Goal: Task Accomplishment & Management: Manage account settings

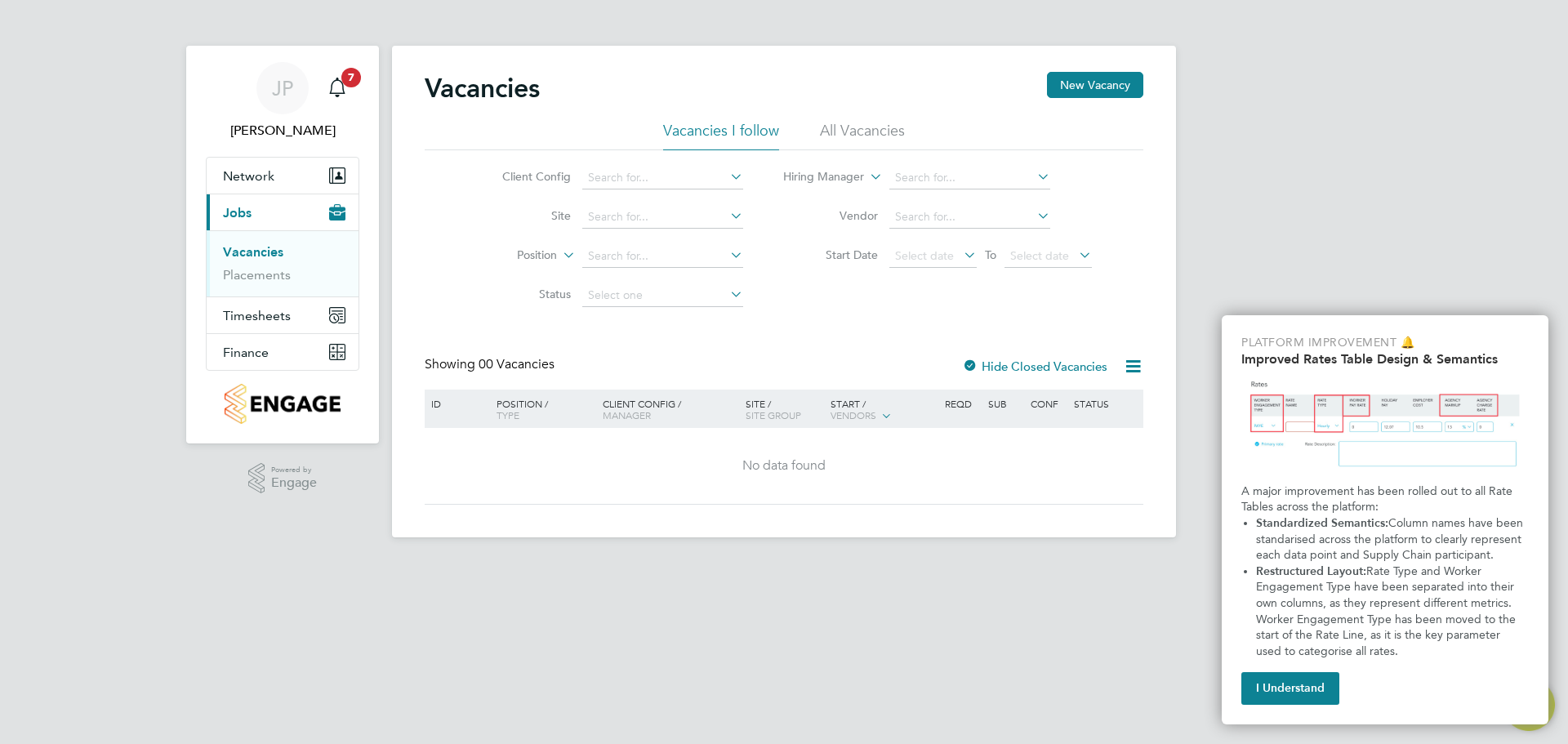
click at [261, 202] on button "Current page: Jobs" at bounding box center [282, 212] width 152 height 36
click at [242, 173] on span "Network" at bounding box center [248, 176] width 51 height 16
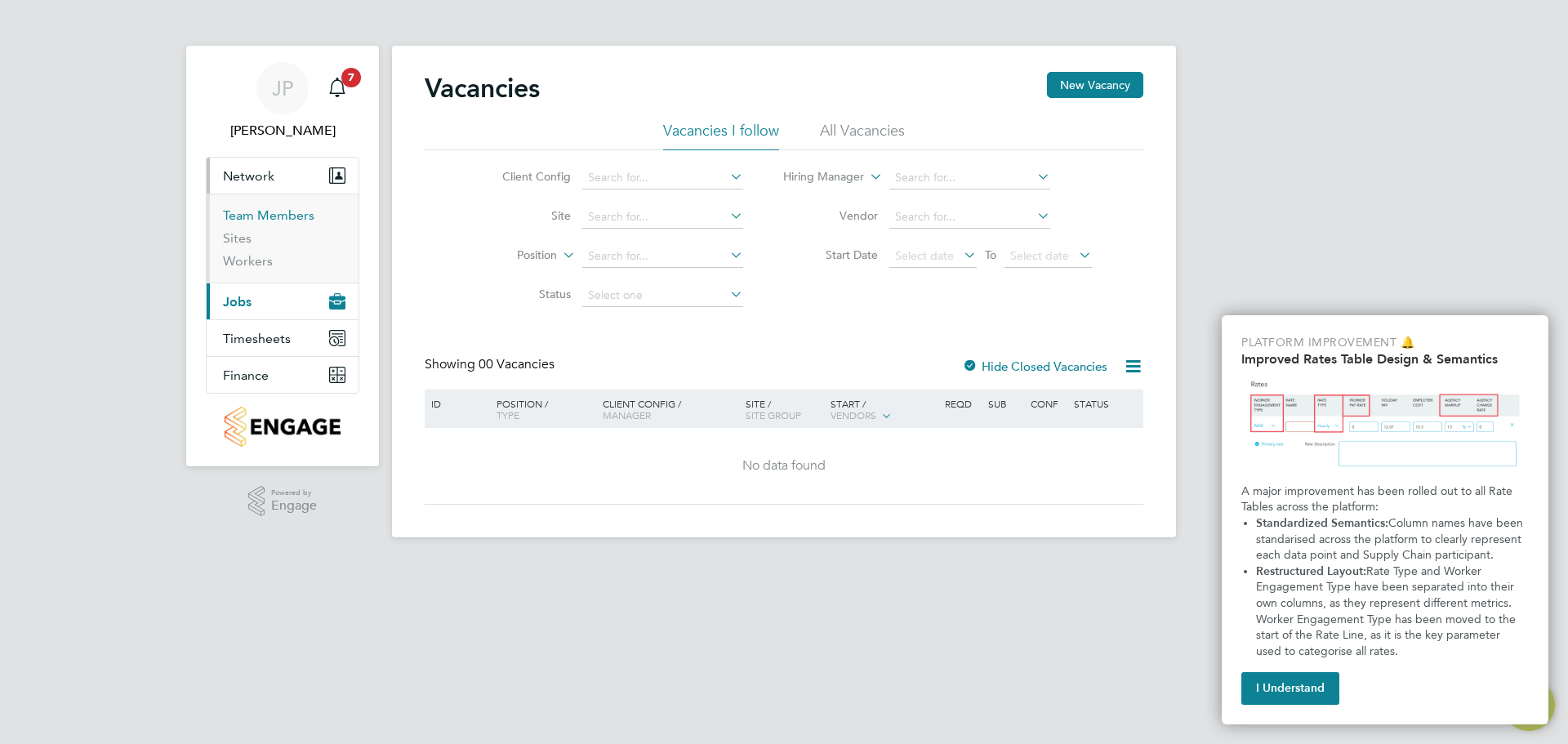
click at [260, 217] on link "Team Members" at bounding box center [268, 215] width 91 height 16
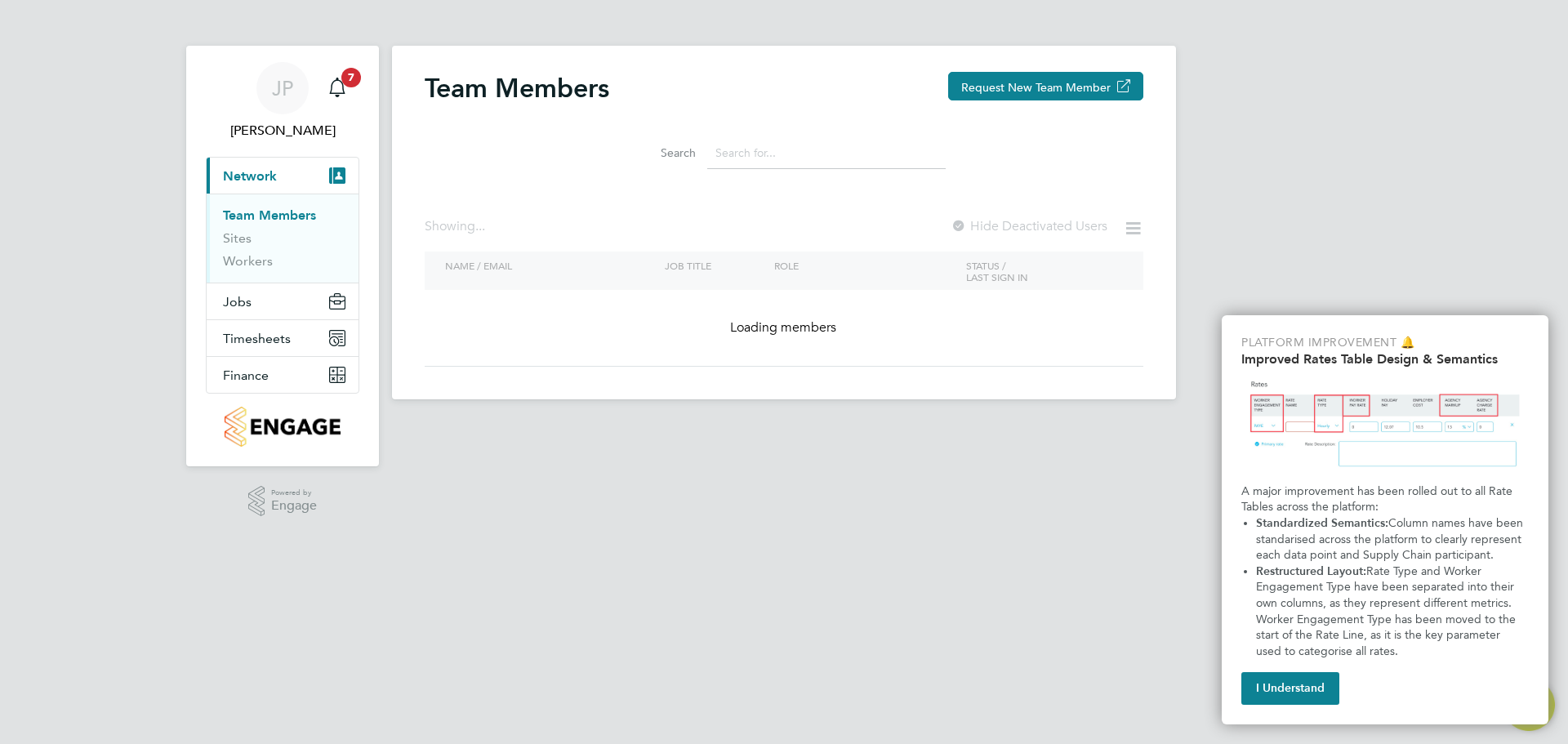
click at [1278, 690] on button "I Understand" at bounding box center [1290, 687] width 98 height 32
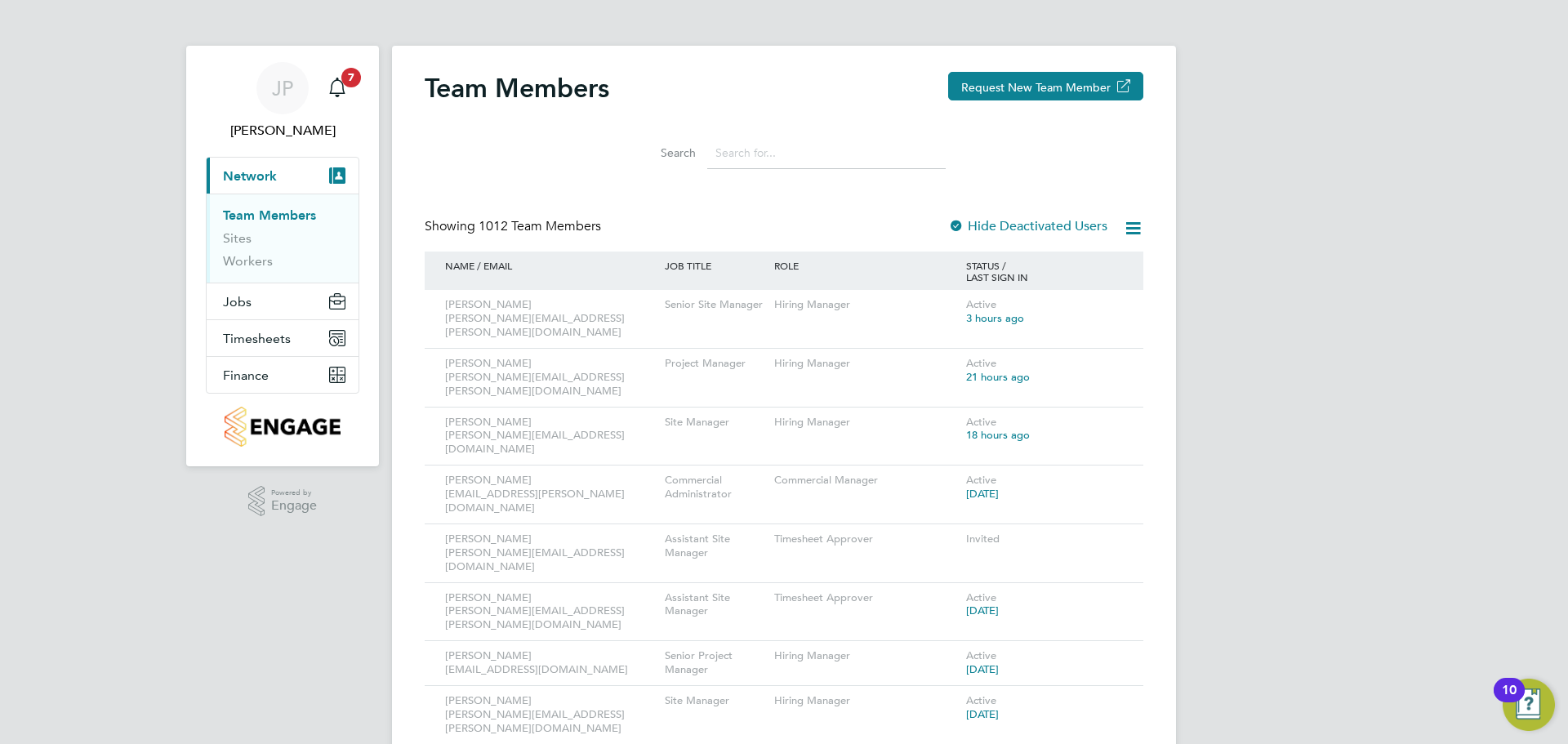
click at [936, 686] on div "Hiring Manager" at bounding box center [866, 700] width 192 height 30
click at [1114, 301] on icon at bounding box center [1107, 305] width 17 height 19
click at [939, 342] on li "Edit User" at bounding box center [1017, 343] width 197 height 23
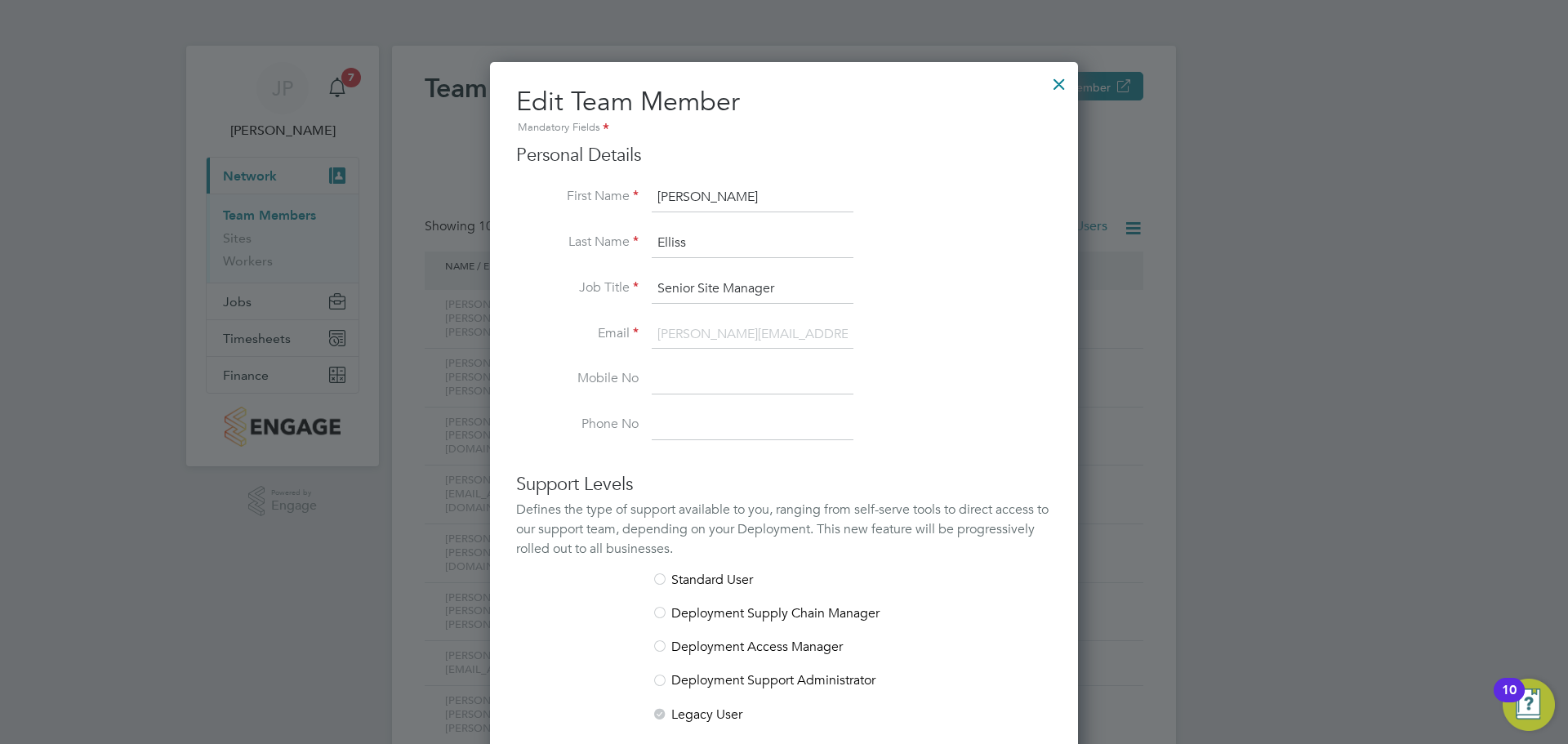
click at [1065, 85] on div at bounding box center [1059, 80] width 30 height 30
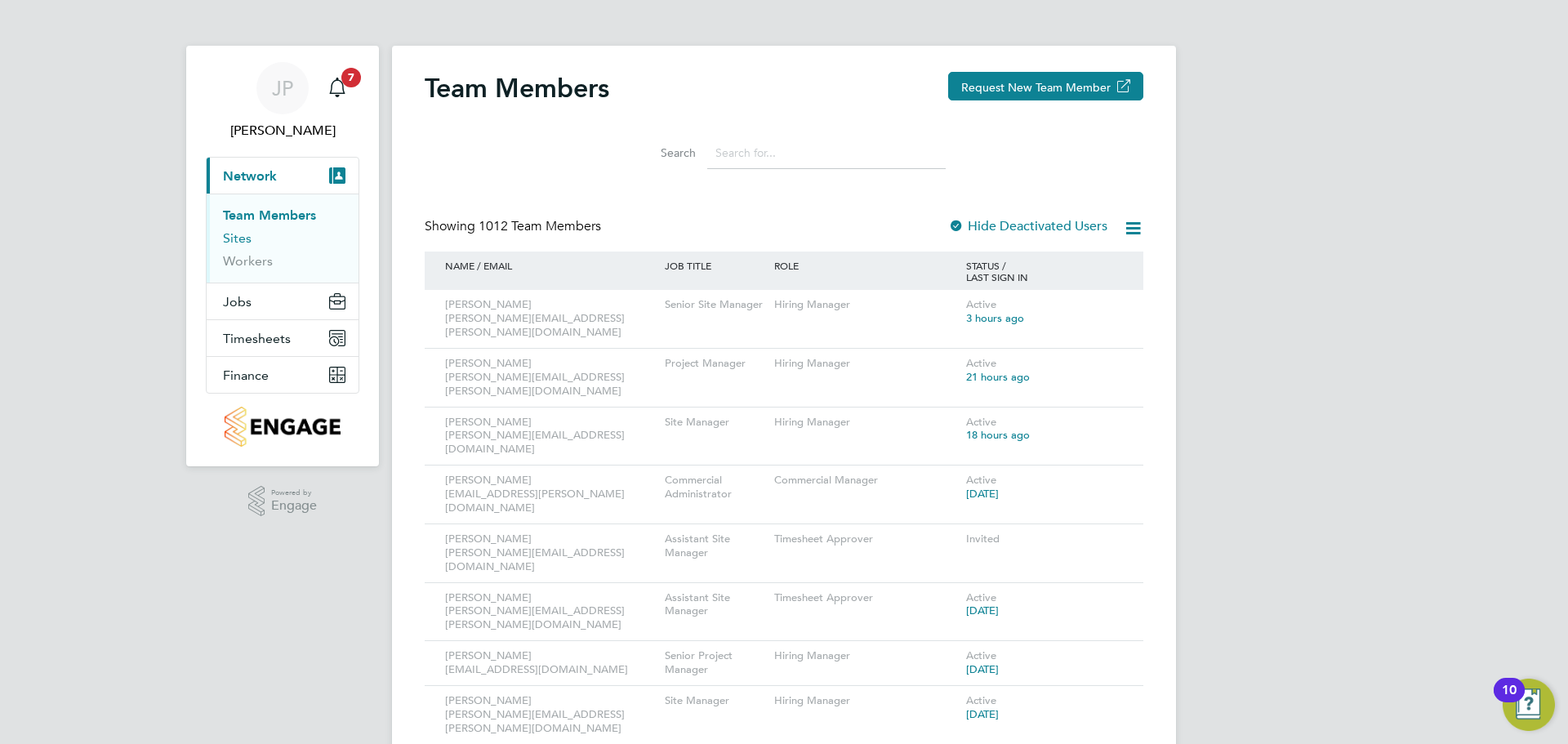
click at [242, 234] on link "Sites" at bounding box center [237, 238] width 29 height 16
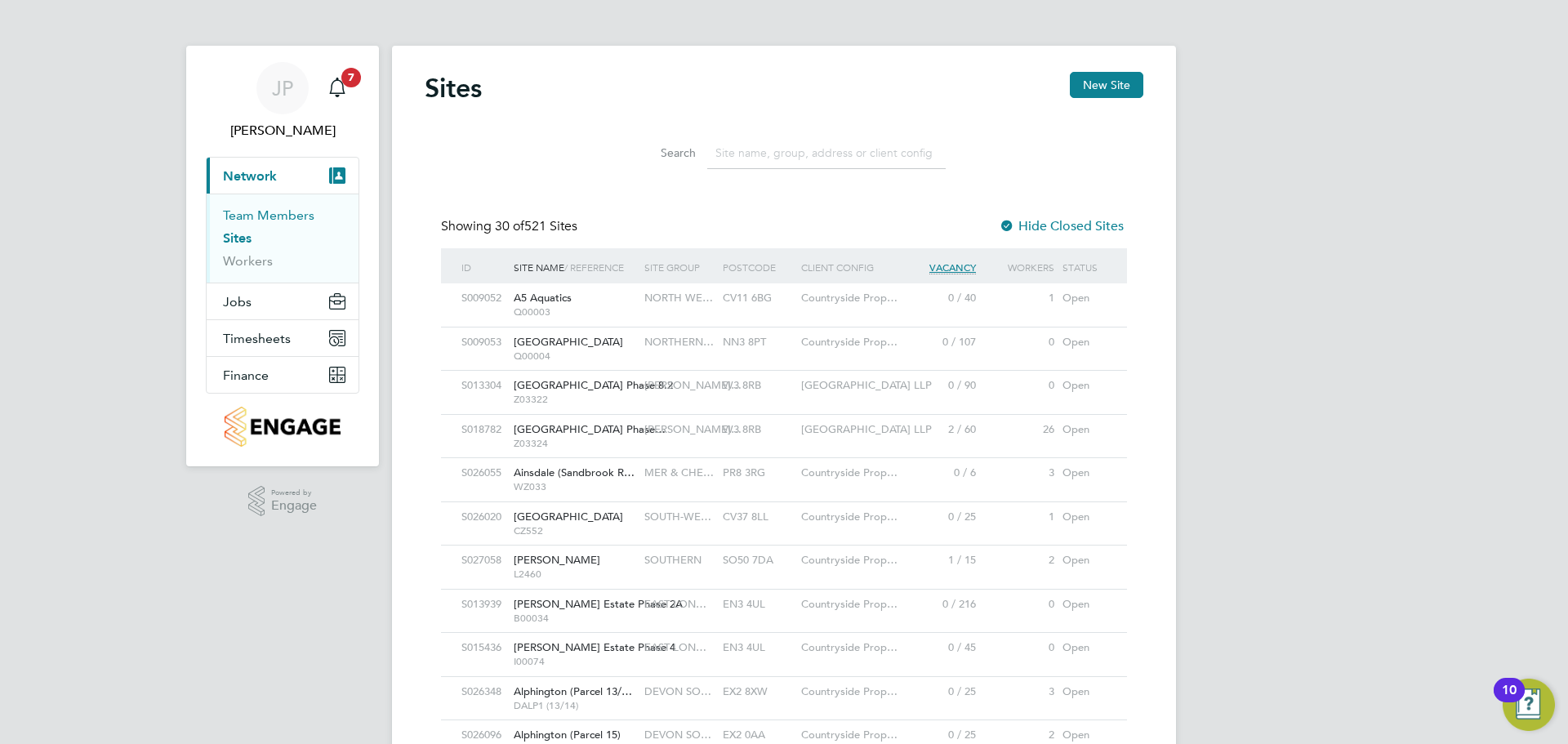
click at [262, 217] on link "Team Members" at bounding box center [268, 215] width 91 height 16
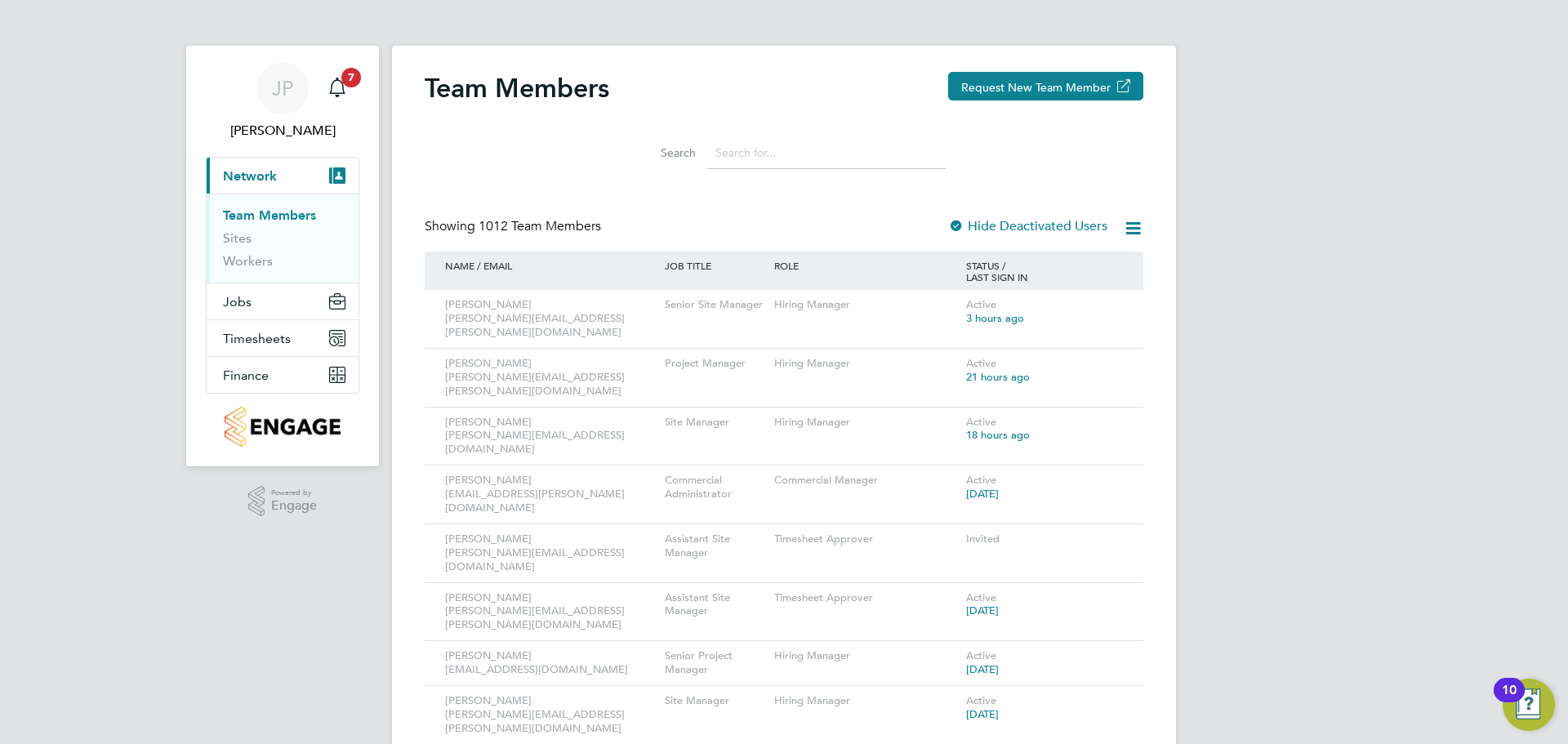
click at [956, 226] on div at bounding box center [956, 227] width 17 height 17
click at [240, 303] on span "Jobs" at bounding box center [237, 301] width 29 height 16
click at [1115, 298] on icon at bounding box center [1107, 305] width 17 height 19
click at [941, 342] on li "Edit User" at bounding box center [1017, 343] width 197 height 23
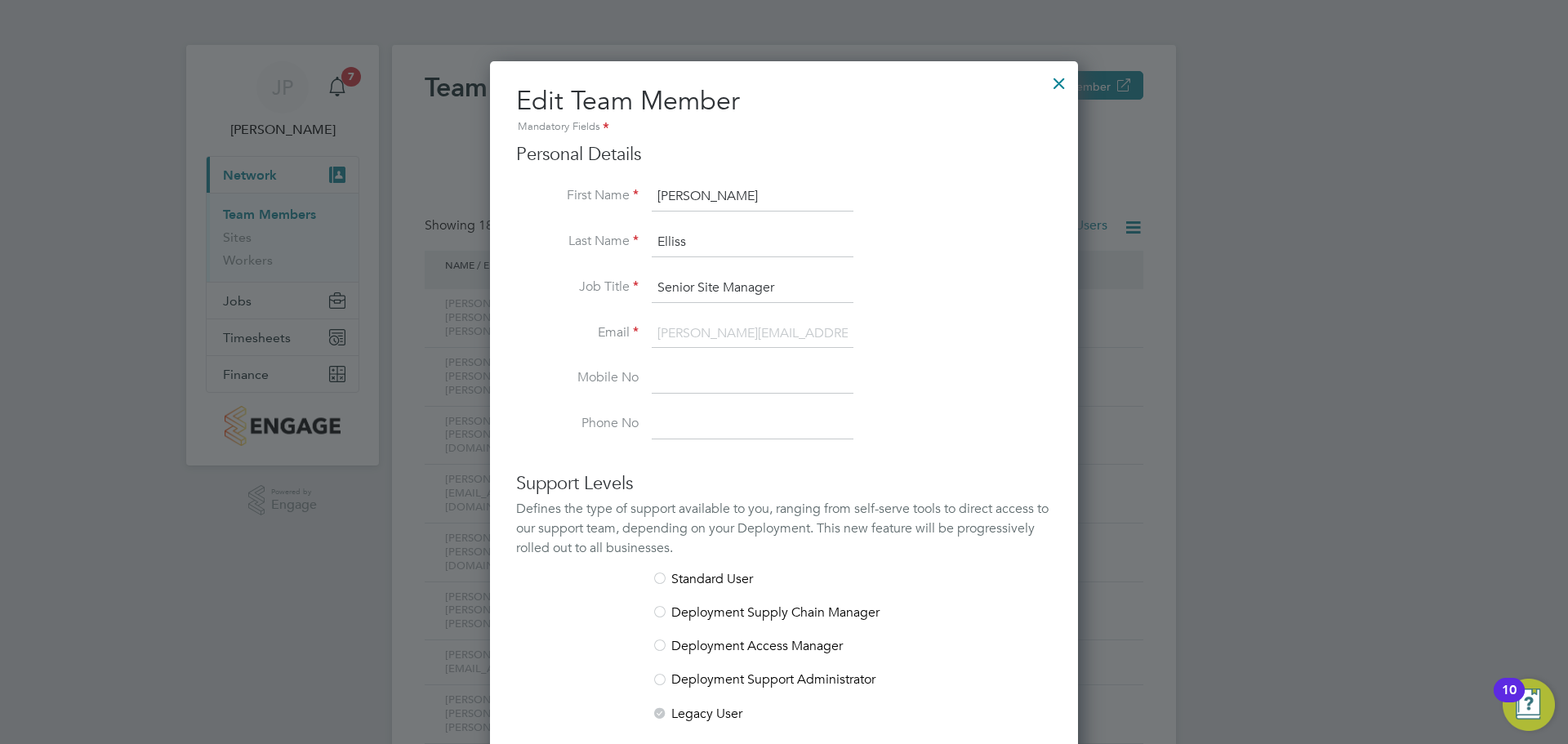
scroll to position [163, 0]
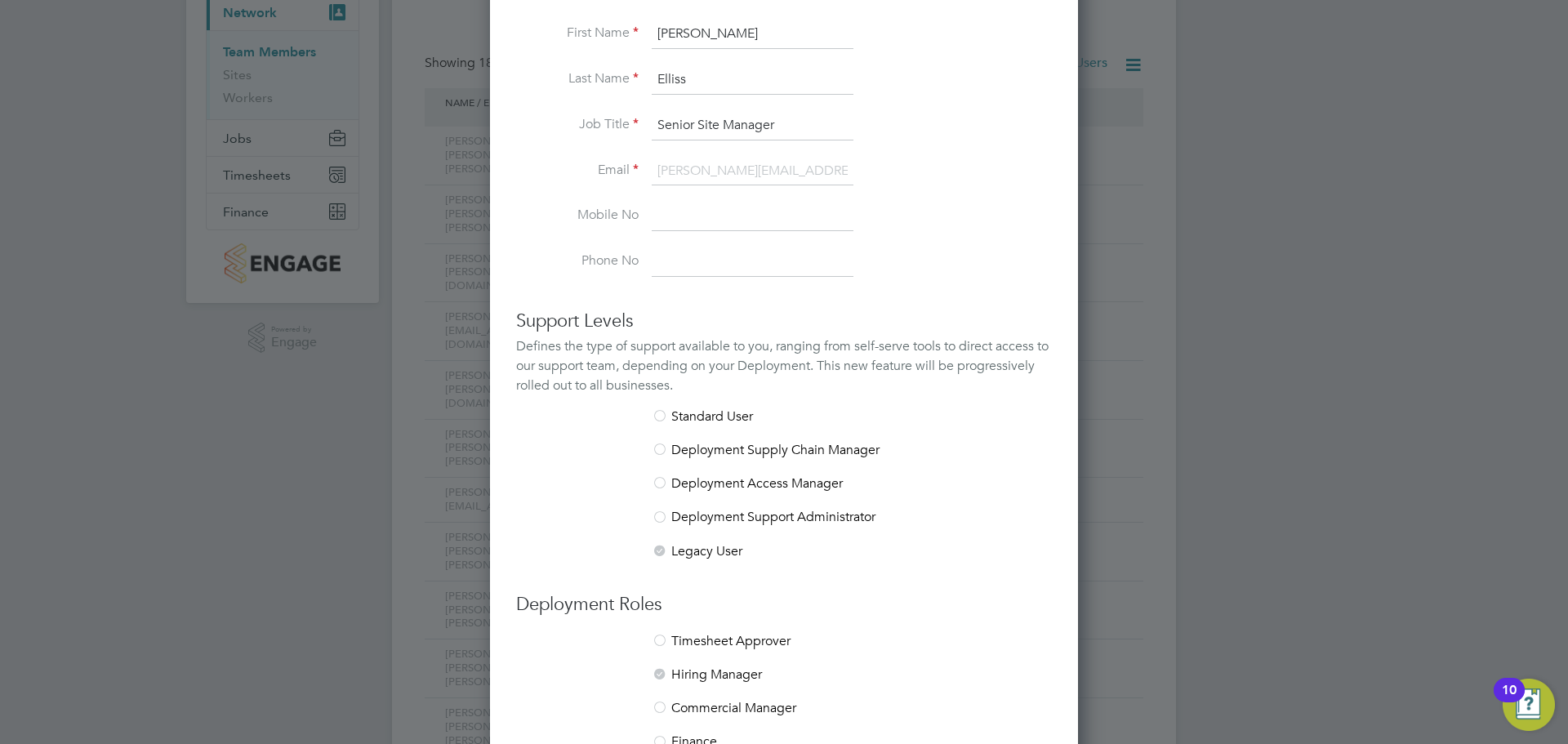
click at [725, 642] on li "Timesheet Approver" at bounding box center [783, 649] width 536 height 33
click at [665, 642] on div at bounding box center [659, 641] width 17 height 17
click at [664, 642] on div at bounding box center [659, 641] width 17 height 17
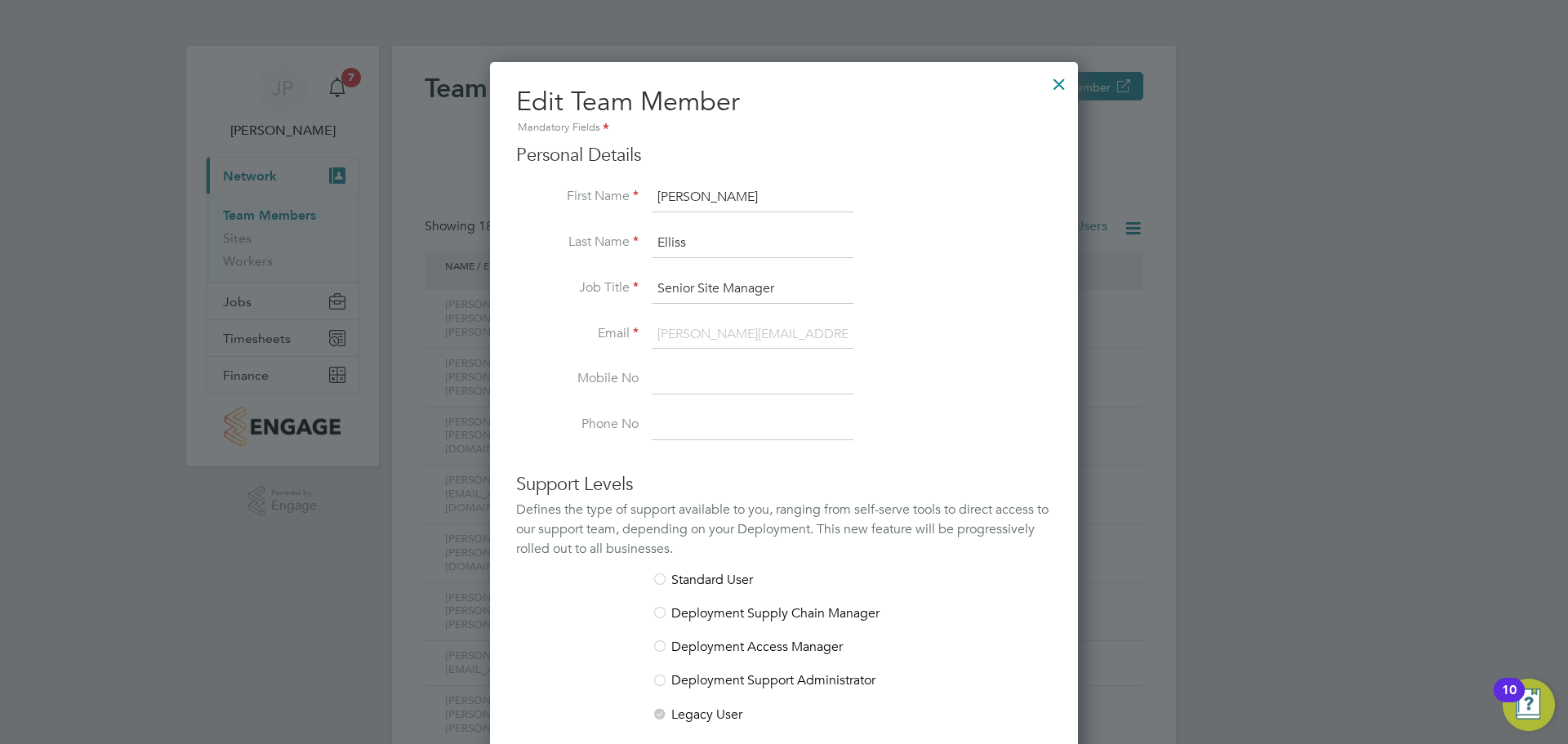
scroll to position [409, 0]
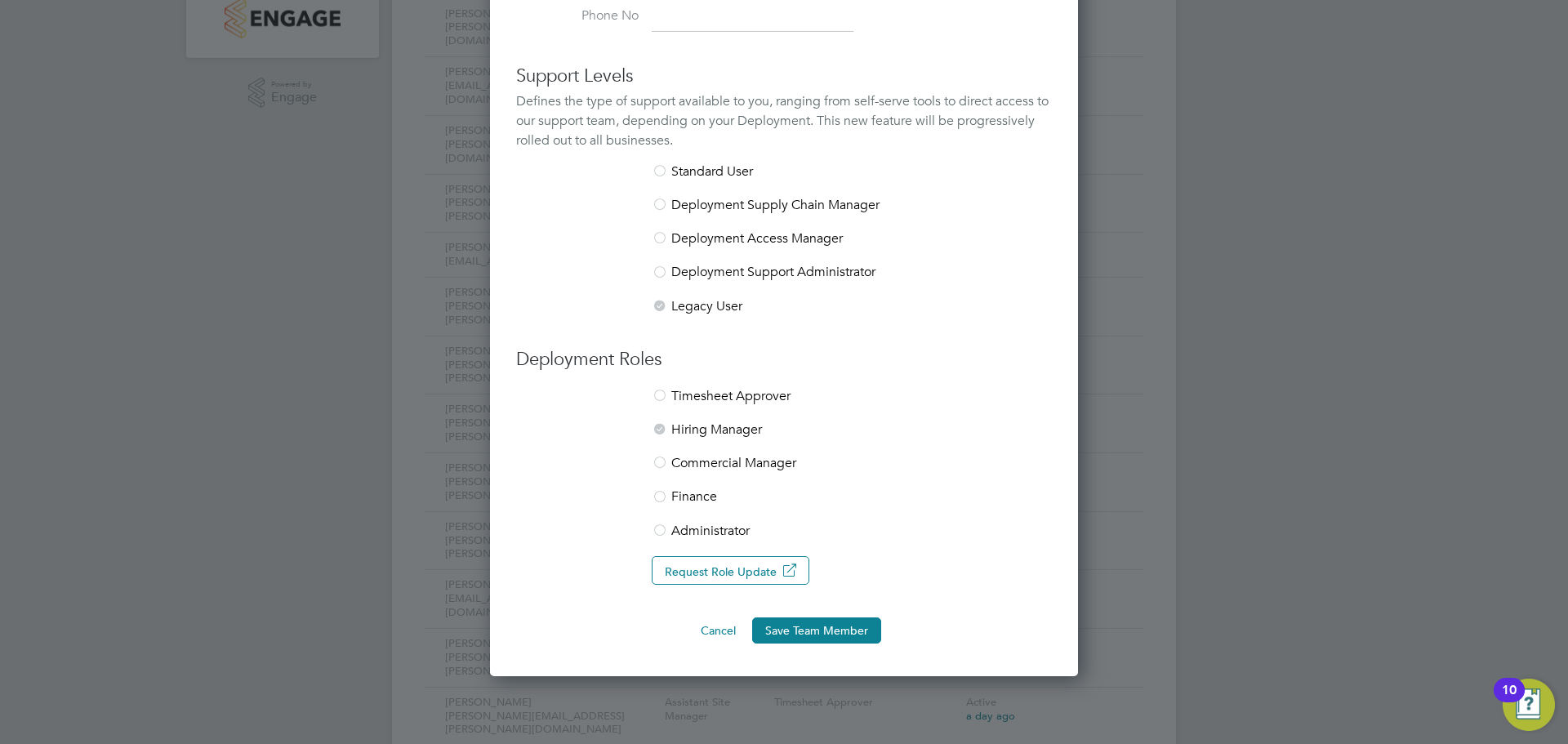
drag, startPoint x: 722, startPoint y: 400, endPoint x: 653, endPoint y: 404, distance: 69.1
click at [722, 400] on li "Timesheet Approver" at bounding box center [783, 404] width 536 height 33
click at [659, 402] on div at bounding box center [659, 396] width 17 height 17
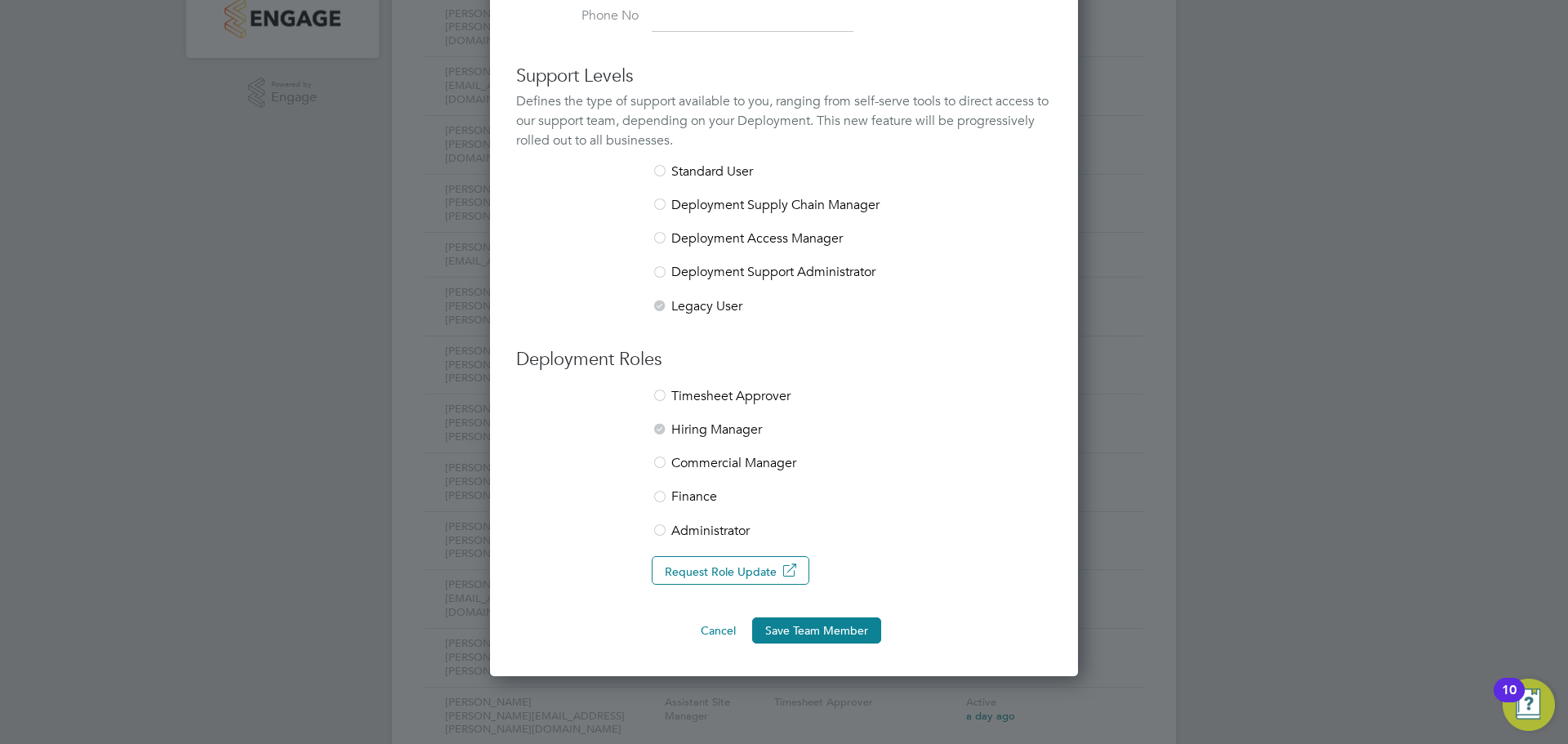
scroll to position [0, 0]
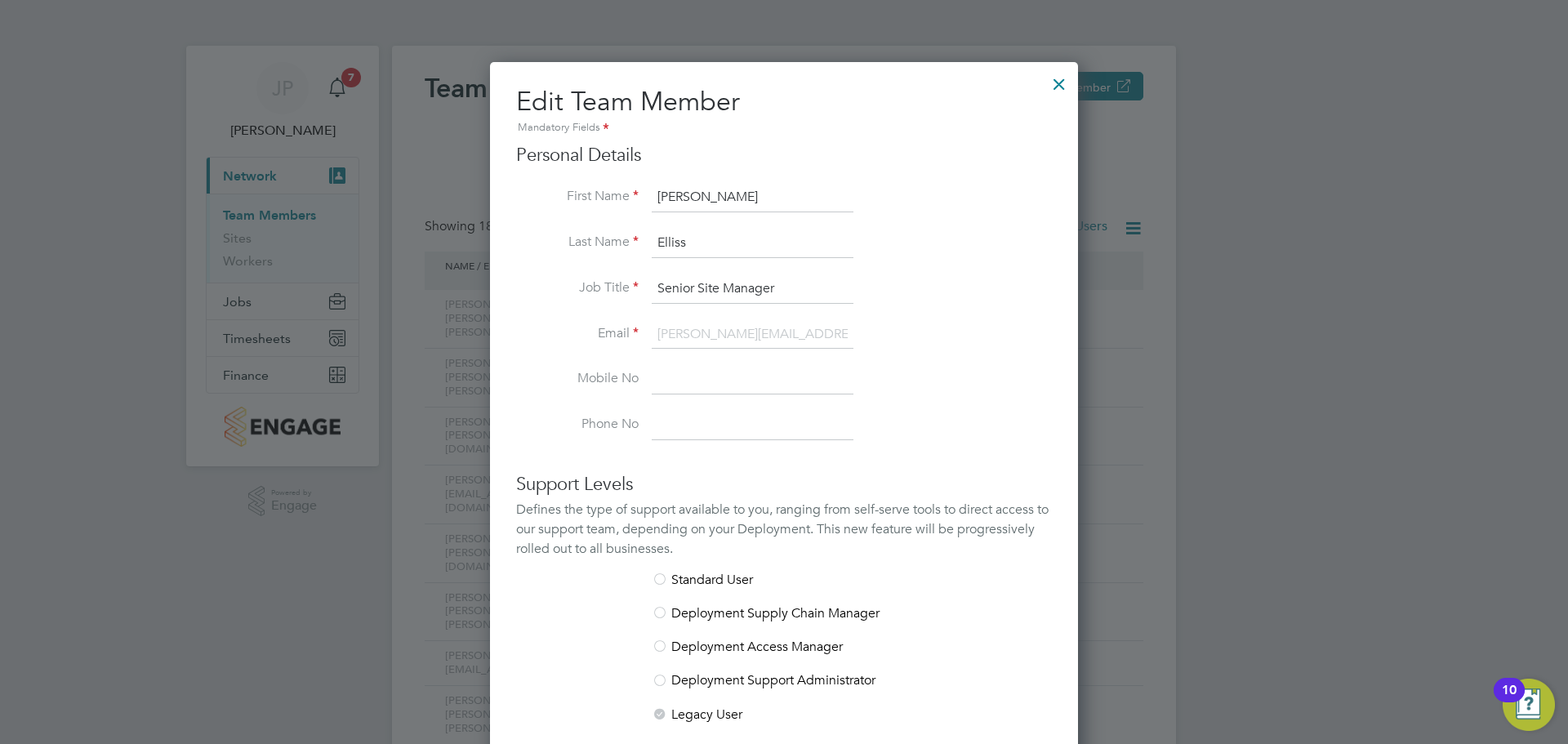
click at [1064, 78] on div at bounding box center [1059, 80] width 30 height 30
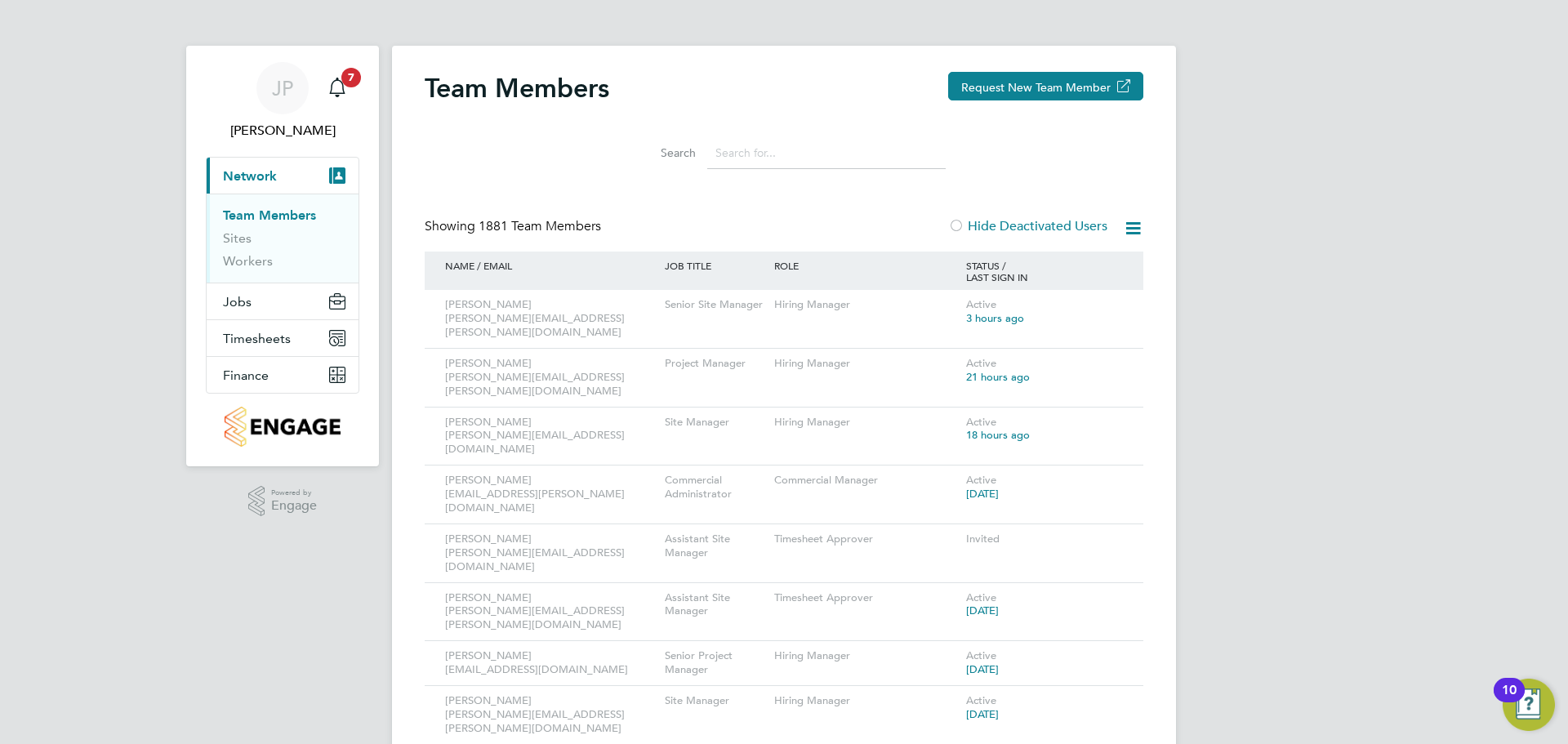
click at [229, 247] on li "Sites" at bounding box center [284, 241] width 123 height 23
click at [228, 242] on link "Sites" at bounding box center [237, 238] width 29 height 16
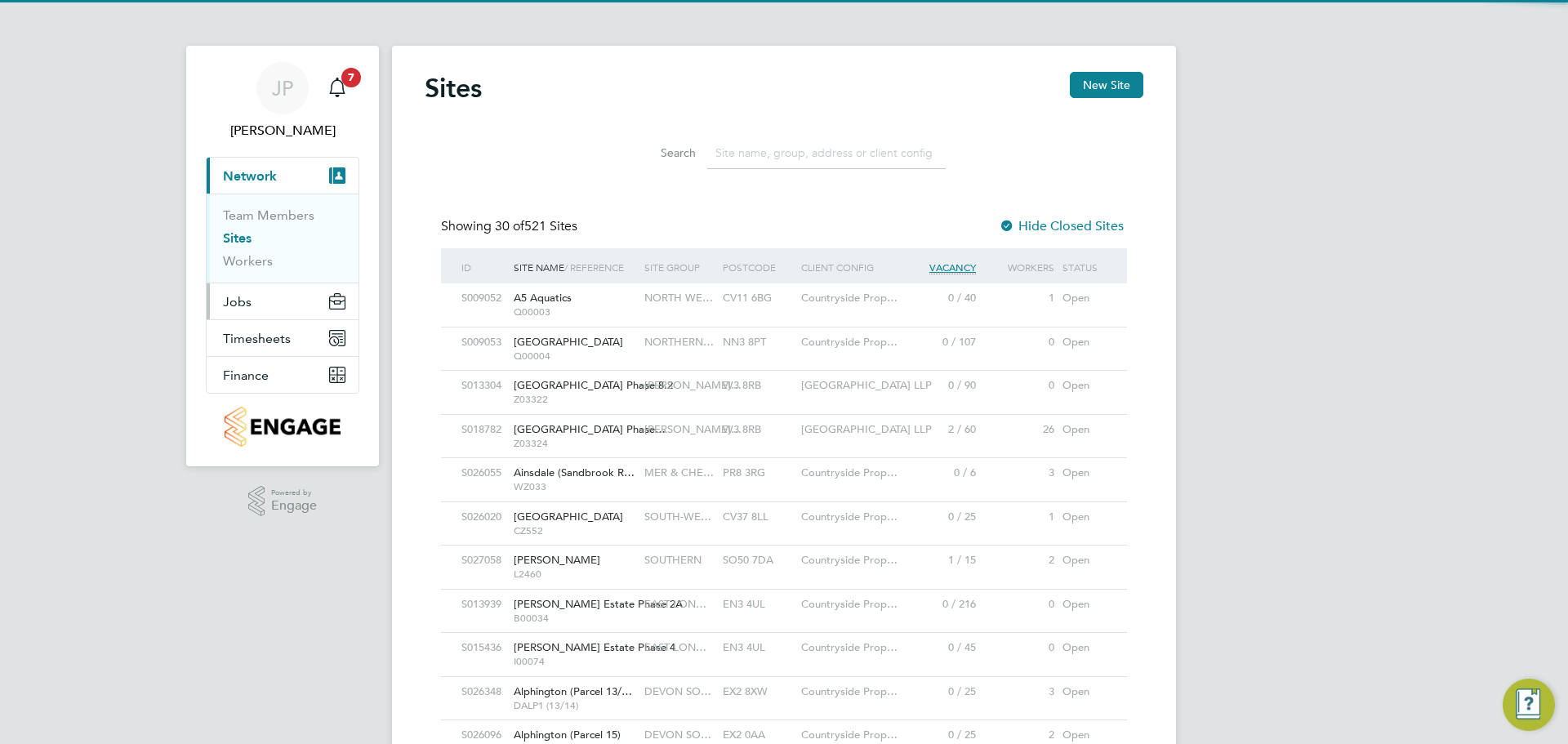
scroll to position [31, 79]
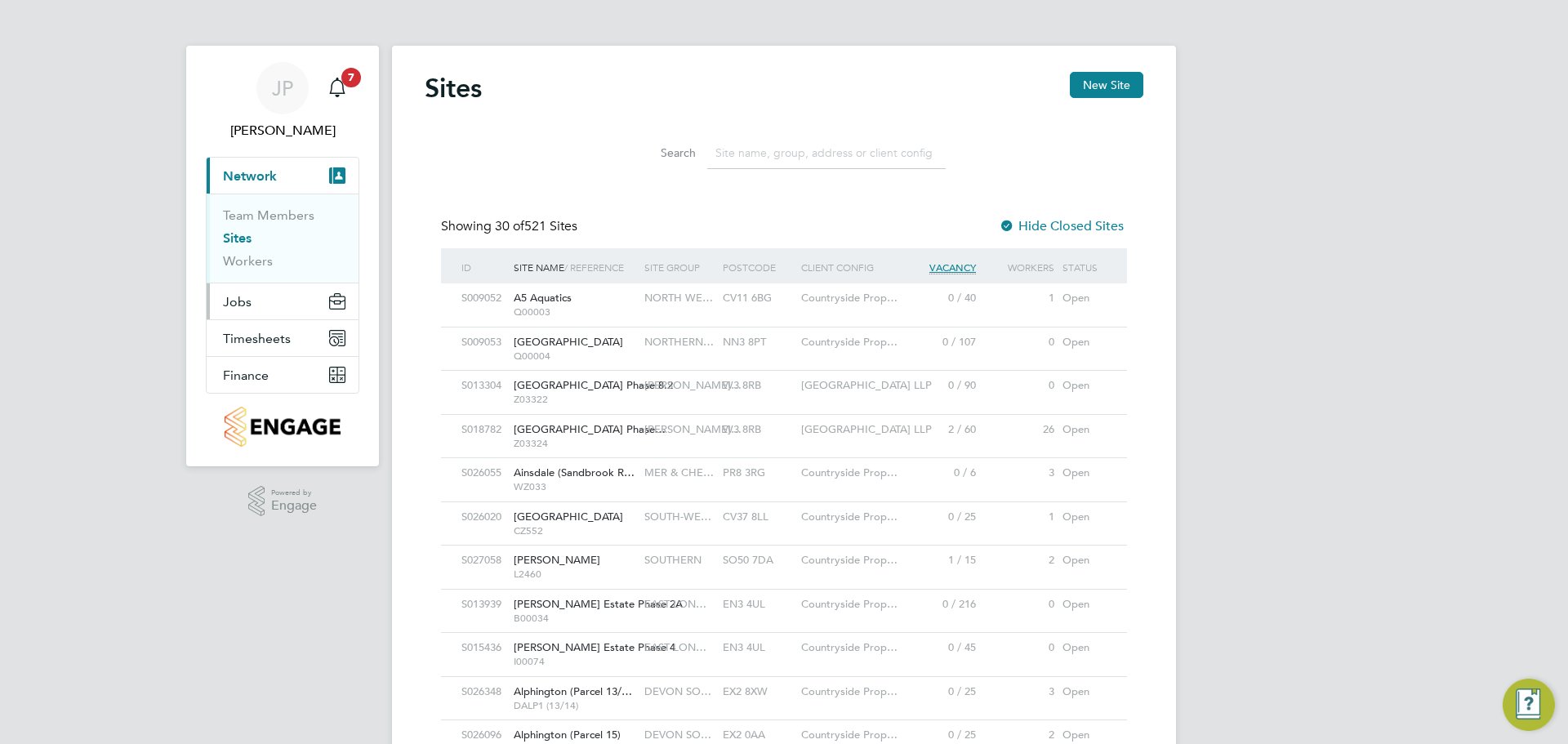
click at [263, 302] on button "Jobs" at bounding box center [282, 301] width 152 height 36
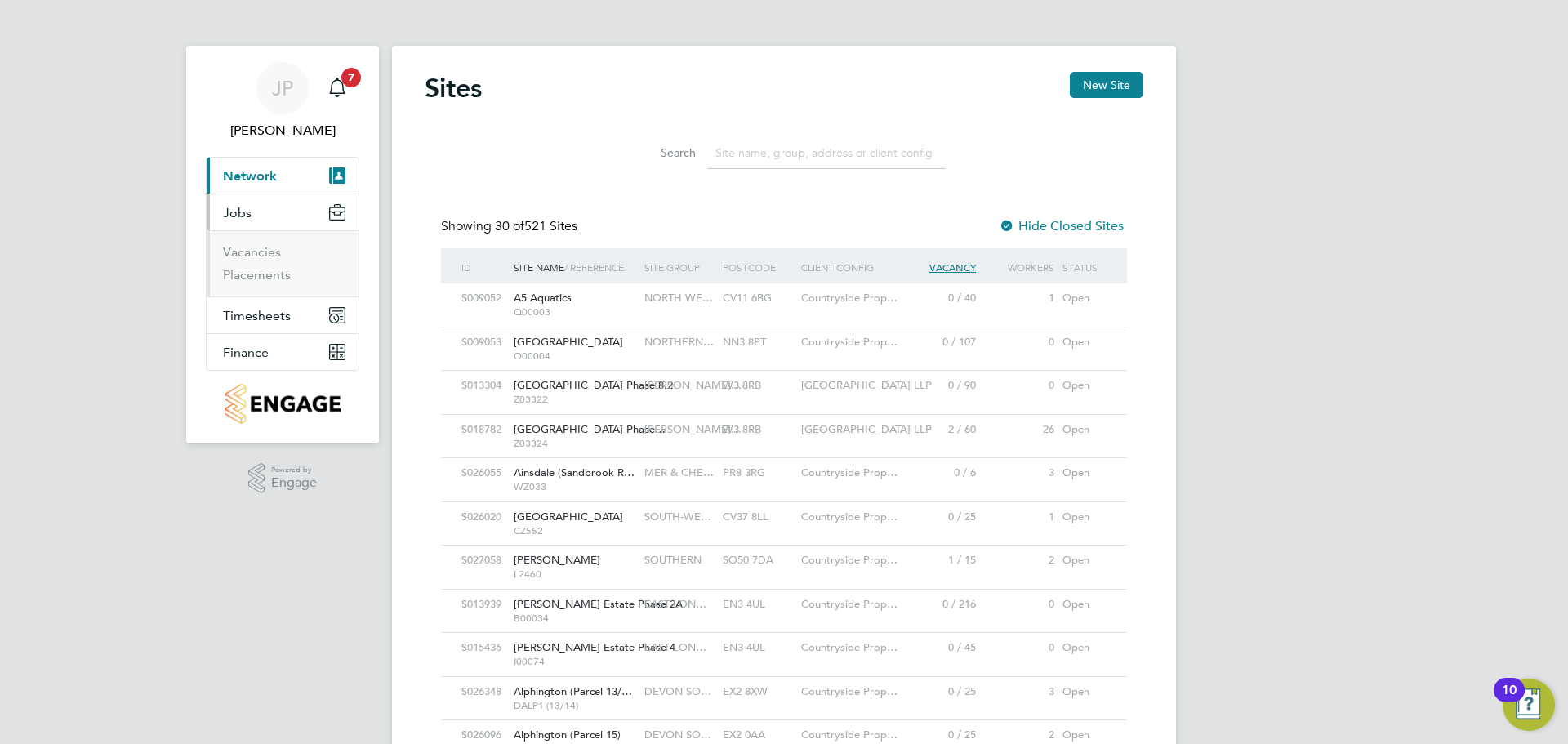
click at [267, 207] on button "Jobs" at bounding box center [282, 212] width 152 height 36
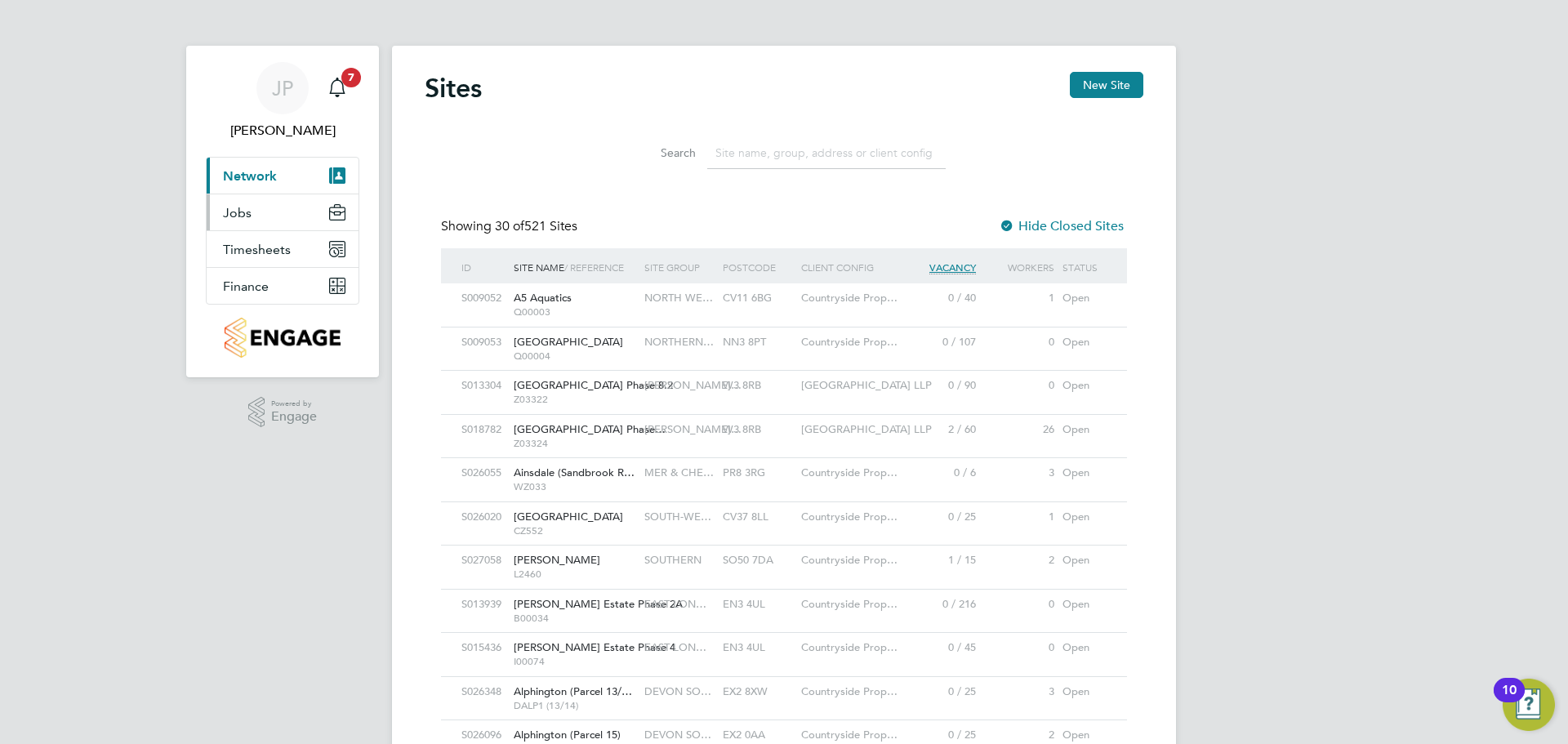
click at [255, 203] on button "Jobs" at bounding box center [282, 212] width 152 height 36
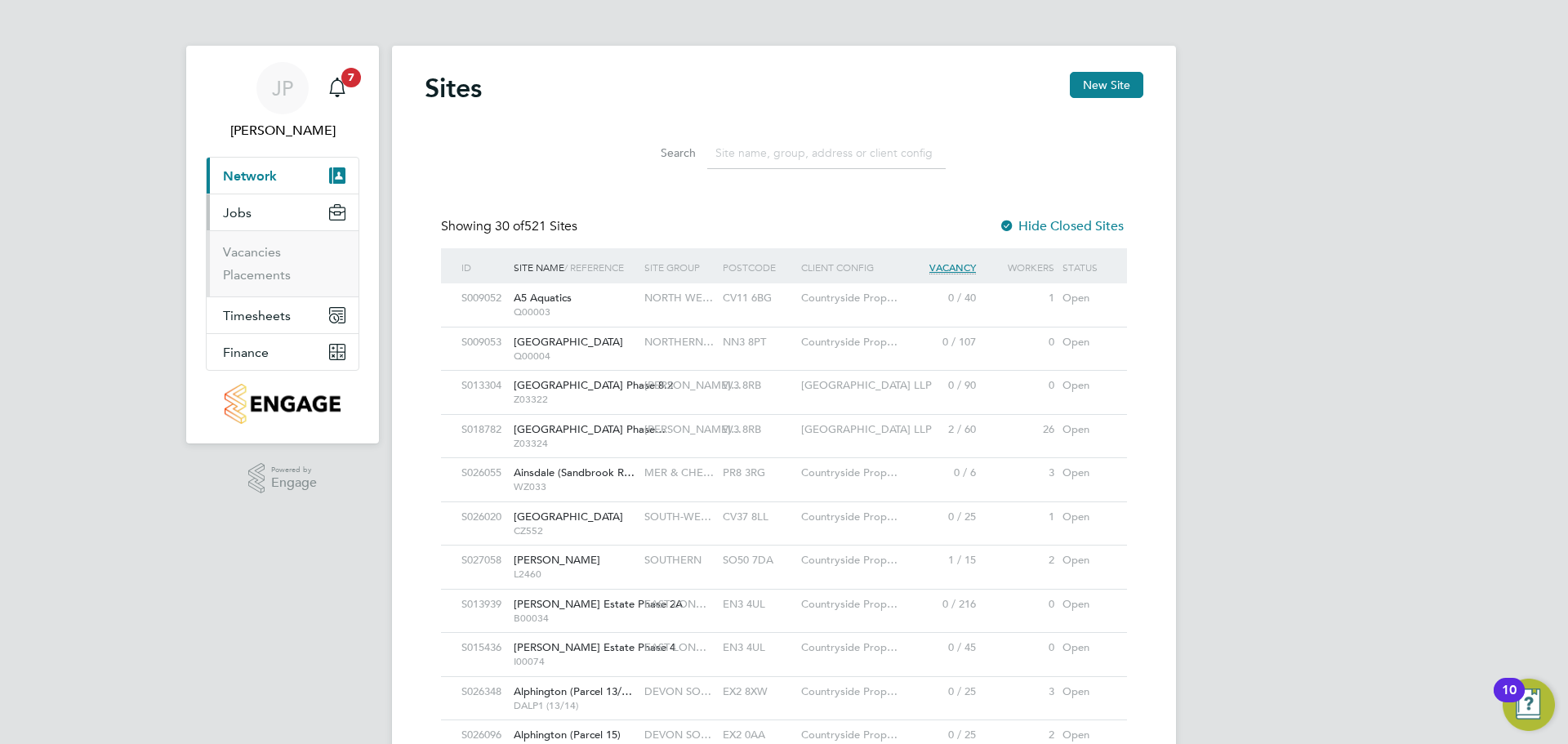
click at [254, 217] on button "Jobs" at bounding box center [282, 212] width 152 height 36
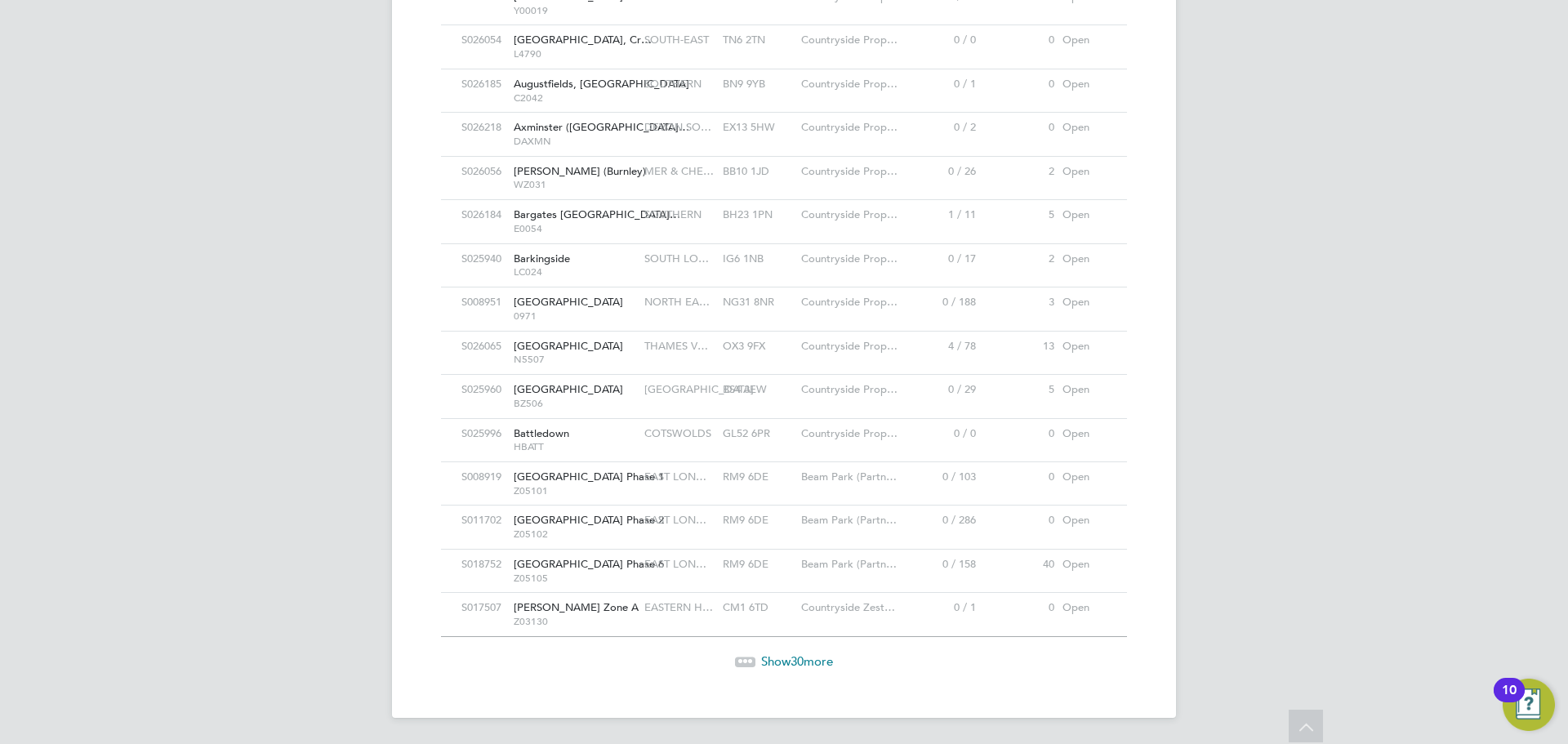
click at [800, 666] on span "30" at bounding box center [796, 661] width 13 height 16
drag, startPoint x: 803, startPoint y: 655, endPoint x: 729, endPoint y: 732, distance: 106.8
click at [804, 655] on span "Show 30 more" at bounding box center [797, 660] width 71 height 16
click at [581, 561] on span "[GEOGRAPHIC_DATA]" at bounding box center [569, 564] width 110 height 14
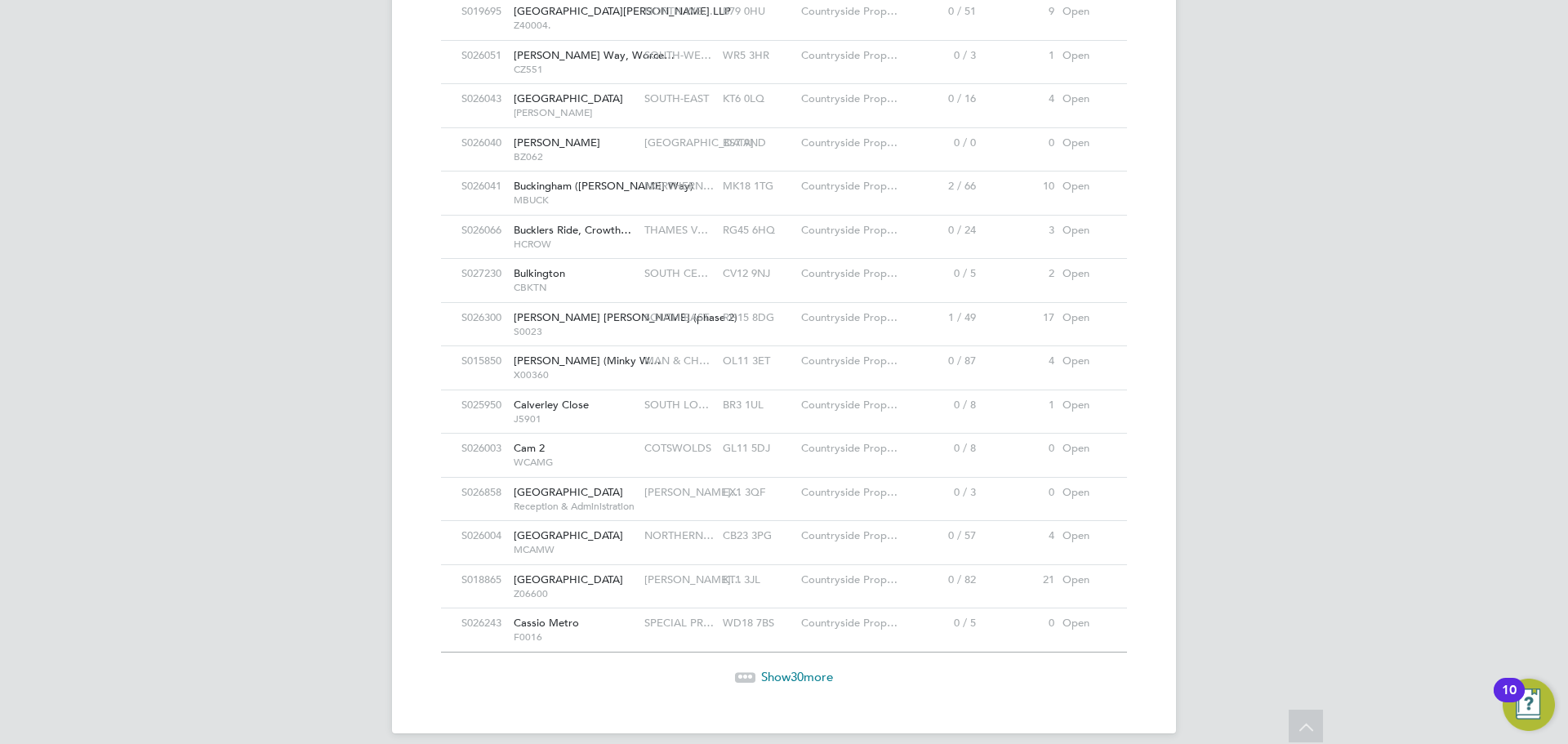
scroll to position [3603, 0]
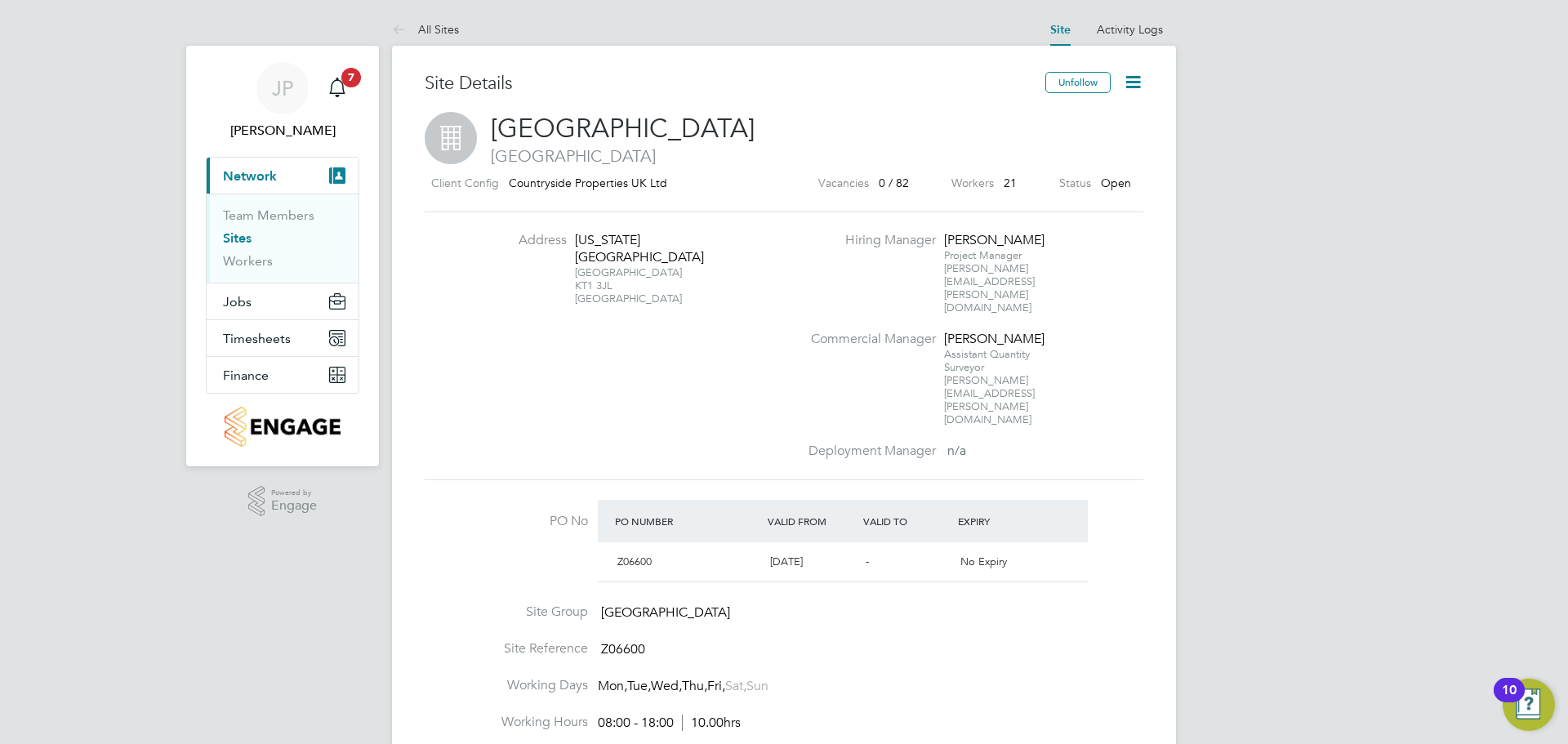
click at [1127, 83] on icon at bounding box center [1132, 81] width 20 height 20
click at [1073, 141] on li "Edit Site e" at bounding box center [1094, 144] width 92 height 23
type input "[GEOGRAPHIC_DATA]"
type input "WEST LONDON"
type input "Z06600"
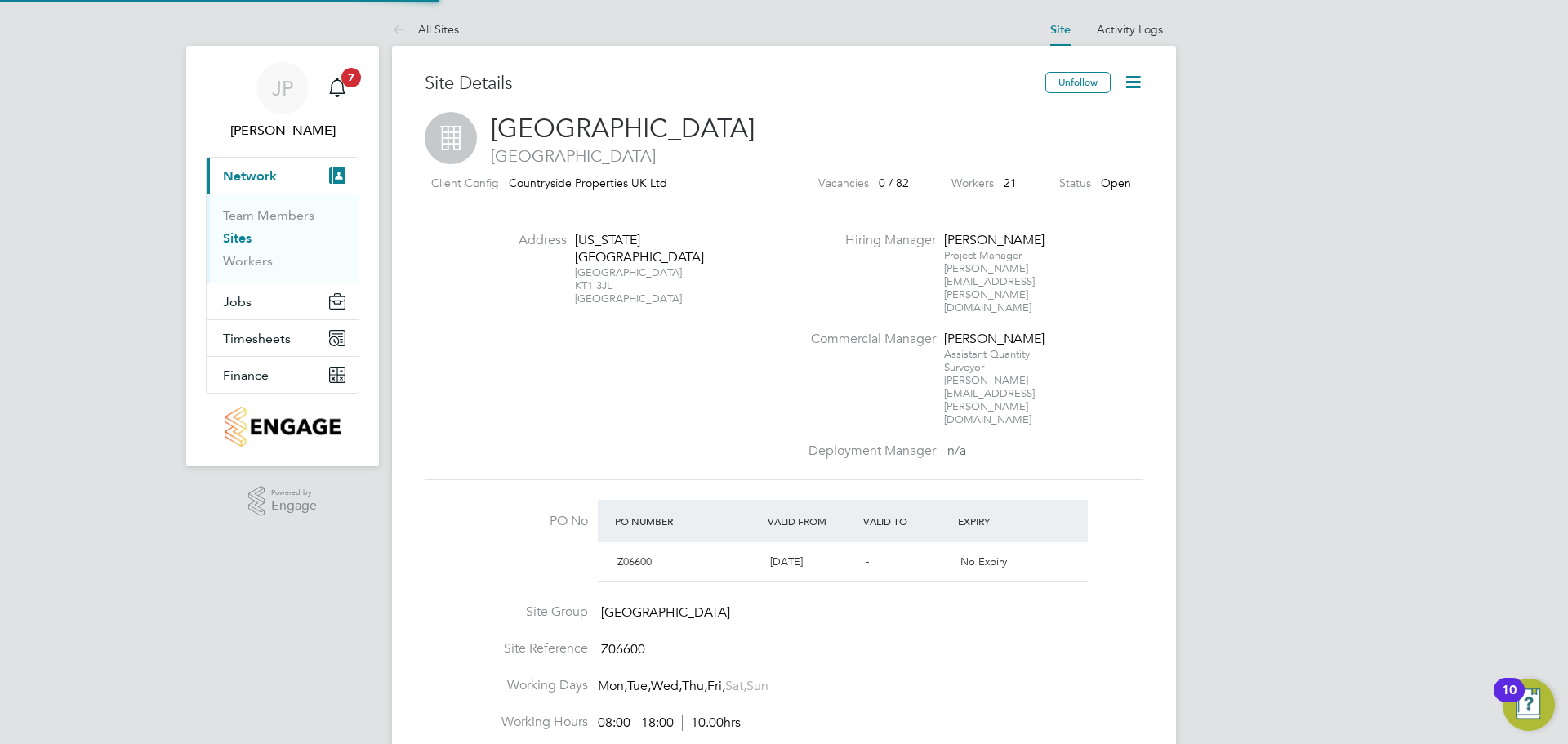
type input "Washington Road"
type input "Kingston Upon Thames"
type input "KT1 3JL"
type input "[PERSON_NAME]"
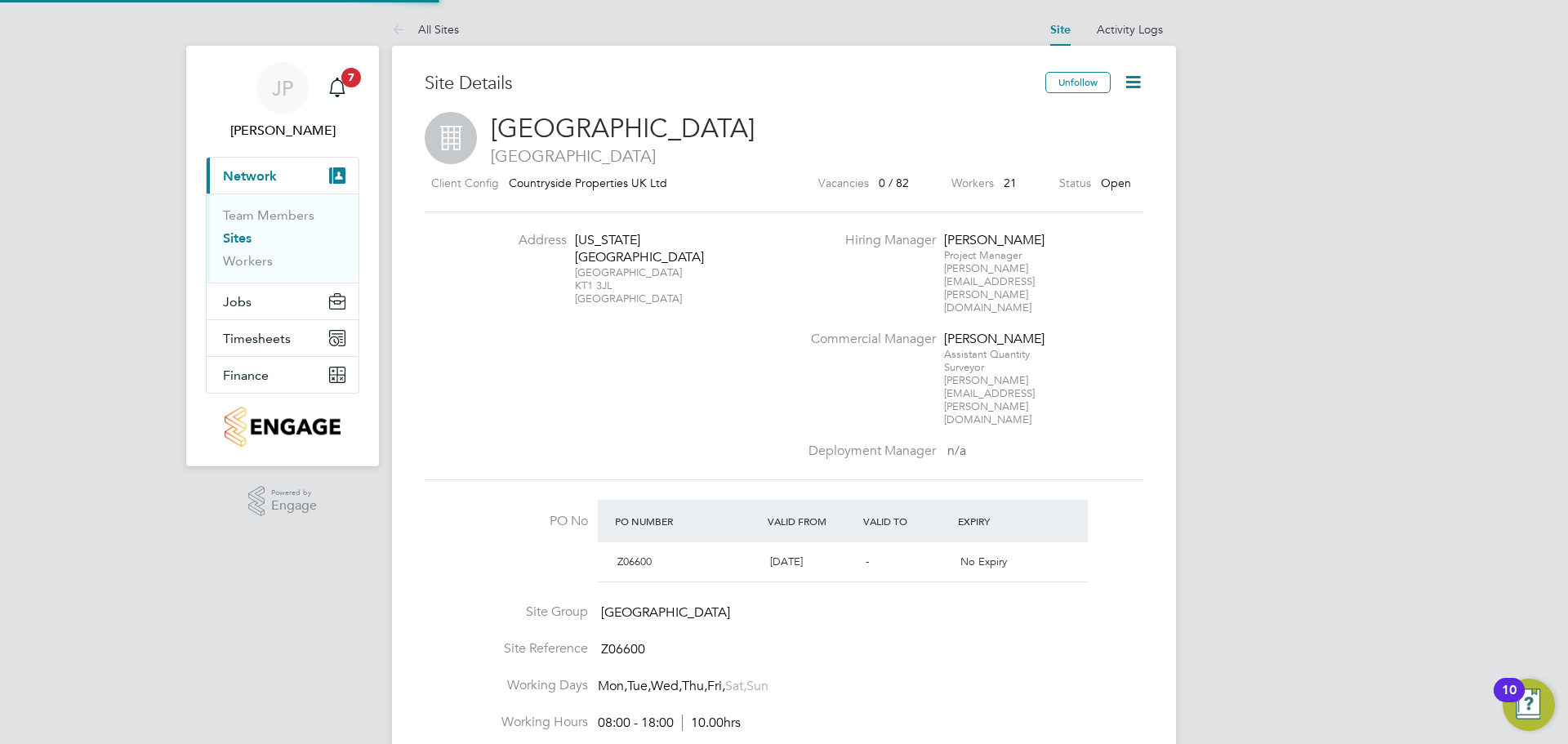
type input "08:00"
type input "18:00"
type input "08:00"
type input "30 mins"
type input "United Kingdom"
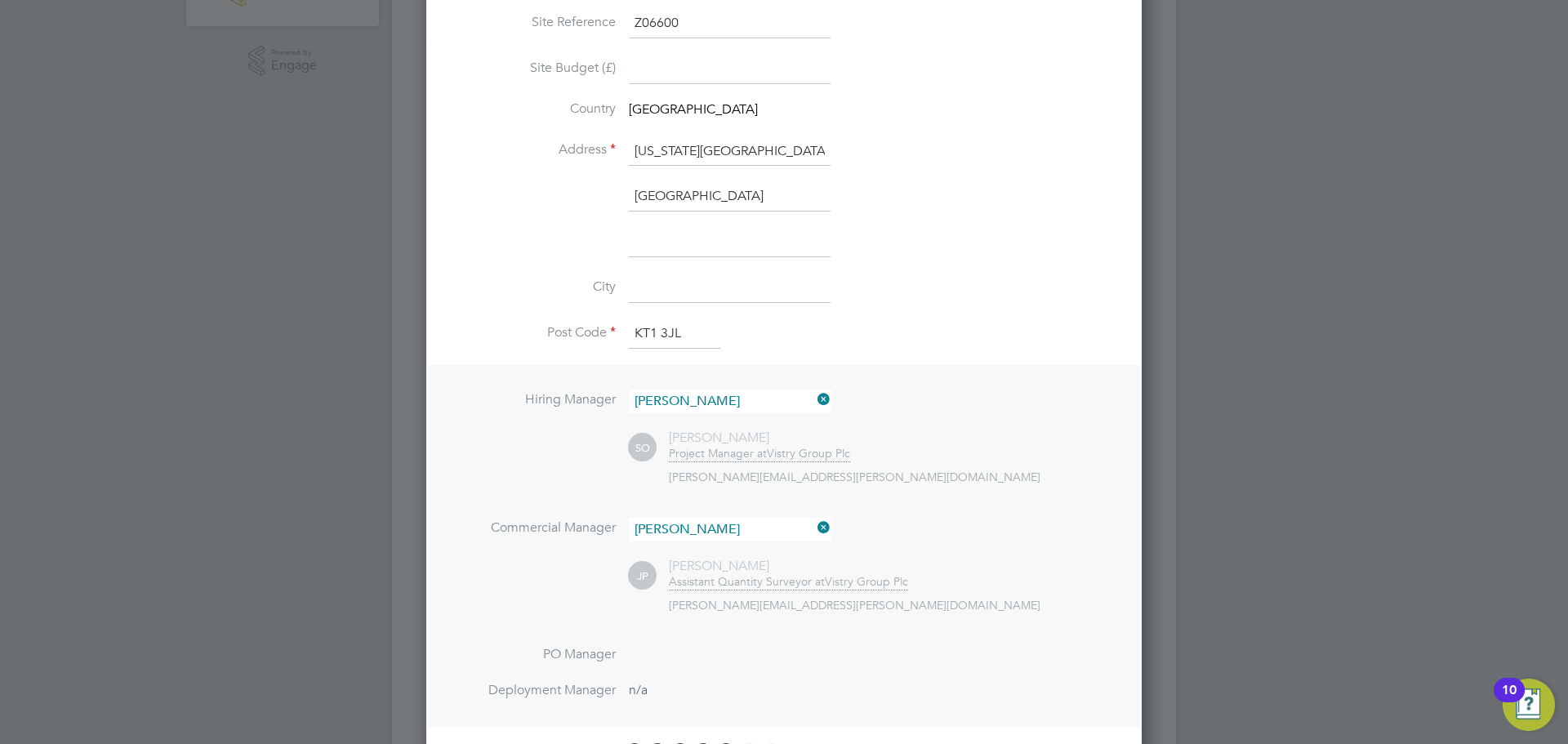
scroll to position [531, 0]
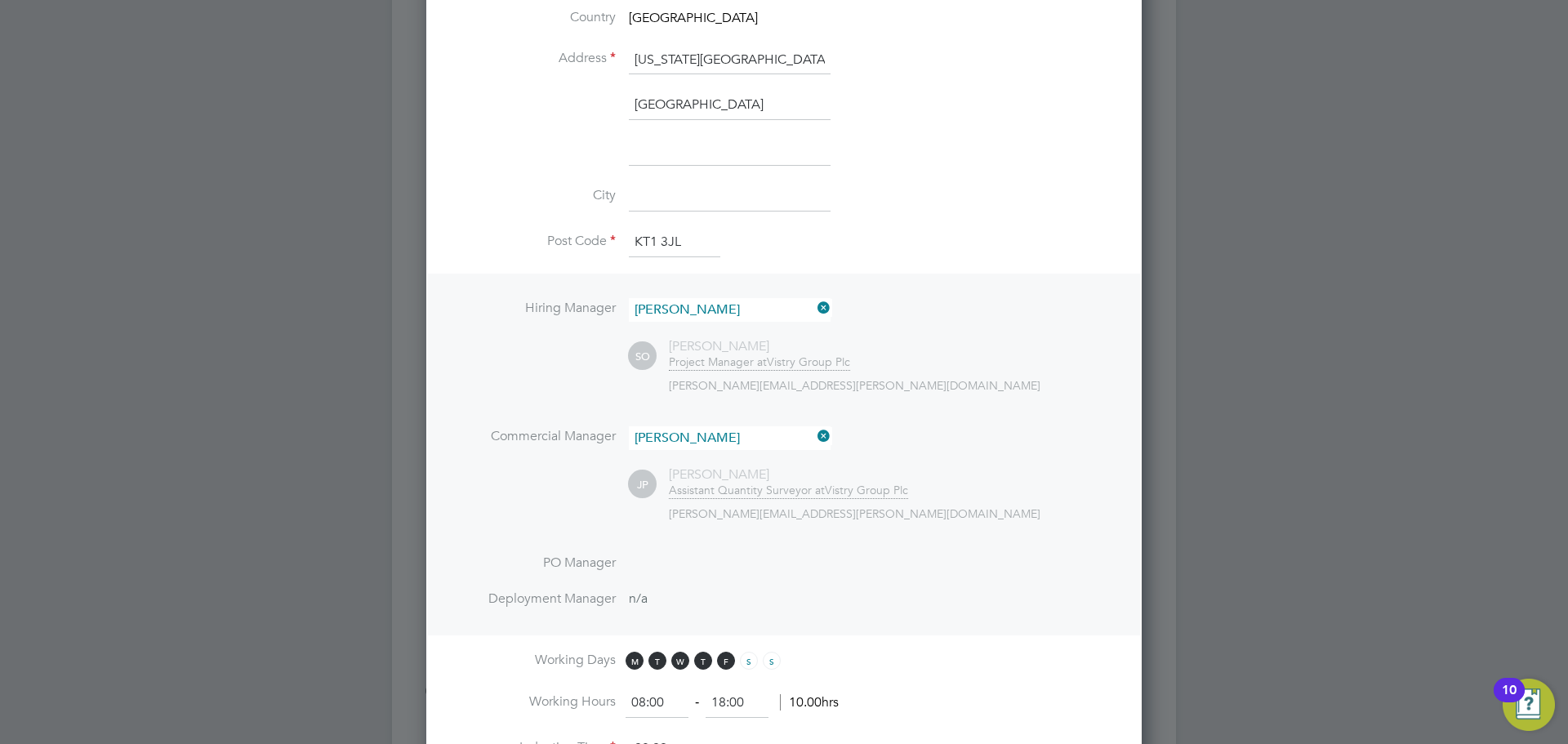
click at [641, 352] on span "SO" at bounding box center [642, 356] width 29 height 29
click at [657, 308] on input at bounding box center [730, 309] width 202 height 24
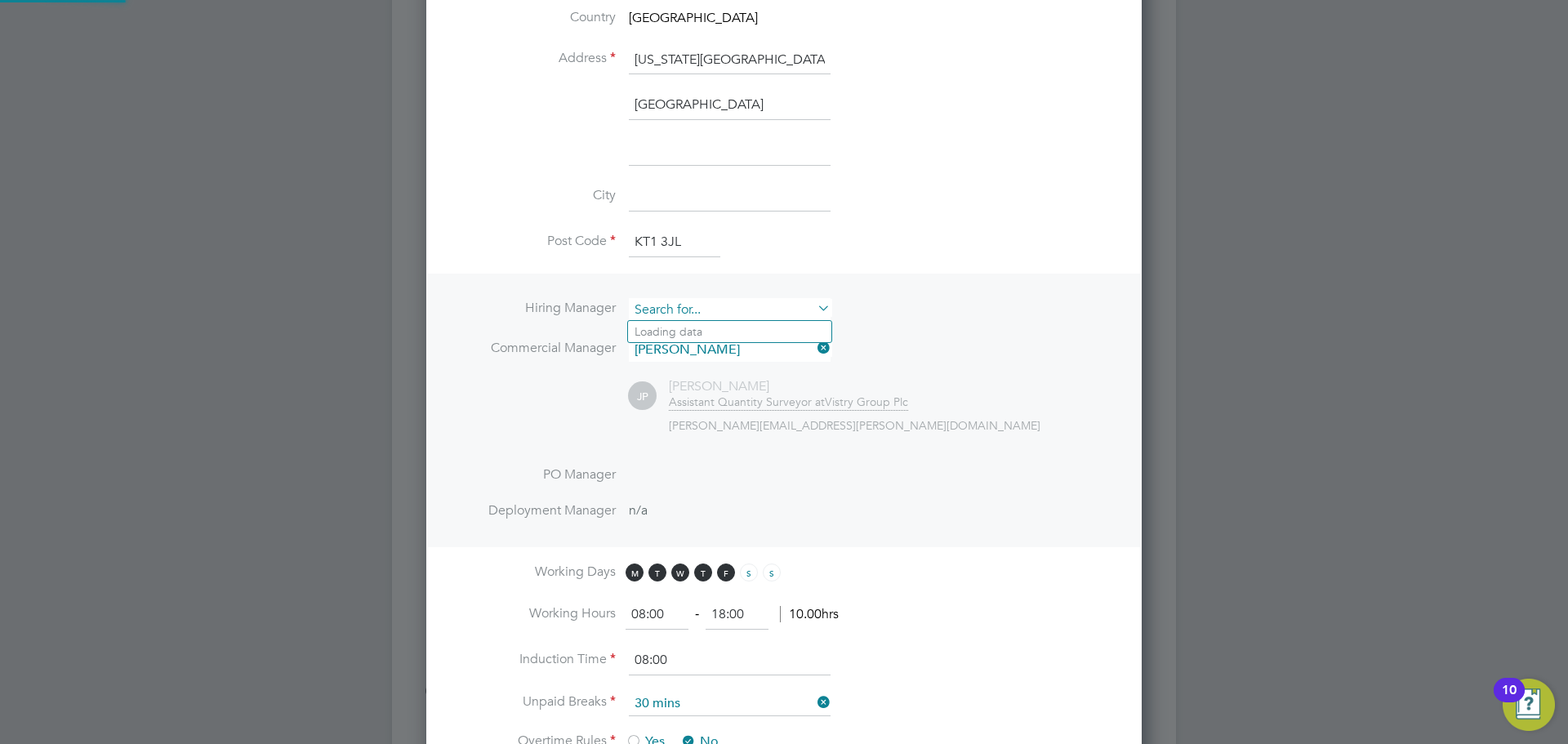
scroll to position [1861, 716]
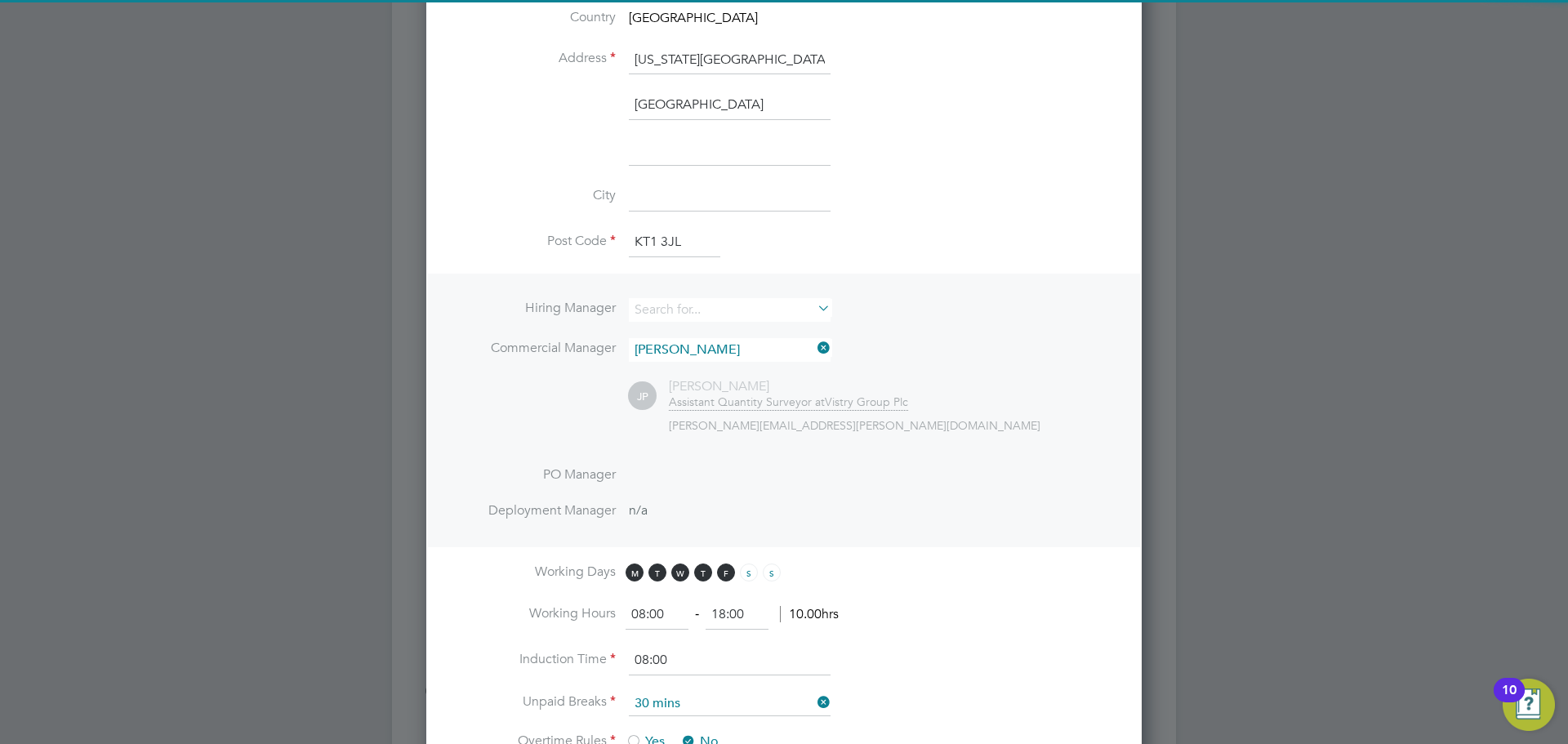
click at [1066, 298] on li "Hiring Manager" at bounding box center [783, 318] width 663 height 40
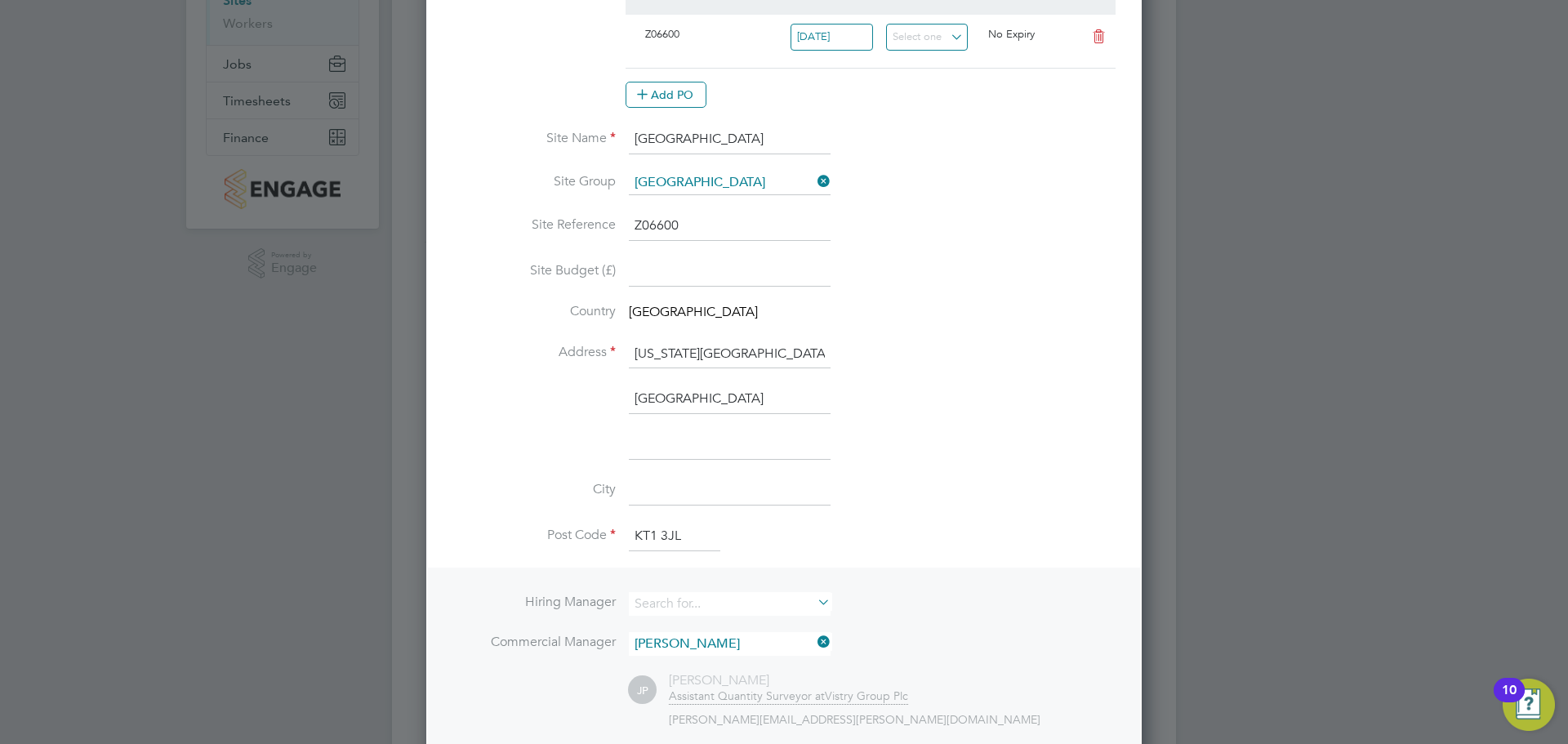
scroll to position [490, 0]
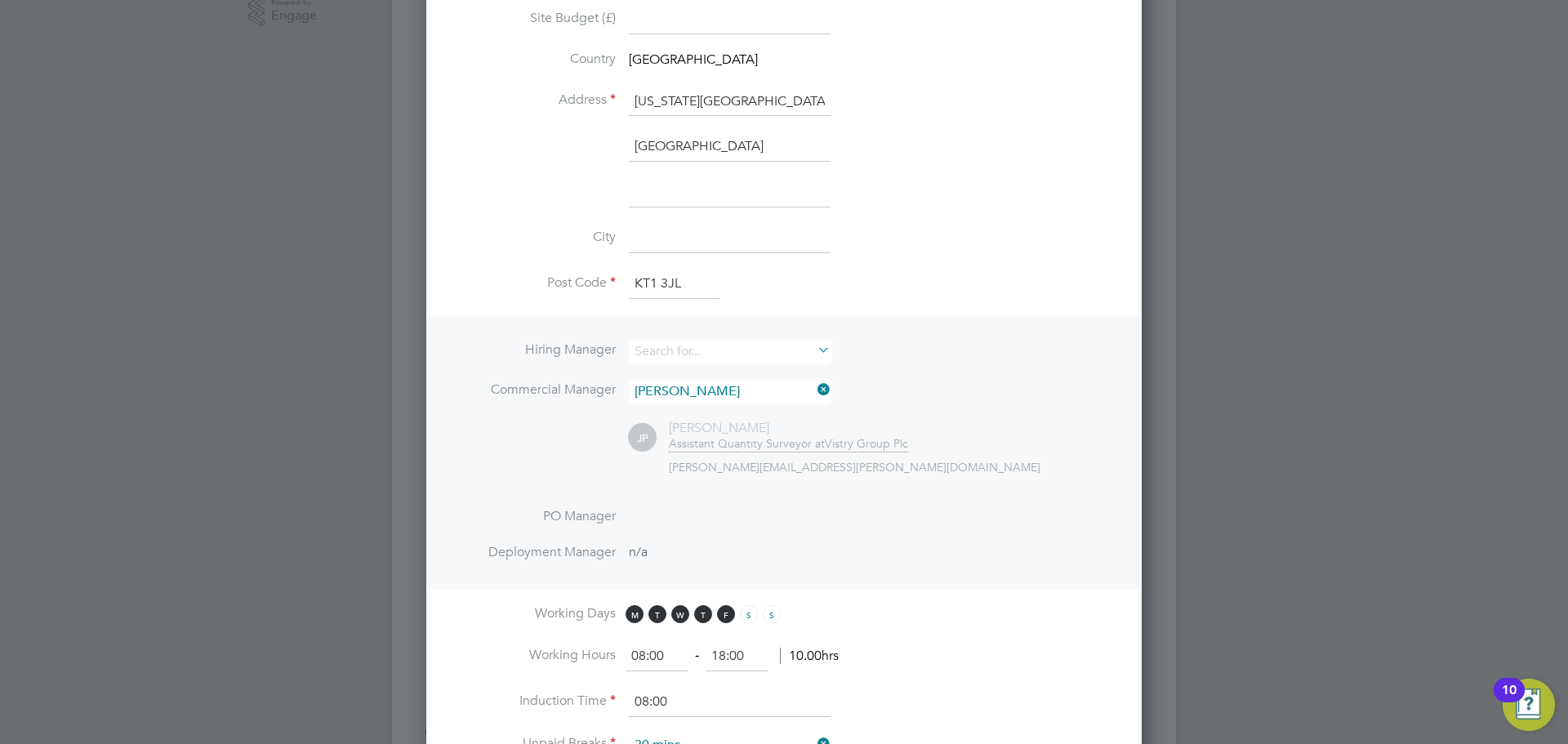
click at [814, 349] on icon at bounding box center [814, 349] width 0 height 23
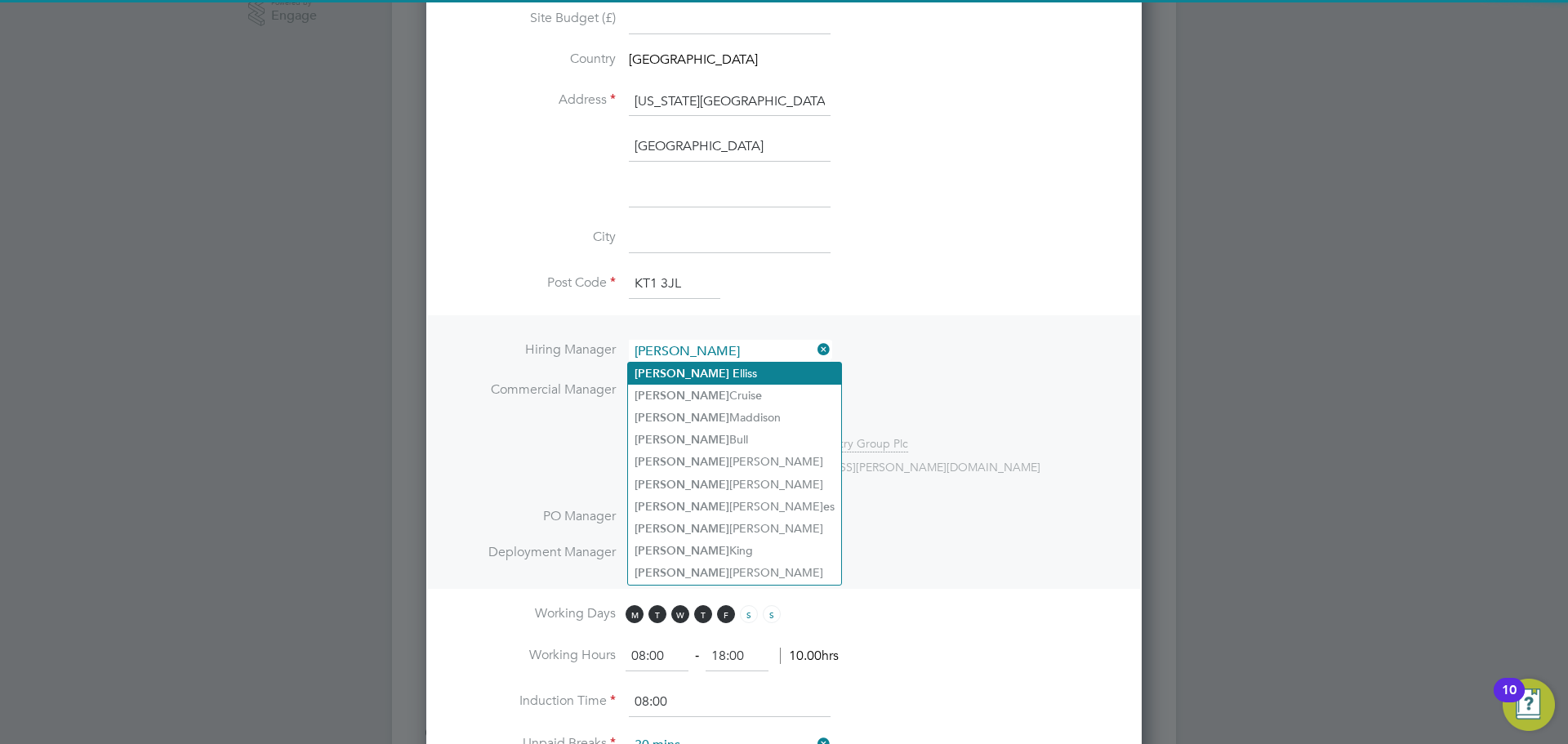
click at [689, 373] on li "Simon E lliss" at bounding box center [734, 373] width 213 height 22
type input "[PERSON_NAME]"
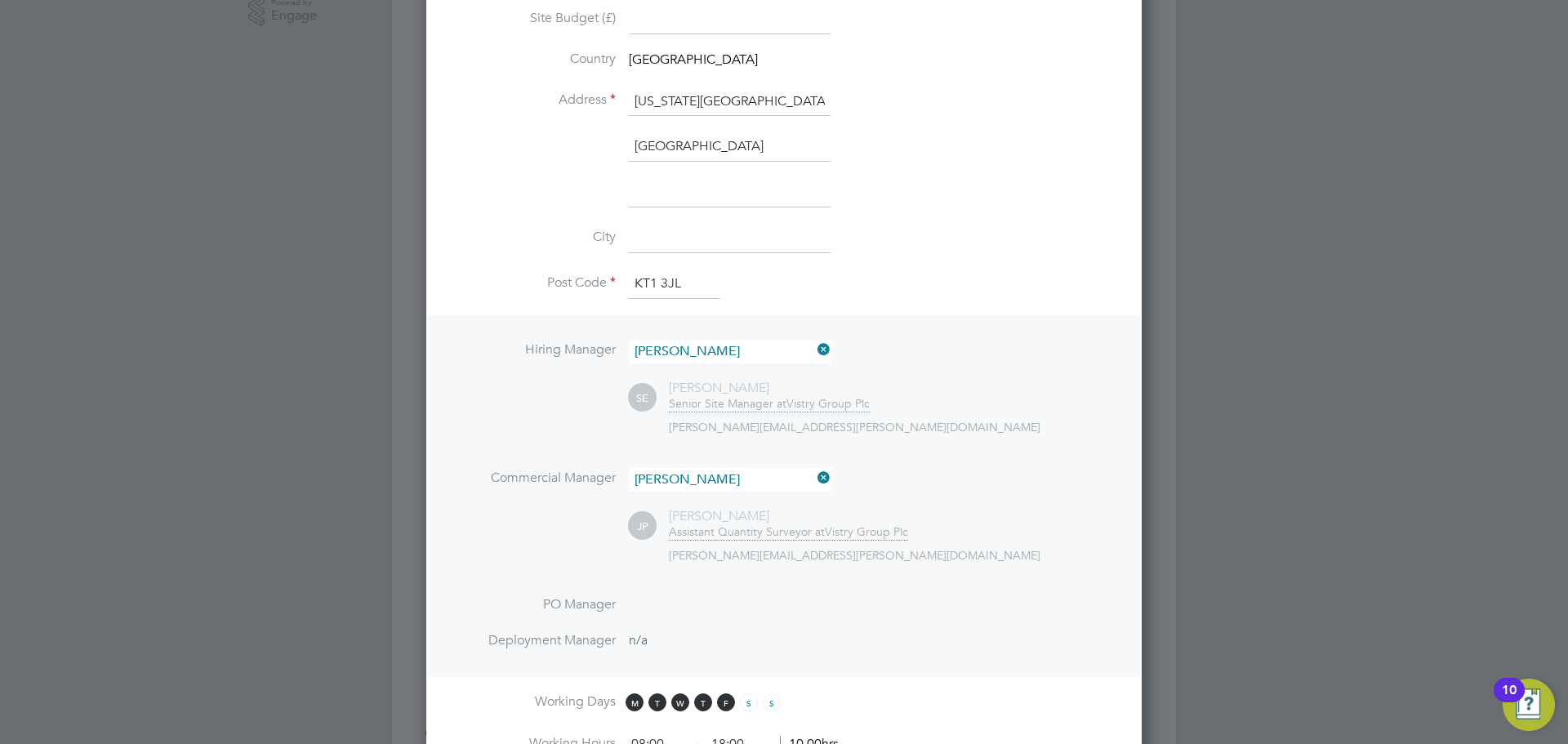
scroll to position [1950, 716]
click at [1009, 321] on li "Hiring Manager Simon Elliss SE Simon Elliss Senior Site Manager at Vistry Group…" at bounding box center [783, 497] width 712 height 362
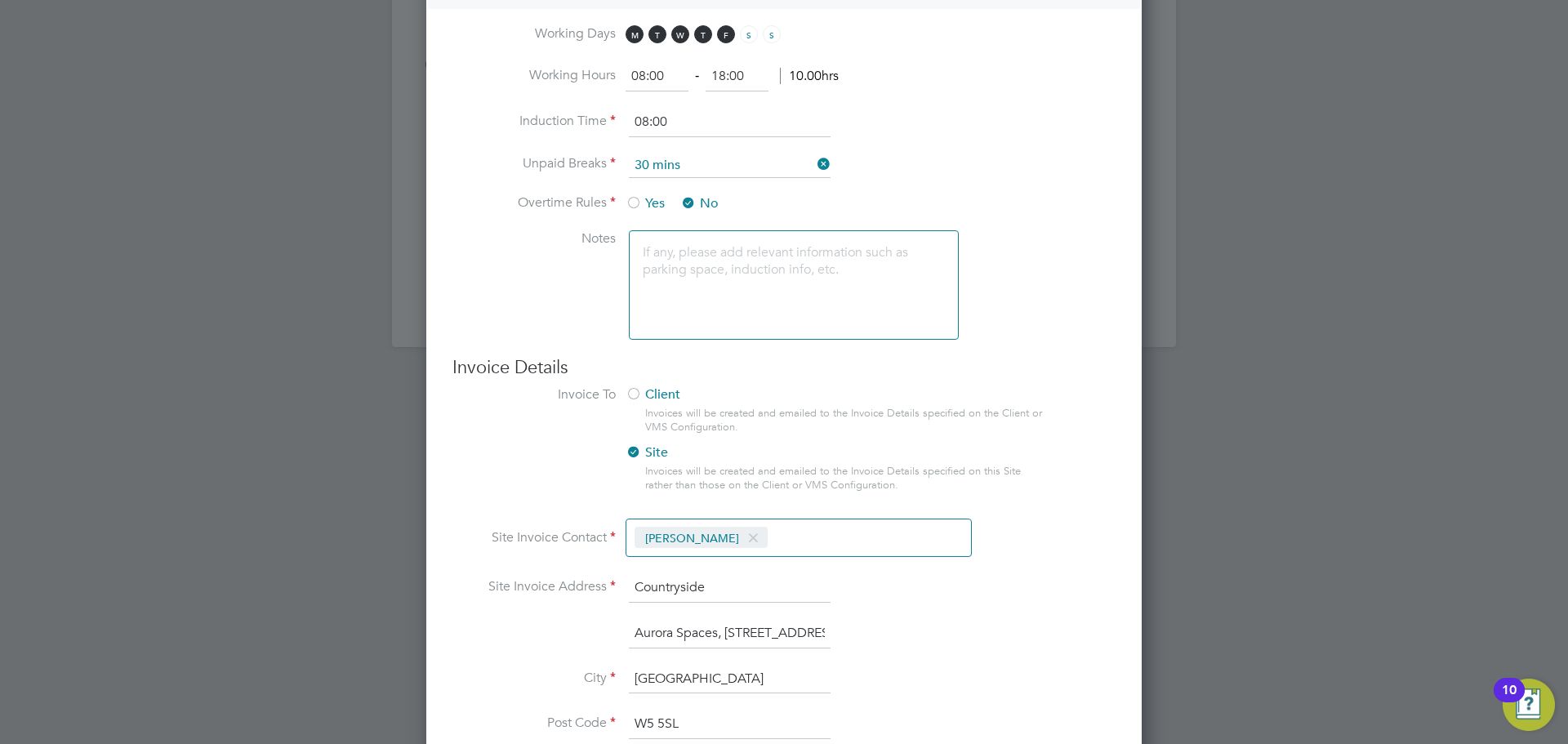
scroll to position [1267, 0]
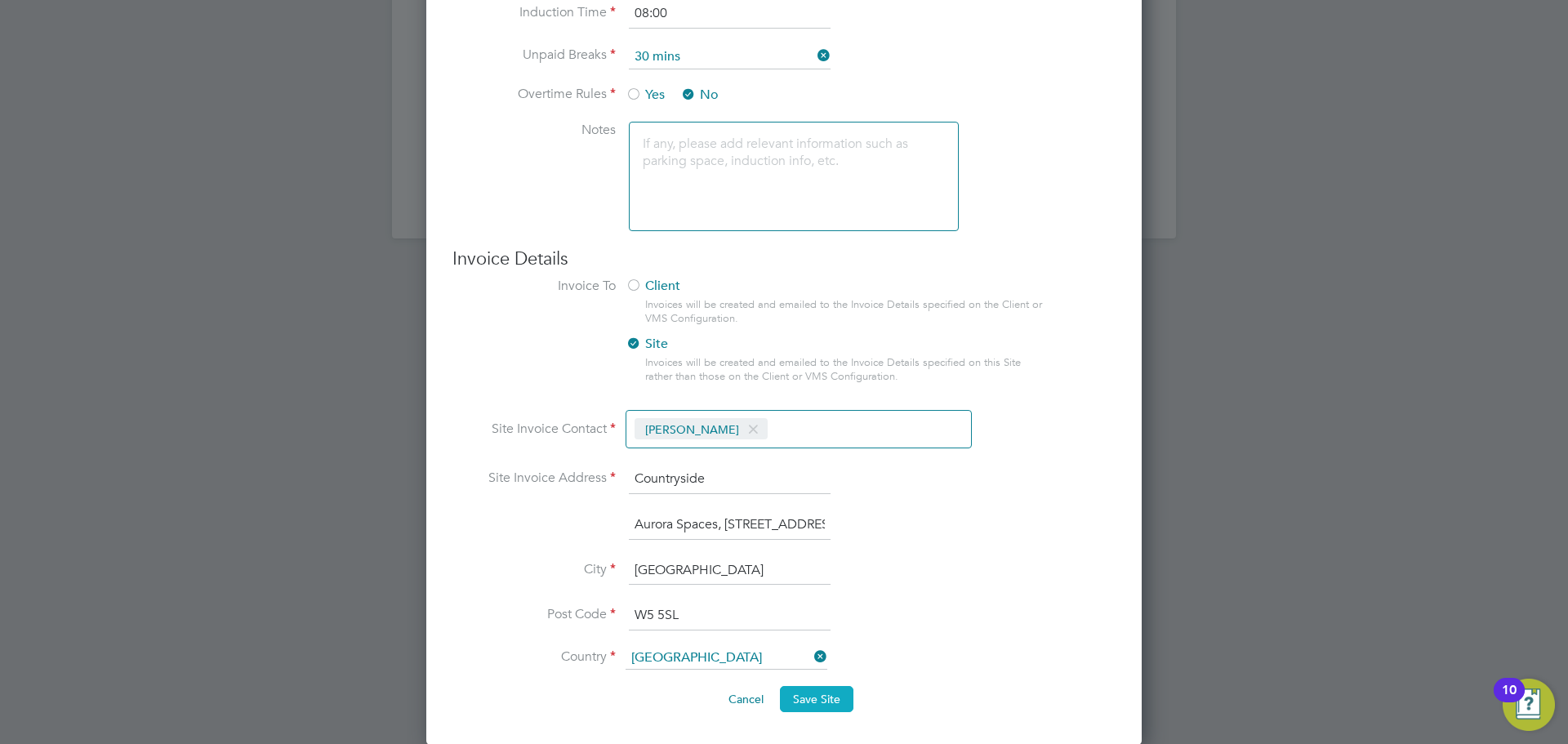
click at [808, 698] on span "Save Site" at bounding box center [816, 699] width 47 height 15
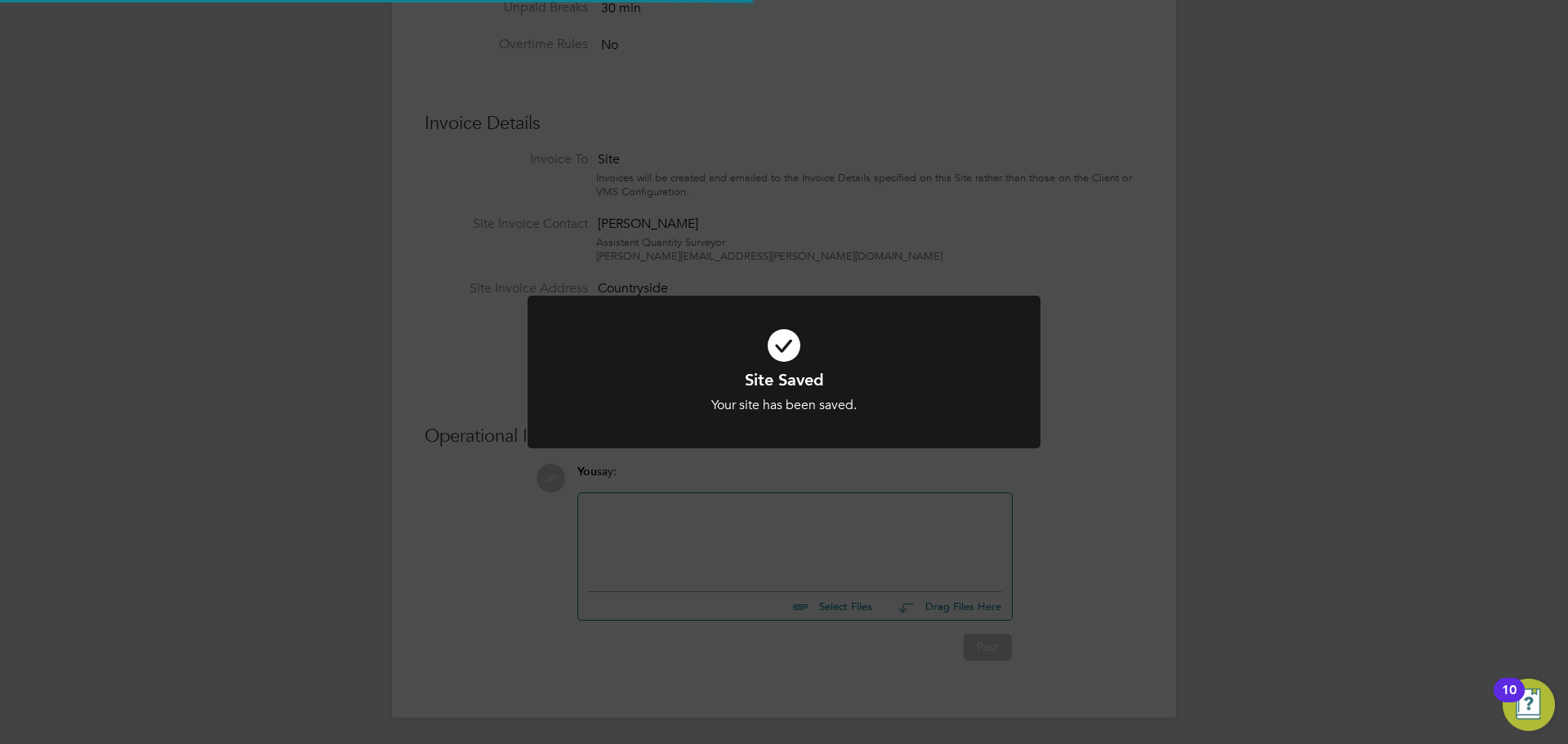
scroll to position [0, 0]
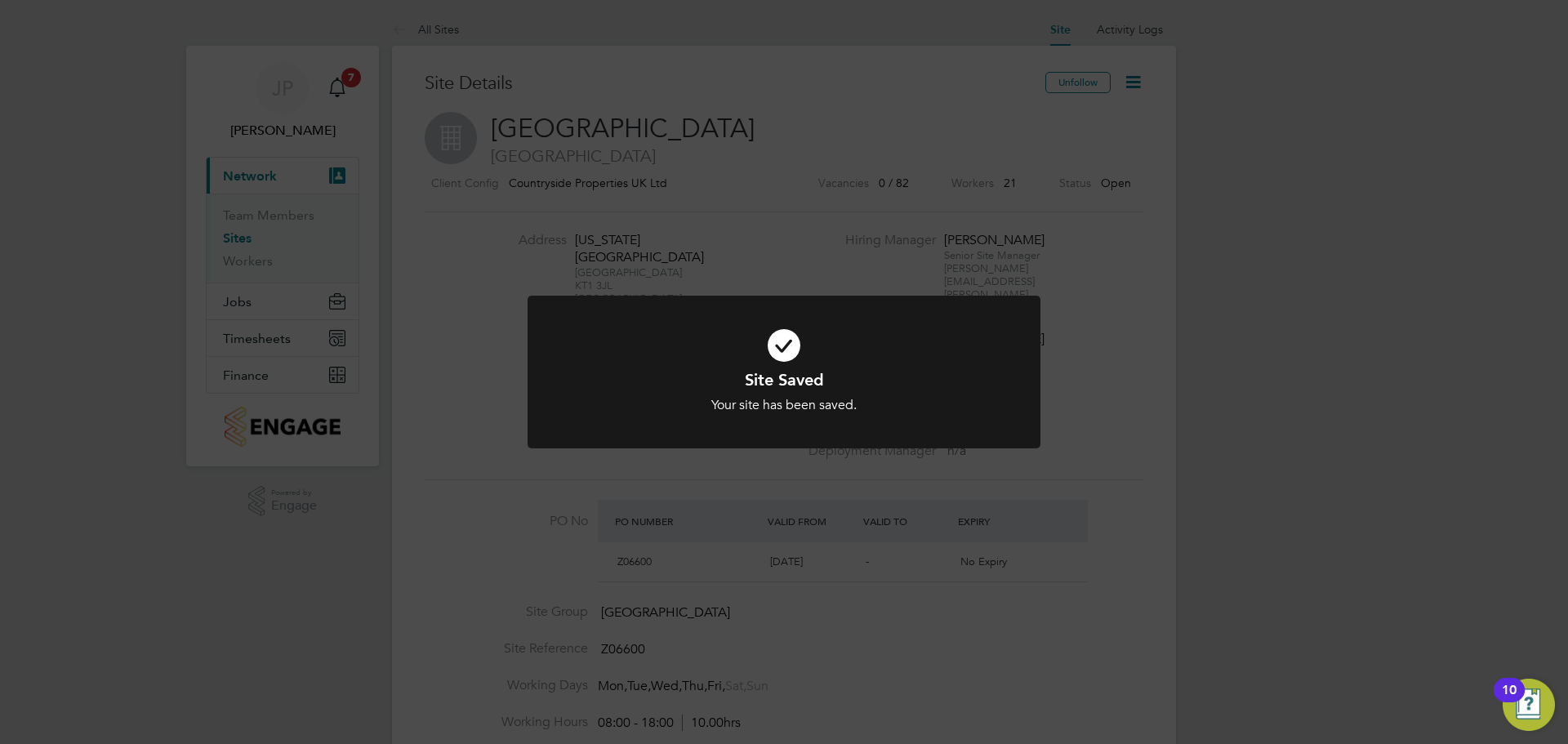
click at [922, 511] on div "Site Saved Your site has been saved. Cancel Okay" at bounding box center [784, 372] width 1568 height 744
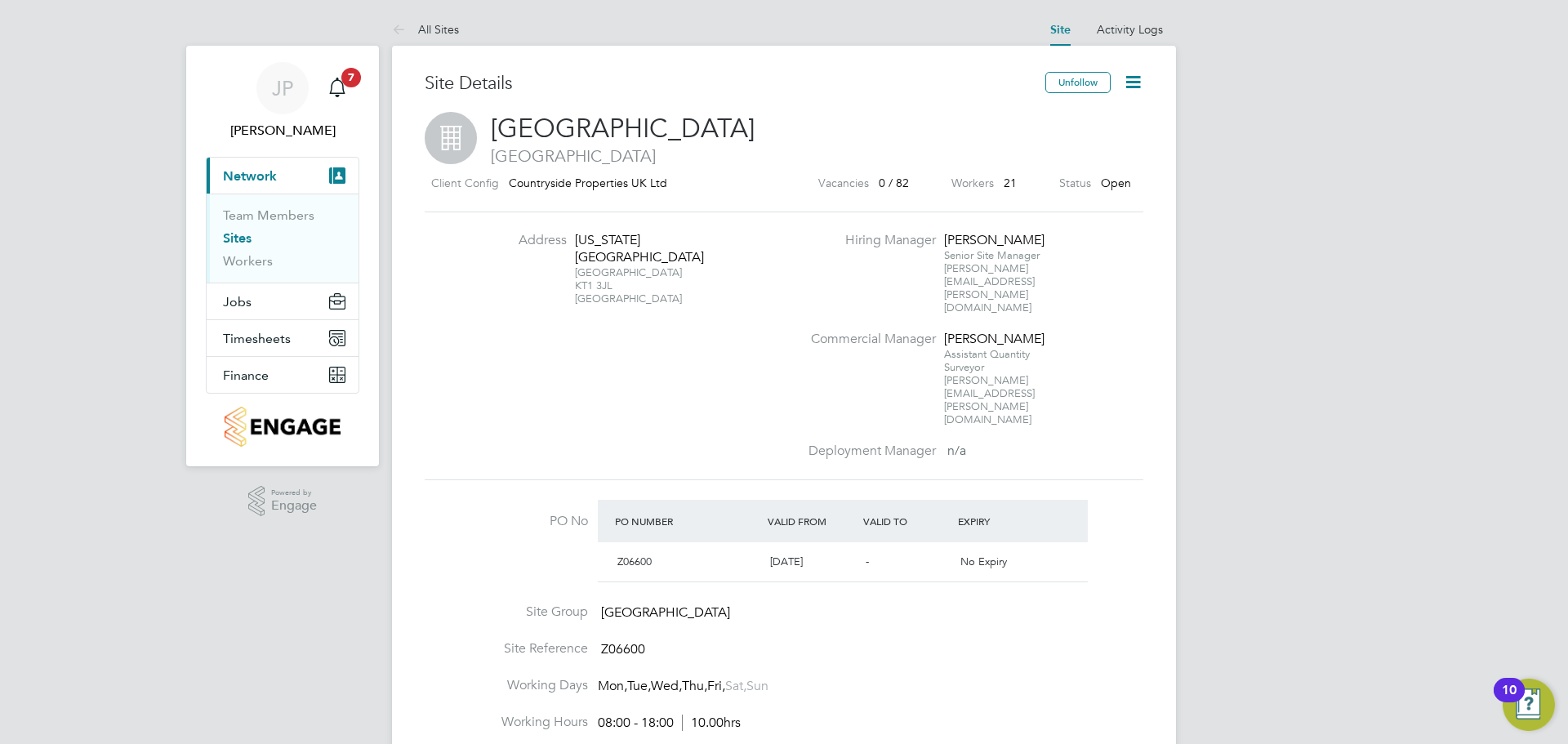
click at [1132, 78] on icon at bounding box center [1132, 81] width 20 height 20
drag, startPoint x: 815, startPoint y: 294, endPoint x: 1048, endPoint y: 307, distance: 233.4
click at [1048, 331] on li "Commercial Manager Jason Platford Assistant Quantity Surveyor jason.platford@vi…" at bounding box center [974, 387] width 351 height 112
click at [1141, 80] on icon at bounding box center [1132, 81] width 20 height 20
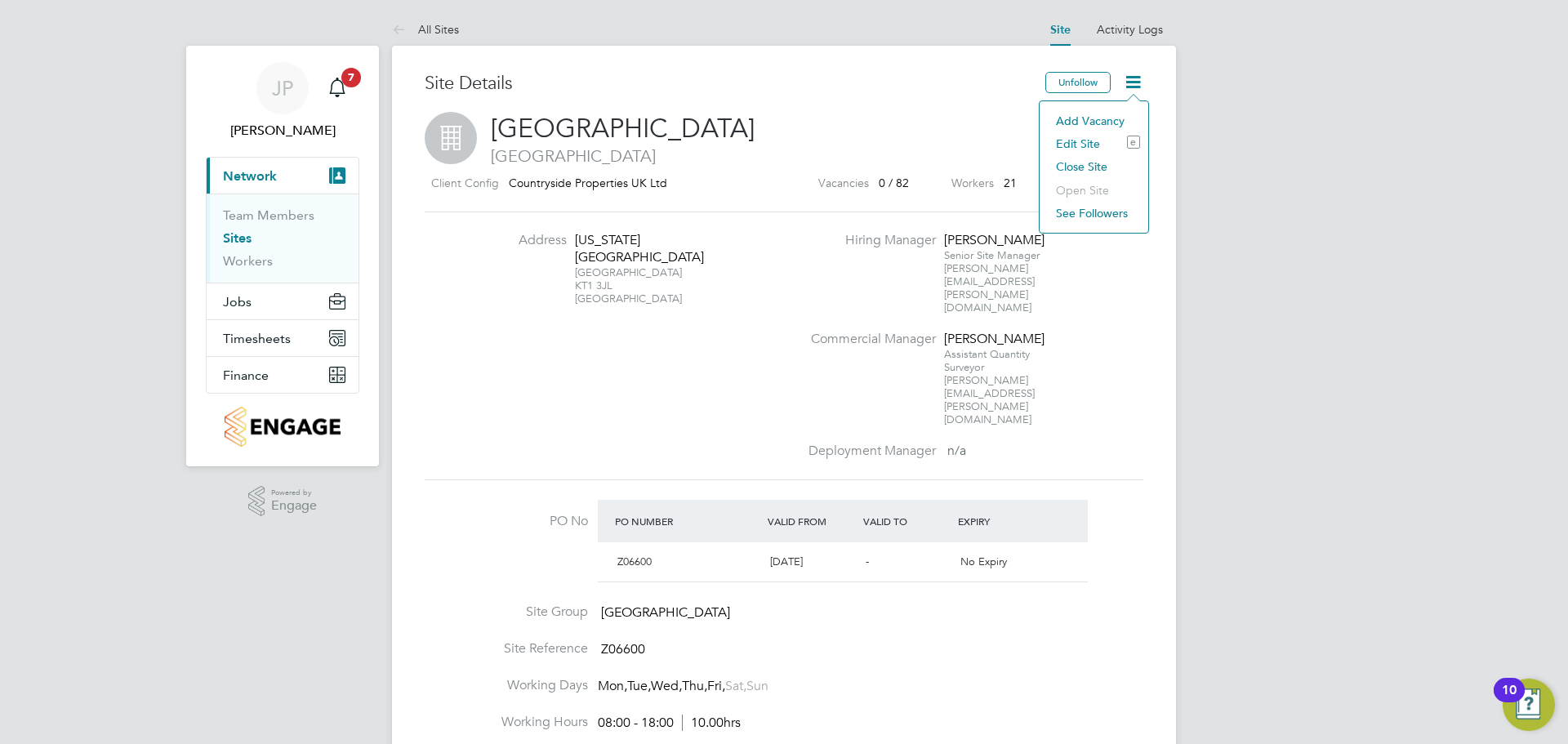
click at [234, 336] on span "Timesheets" at bounding box center [257, 339] width 68 height 16
click at [287, 342] on span "Timesheets" at bounding box center [257, 339] width 68 height 16
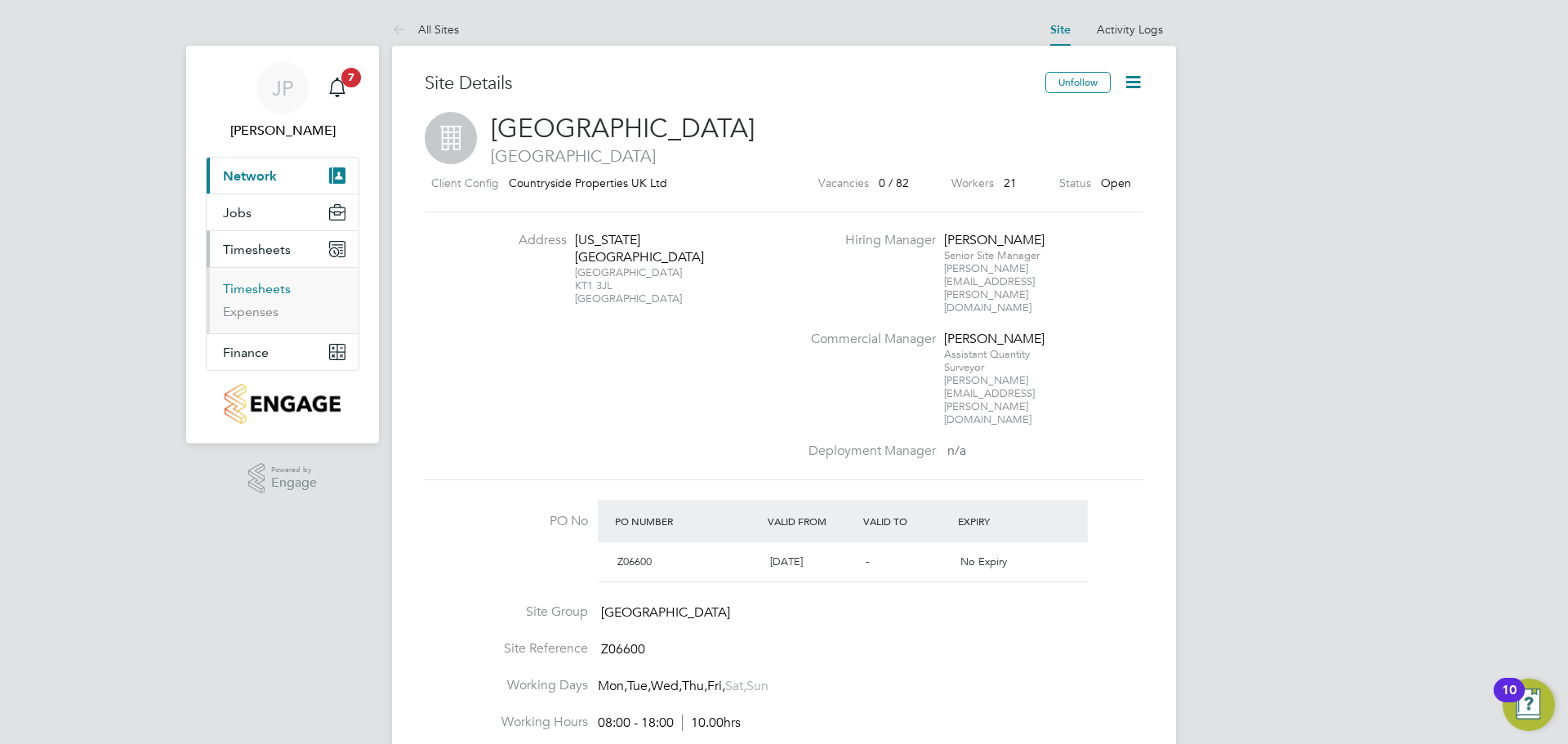
click at [253, 287] on link "Timesheets" at bounding box center [257, 288] width 68 height 16
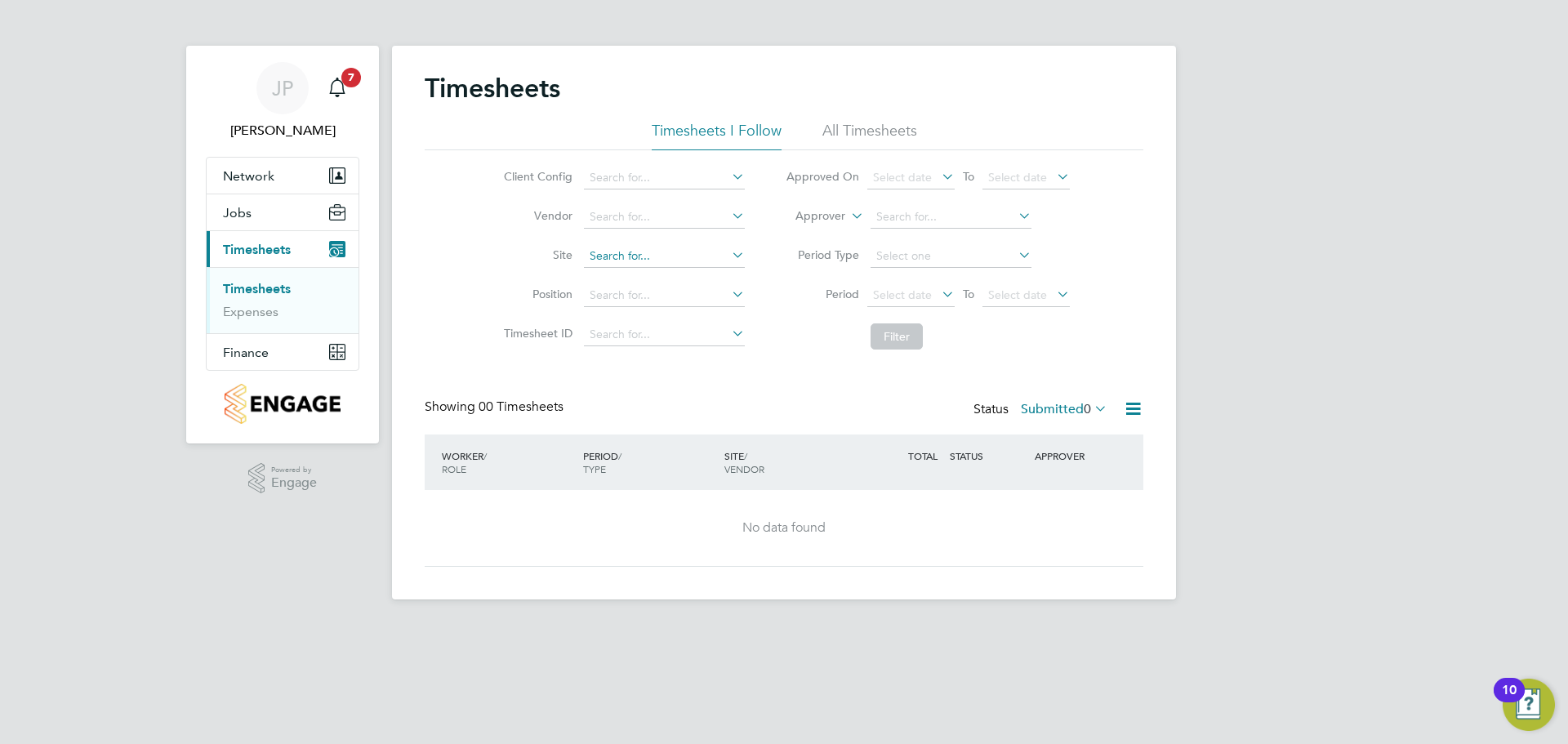
click at [630, 257] on input at bounding box center [664, 256] width 161 height 23
click at [645, 302] on b "Cambridge" at bounding box center [648, 301] width 119 height 14
type input "[GEOGRAPHIC_DATA]"
click at [935, 251] on input at bounding box center [950, 256] width 161 height 23
click at [791, 333] on li "Filter" at bounding box center [927, 336] width 325 height 43
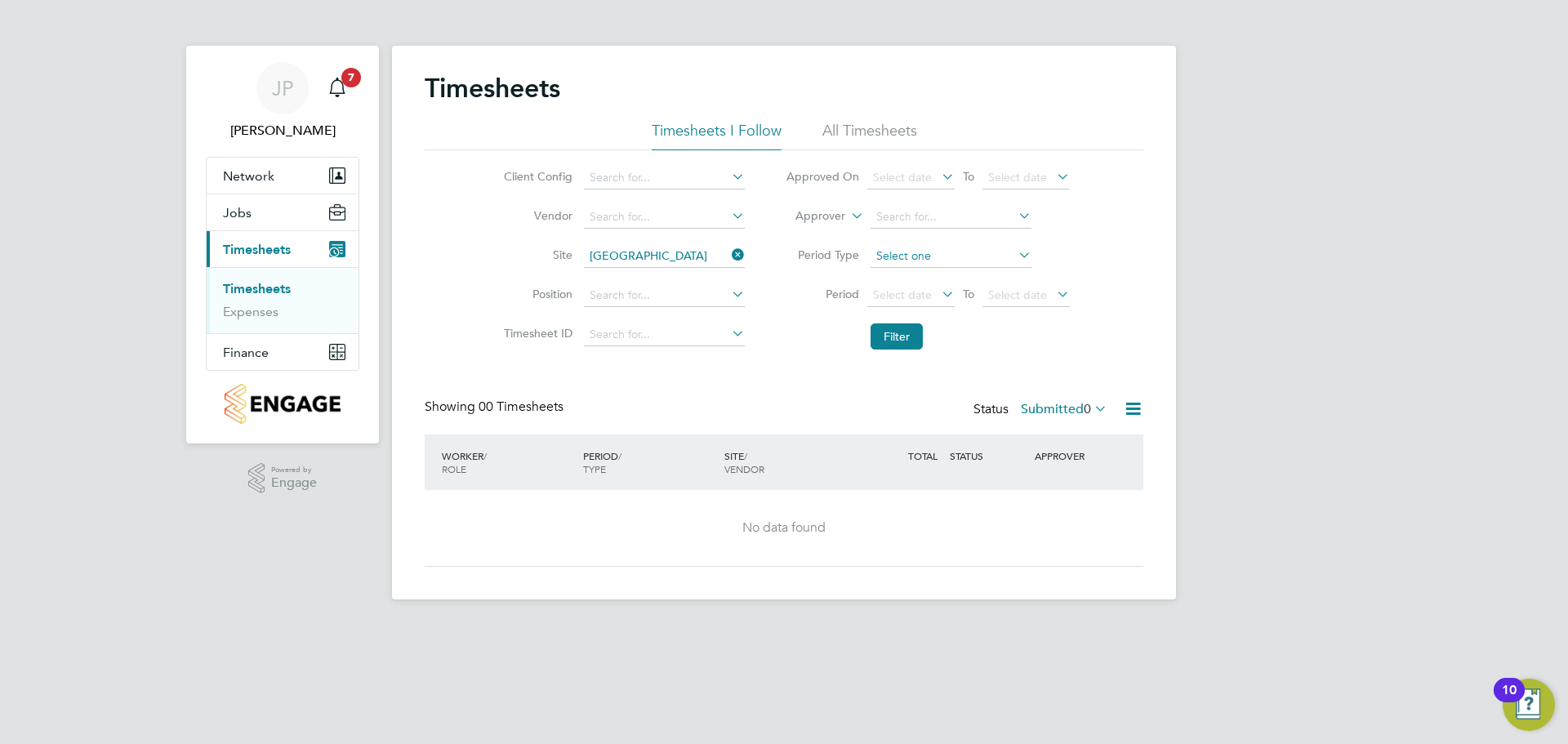
click at [875, 261] on input at bounding box center [950, 256] width 161 height 23
click at [806, 299] on label "Period" at bounding box center [822, 294] width 73 height 15
click at [920, 297] on span "Select date" at bounding box center [902, 294] width 58 height 15
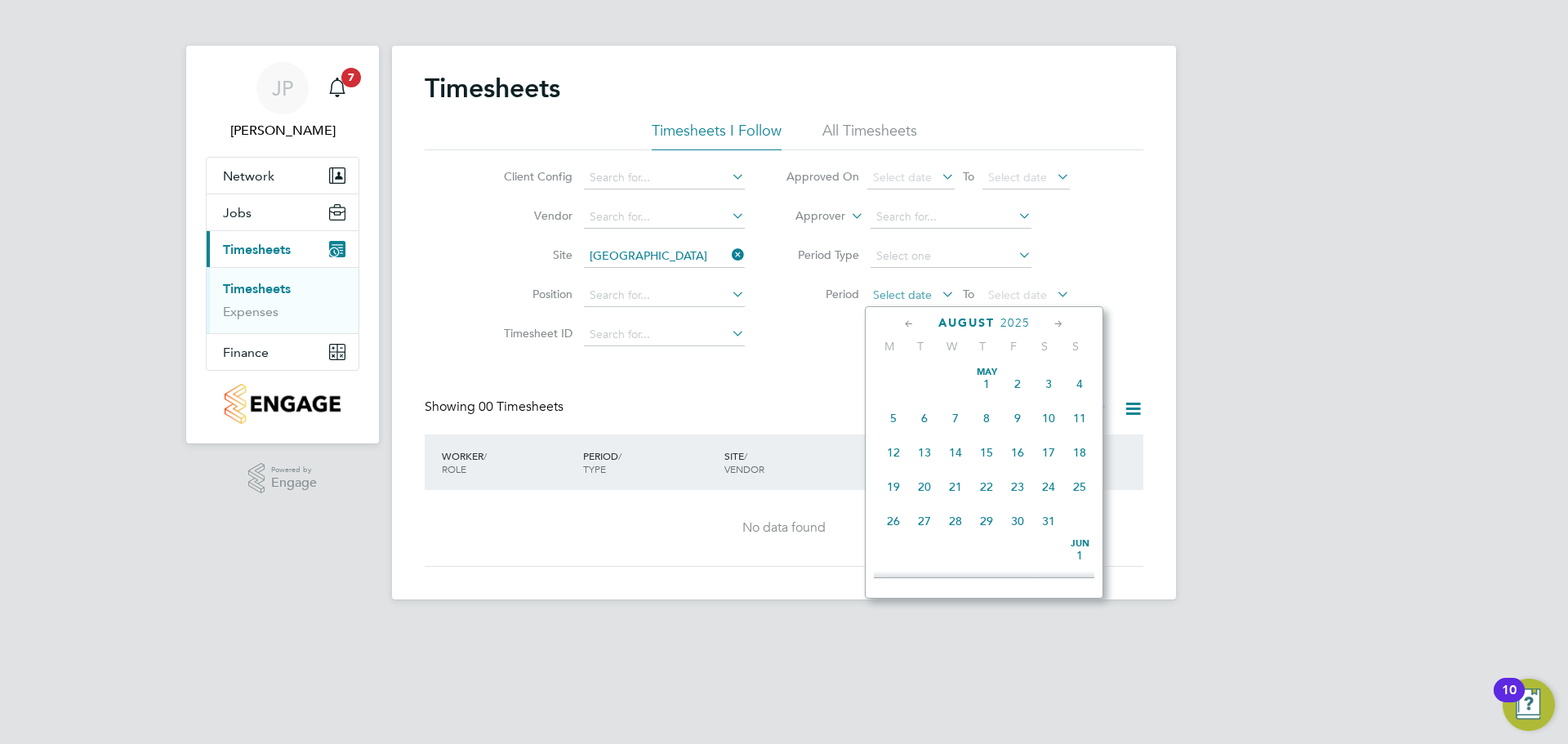
scroll to position [636, 0]
click at [898, 415] on span "18" at bounding box center [894, 402] width 31 height 31
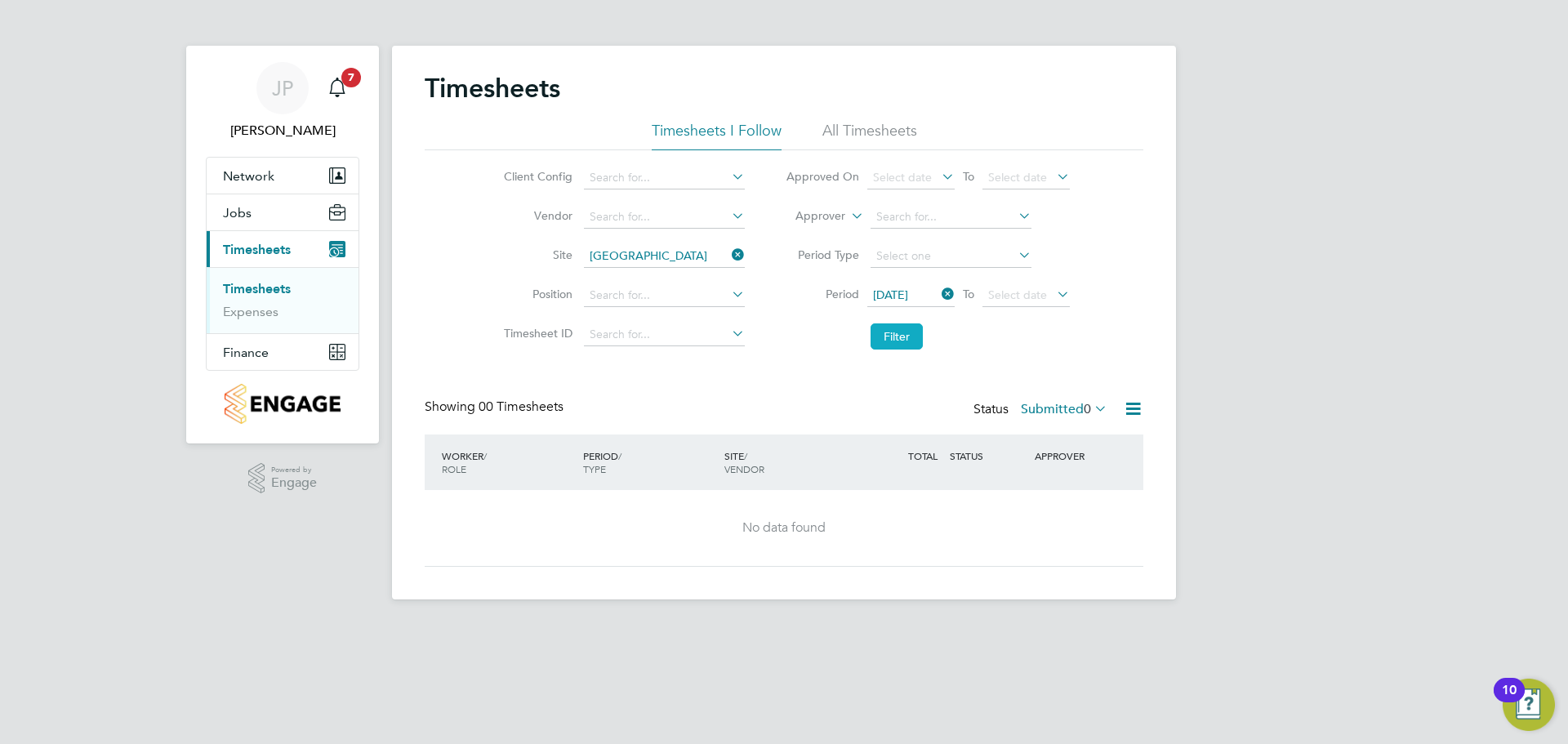
click at [879, 339] on button "Filter" at bounding box center [896, 336] width 52 height 26
click at [884, 332] on button "Filter" at bounding box center [896, 336] width 52 height 26
click at [865, 132] on li "All Timesheets" at bounding box center [869, 136] width 95 height 30
click at [891, 334] on button "Filter" at bounding box center [896, 336] width 52 height 26
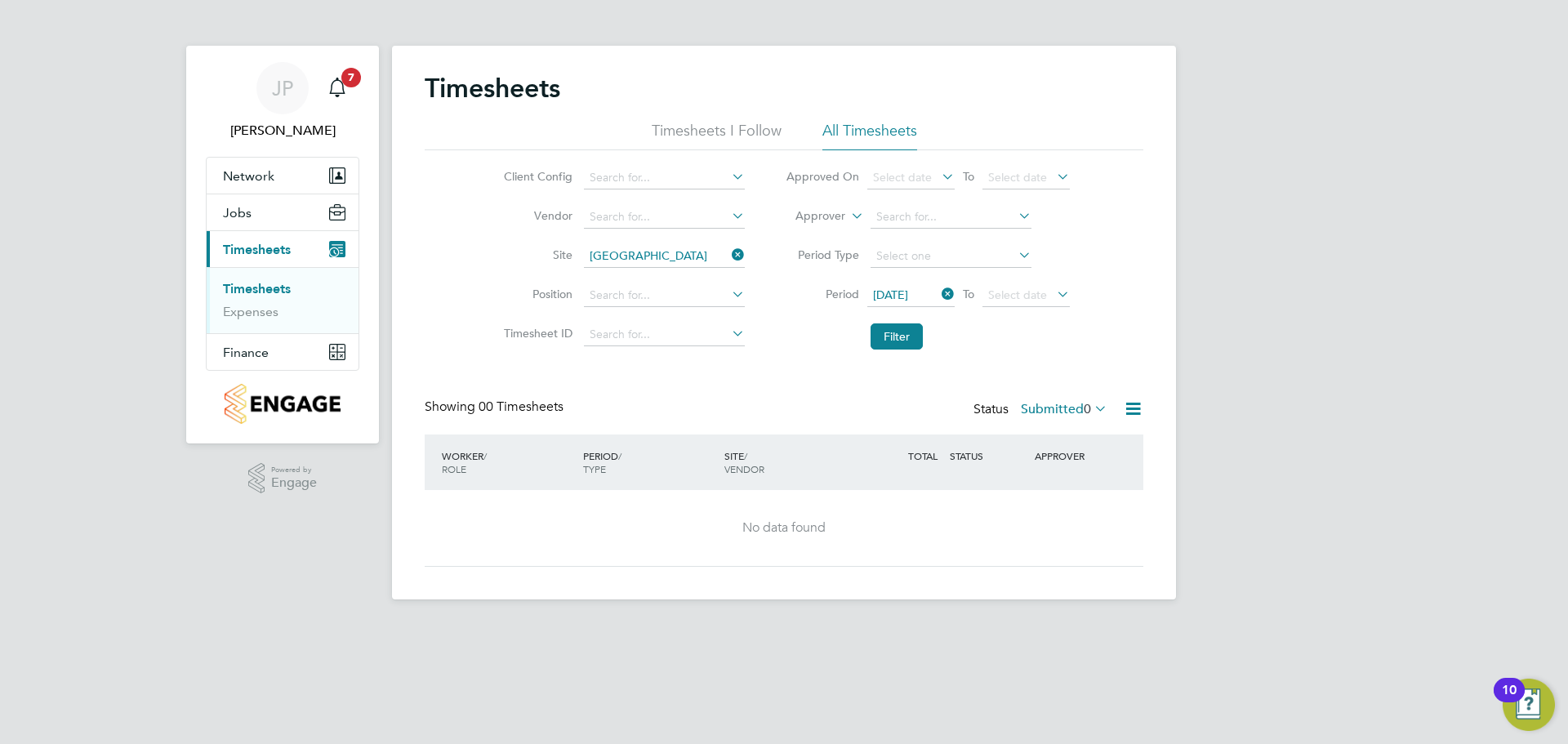
click at [883, 332] on button "Filter" at bounding box center [896, 336] width 52 height 26
click at [886, 340] on button "Filter" at bounding box center [896, 336] width 52 height 26
click at [1052, 409] on label "Submitted 0" at bounding box center [1064, 409] width 86 height 17
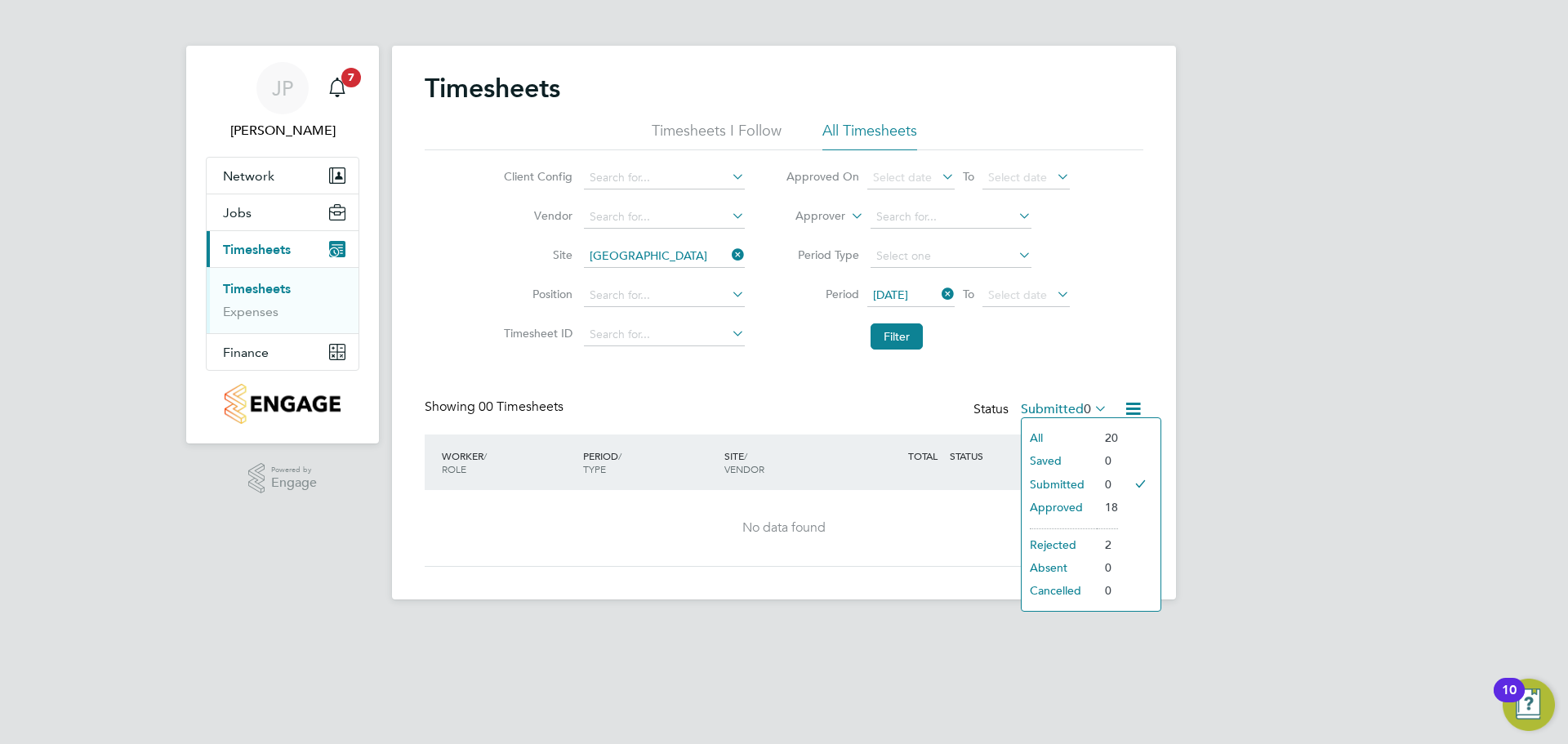
click at [1037, 436] on li "All" at bounding box center [1059, 437] width 75 height 23
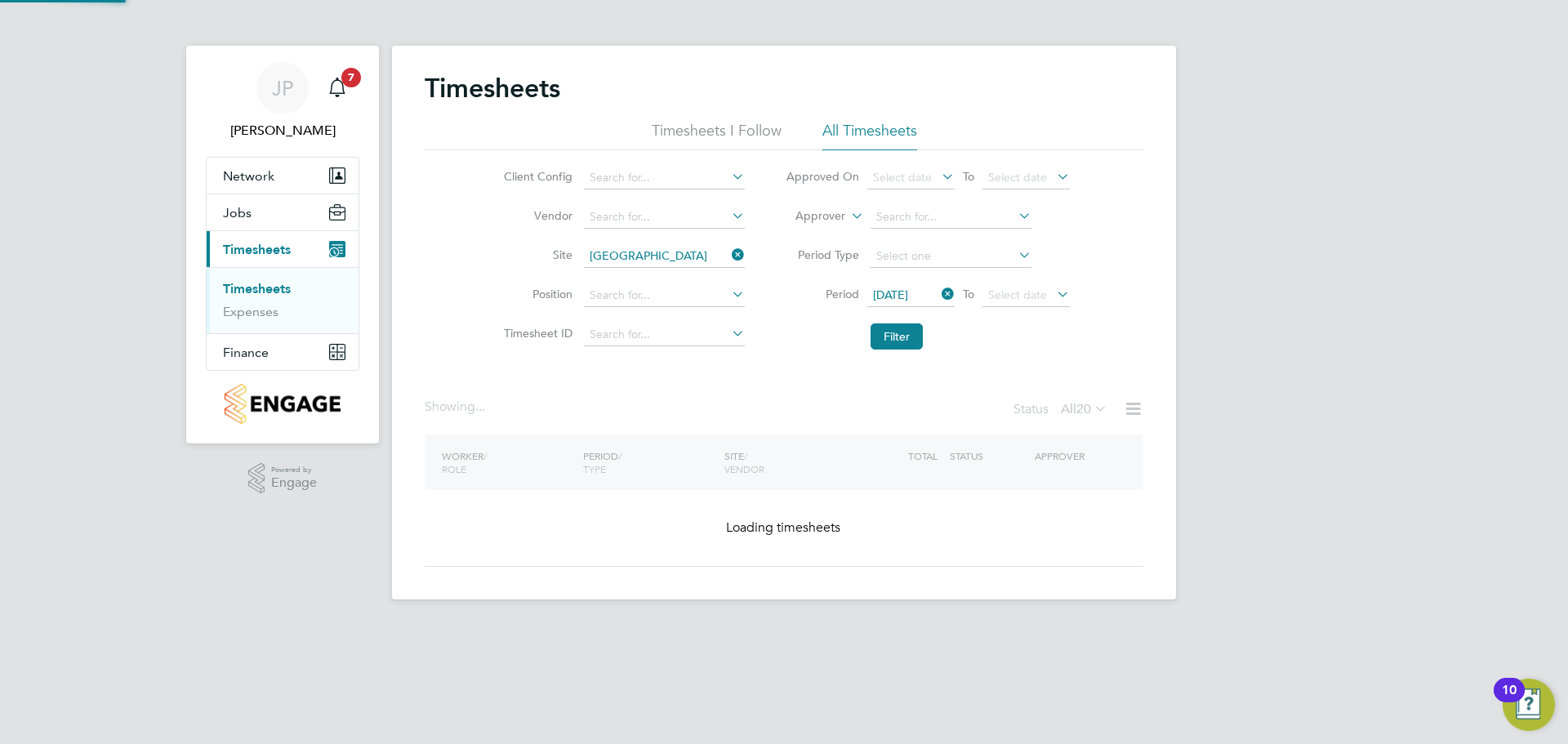
click at [1016, 409] on div "Status All 20" at bounding box center [1062, 409] width 98 height 23
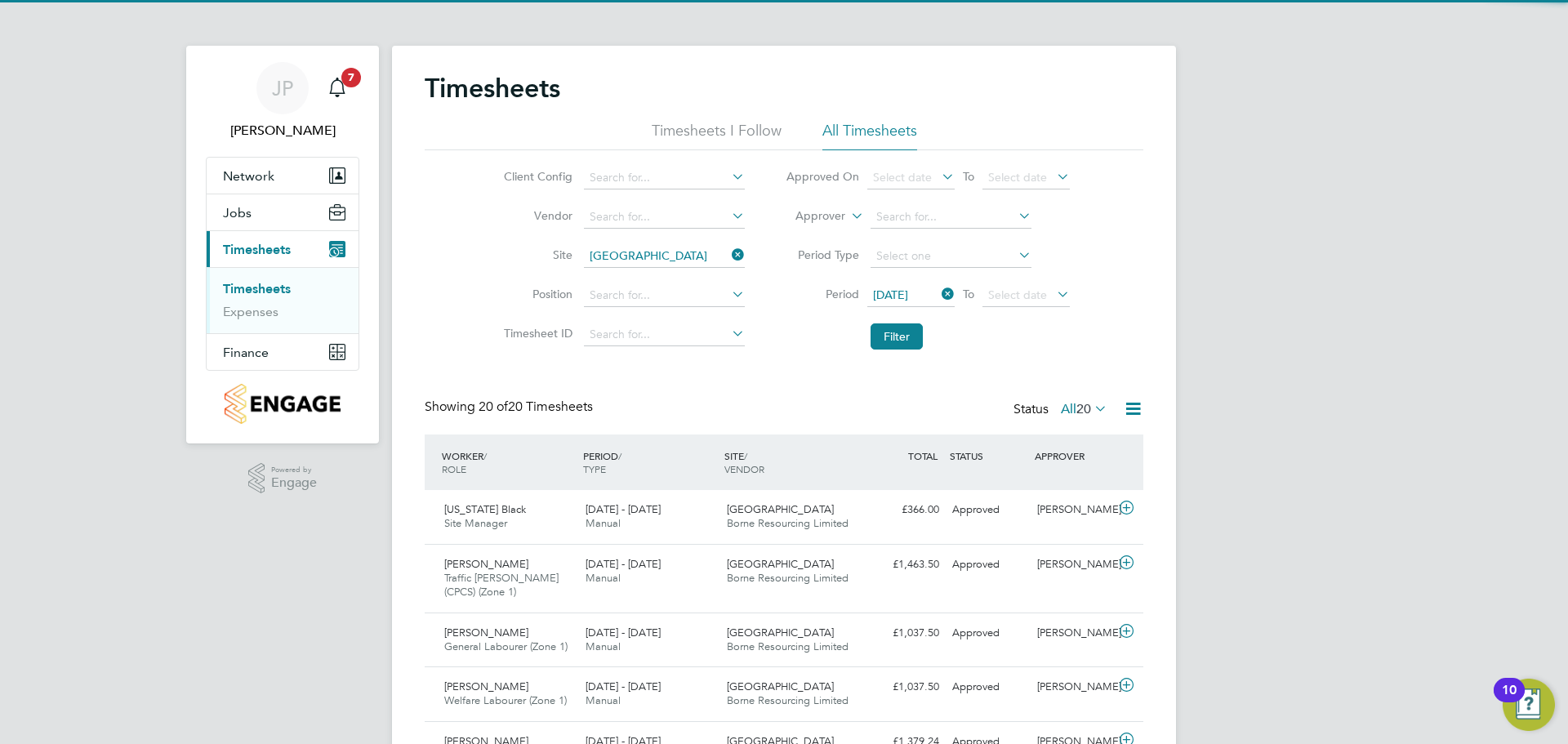
scroll to position [0, 0]
click at [1076, 408] on span "20" at bounding box center [1083, 409] width 15 height 17
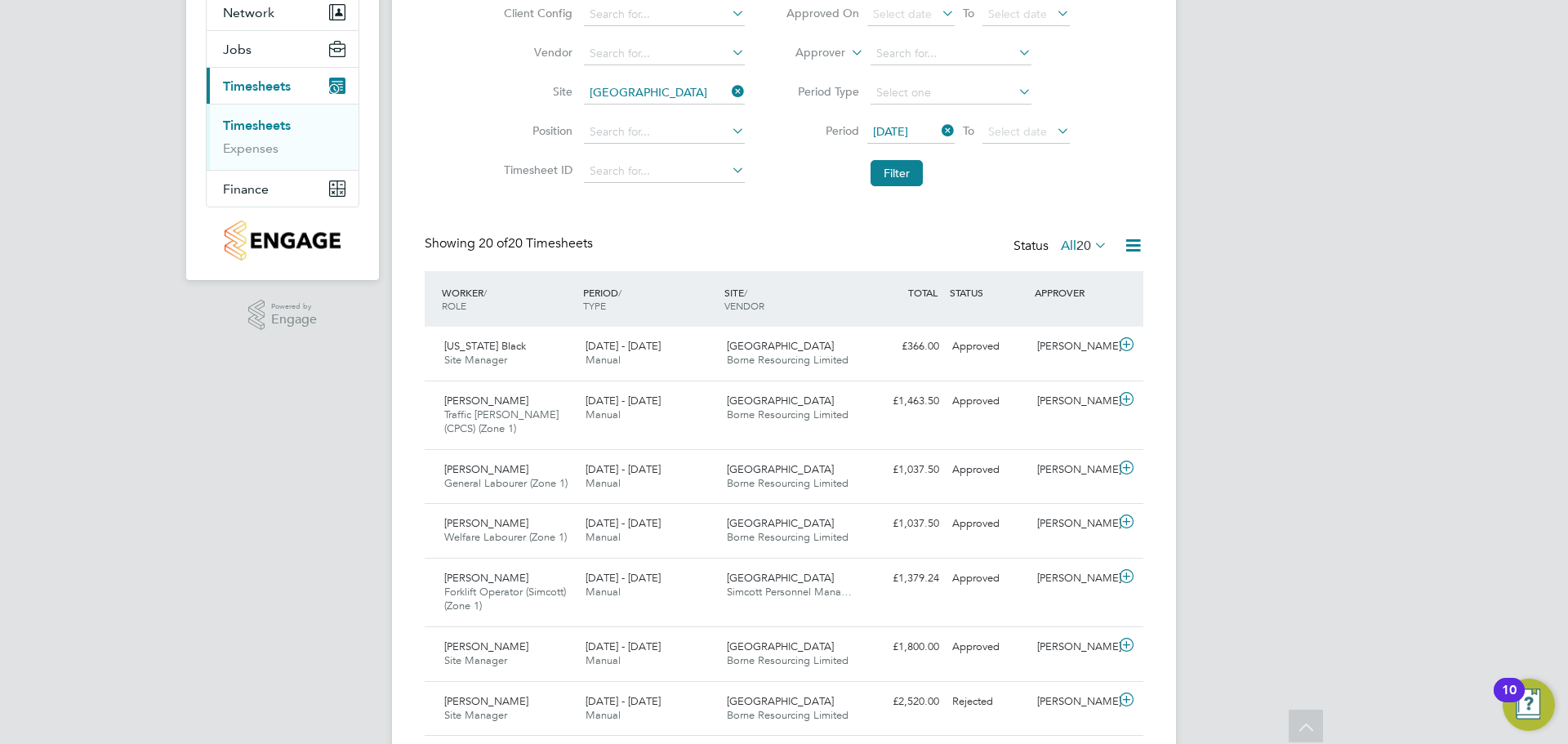
click at [1068, 242] on label "All 20" at bounding box center [1084, 246] width 46 height 17
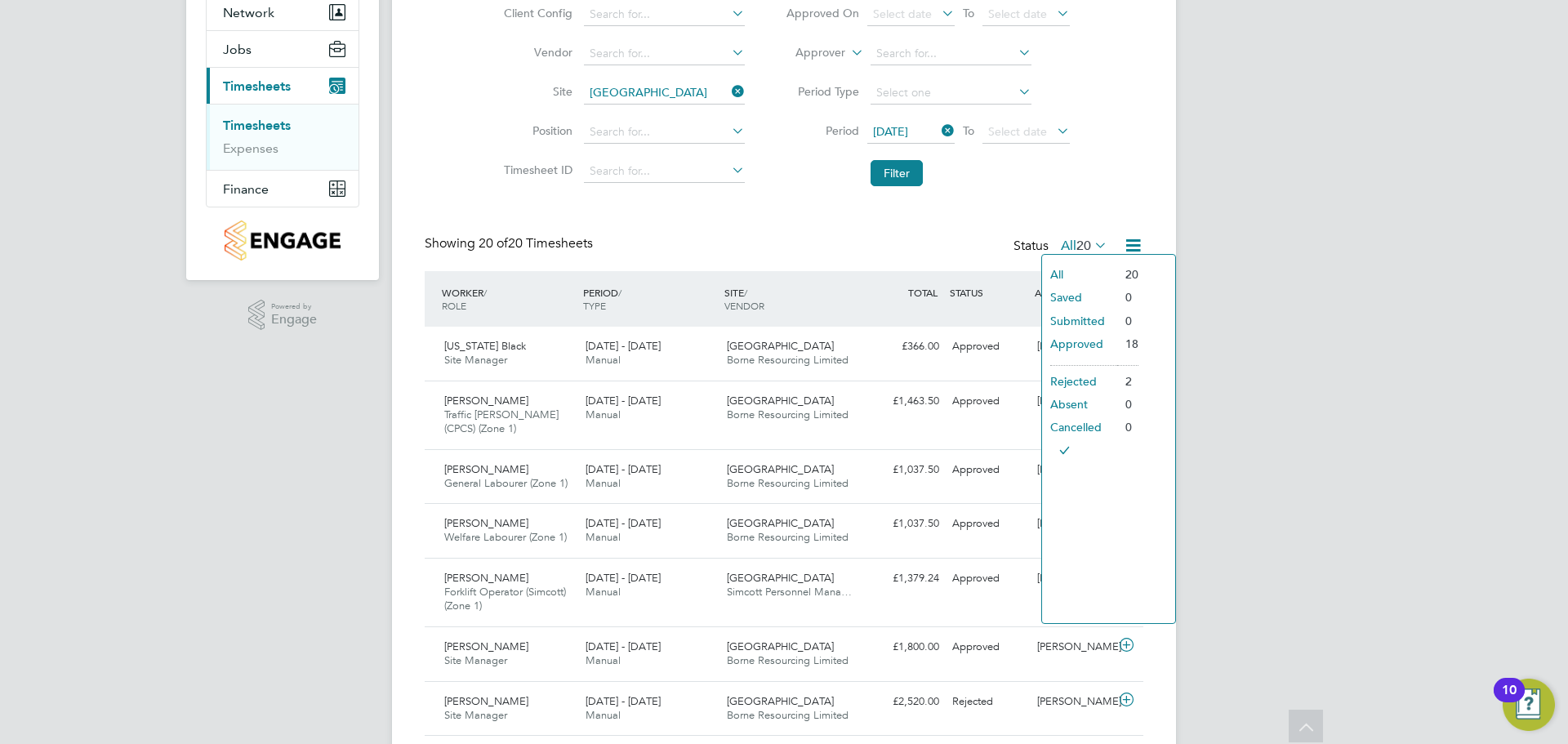
click at [781, 204] on div "Timesheets Timesheets I Follow All Timesheets Client Config Vendor Site Cambrid…" at bounding box center [783, 711] width 719 height 1606
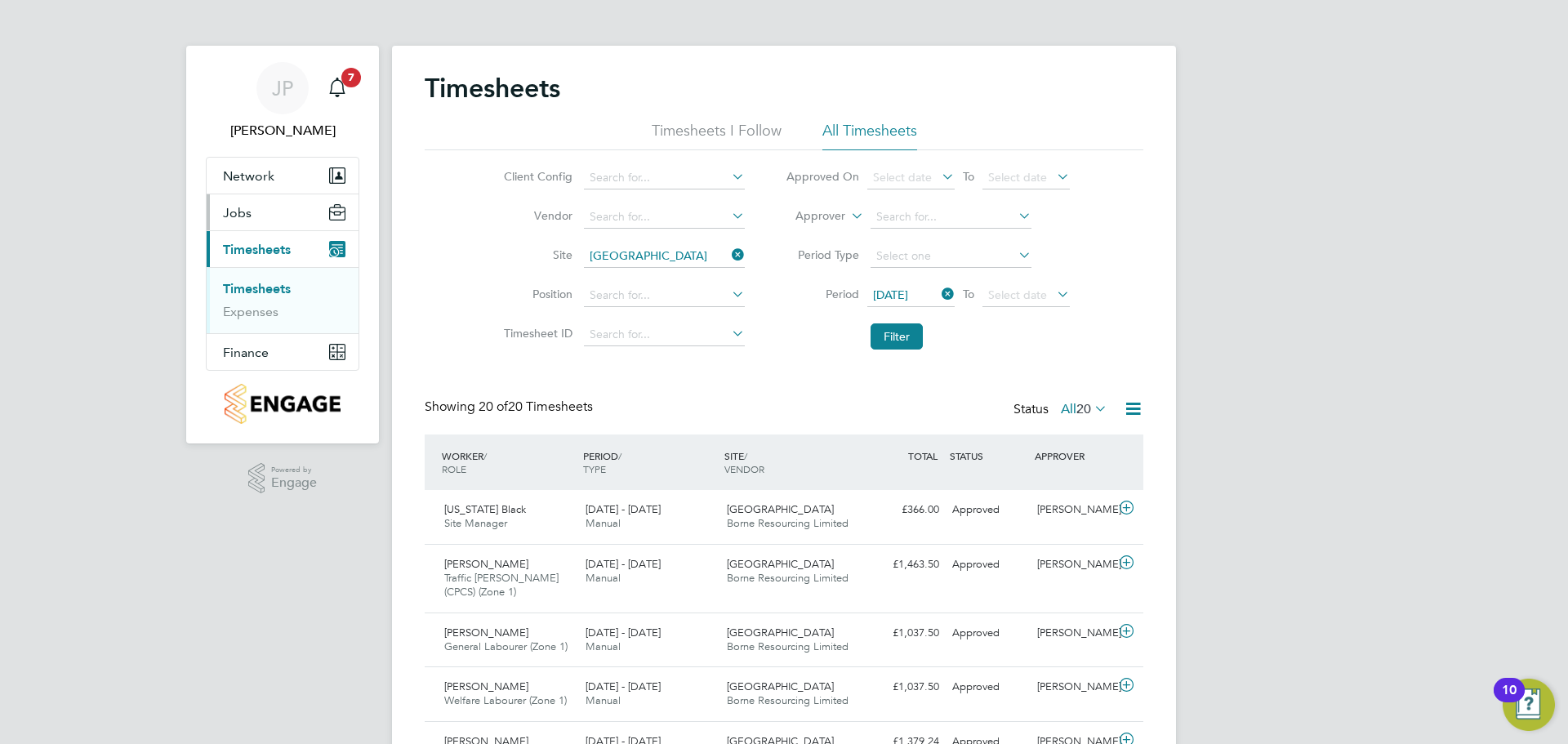
click at [235, 217] on span "Jobs" at bounding box center [237, 213] width 29 height 16
click at [253, 273] on link "Placements" at bounding box center [257, 274] width 68 height 16
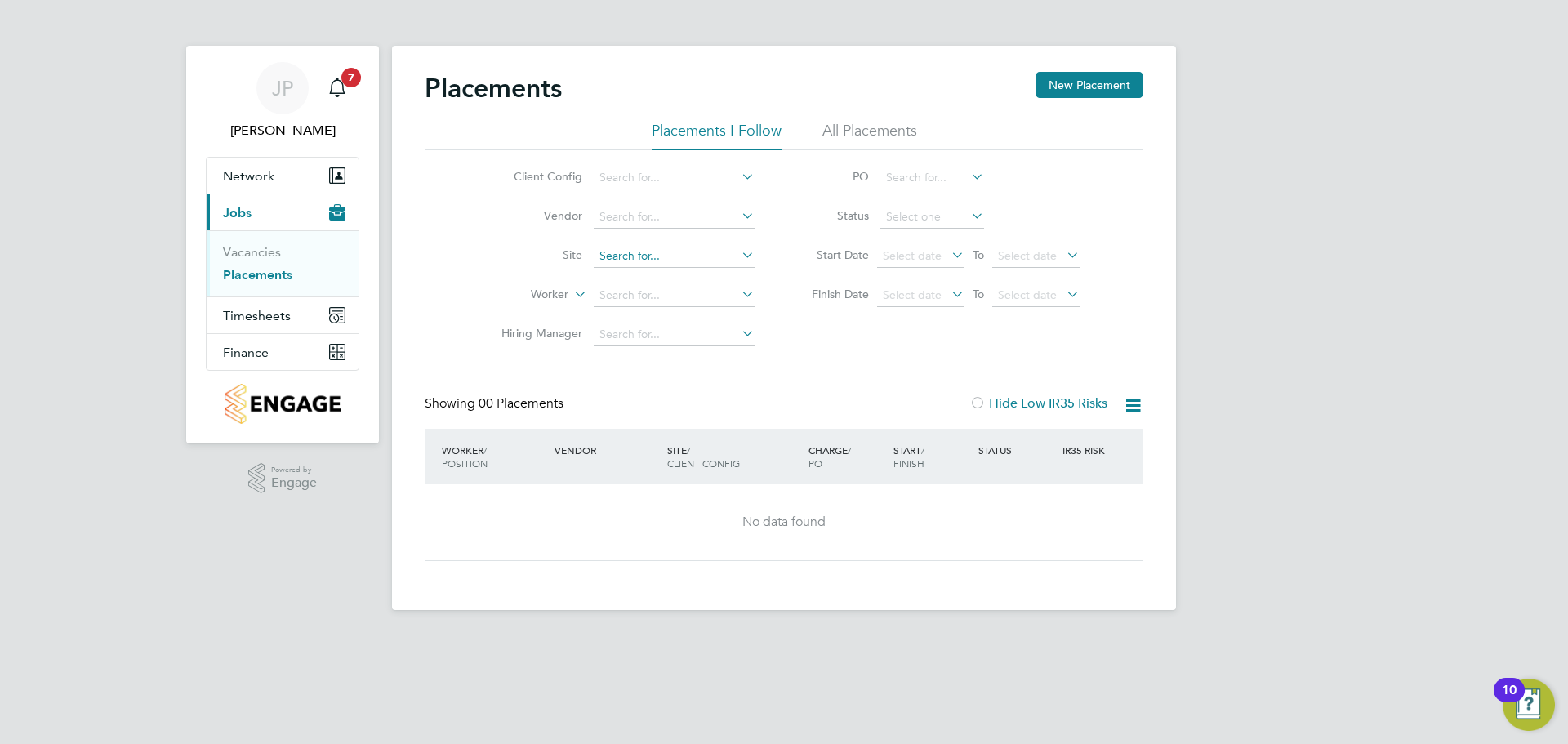
click at [636, 258] on input at bounding box center [673, 256] width 161 height 23
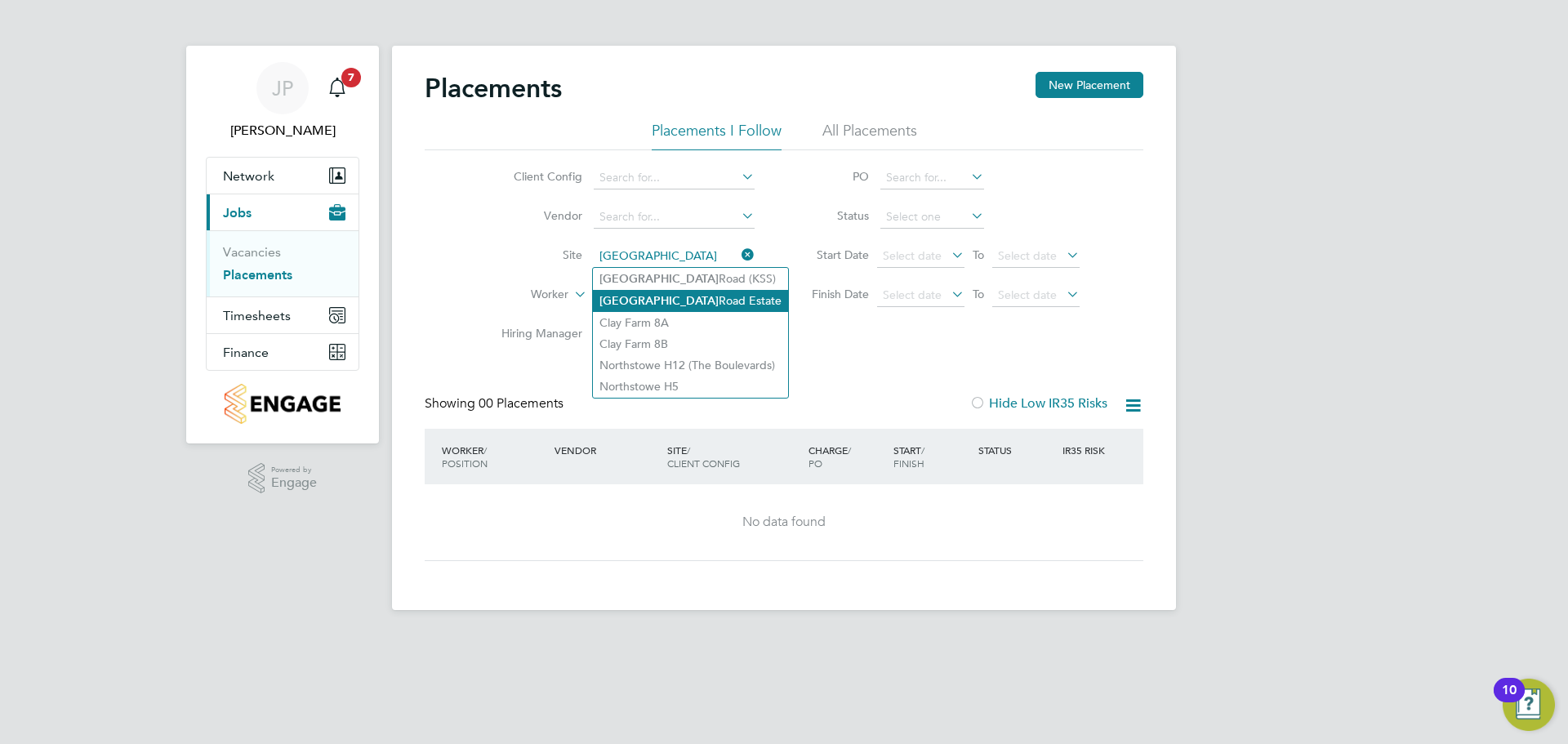
click at [680, 300] on li "Cambridge Road Estate" at bounding box center [690, 301] width 195 height 22
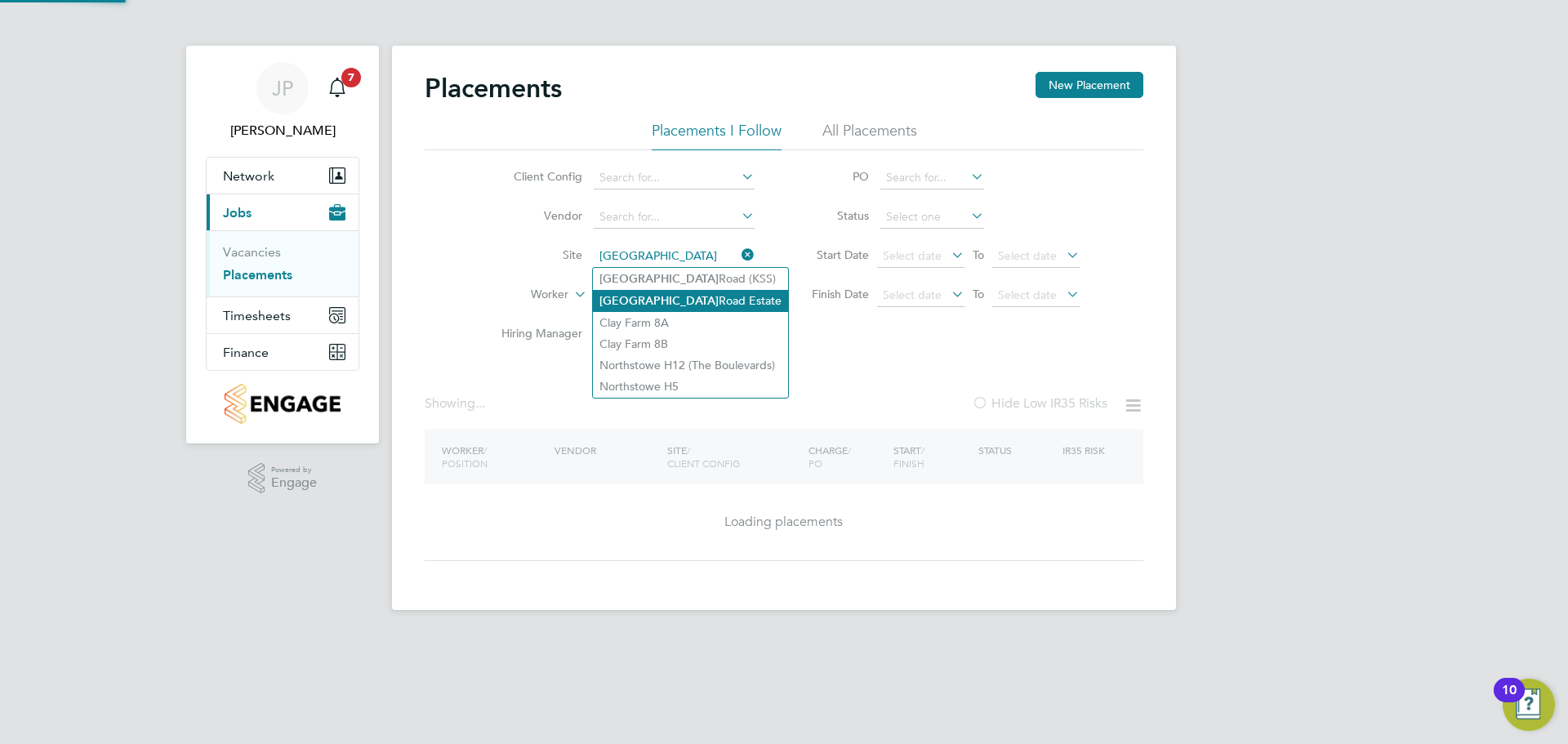
type input "[GEOGRAPHIC_DATA]"
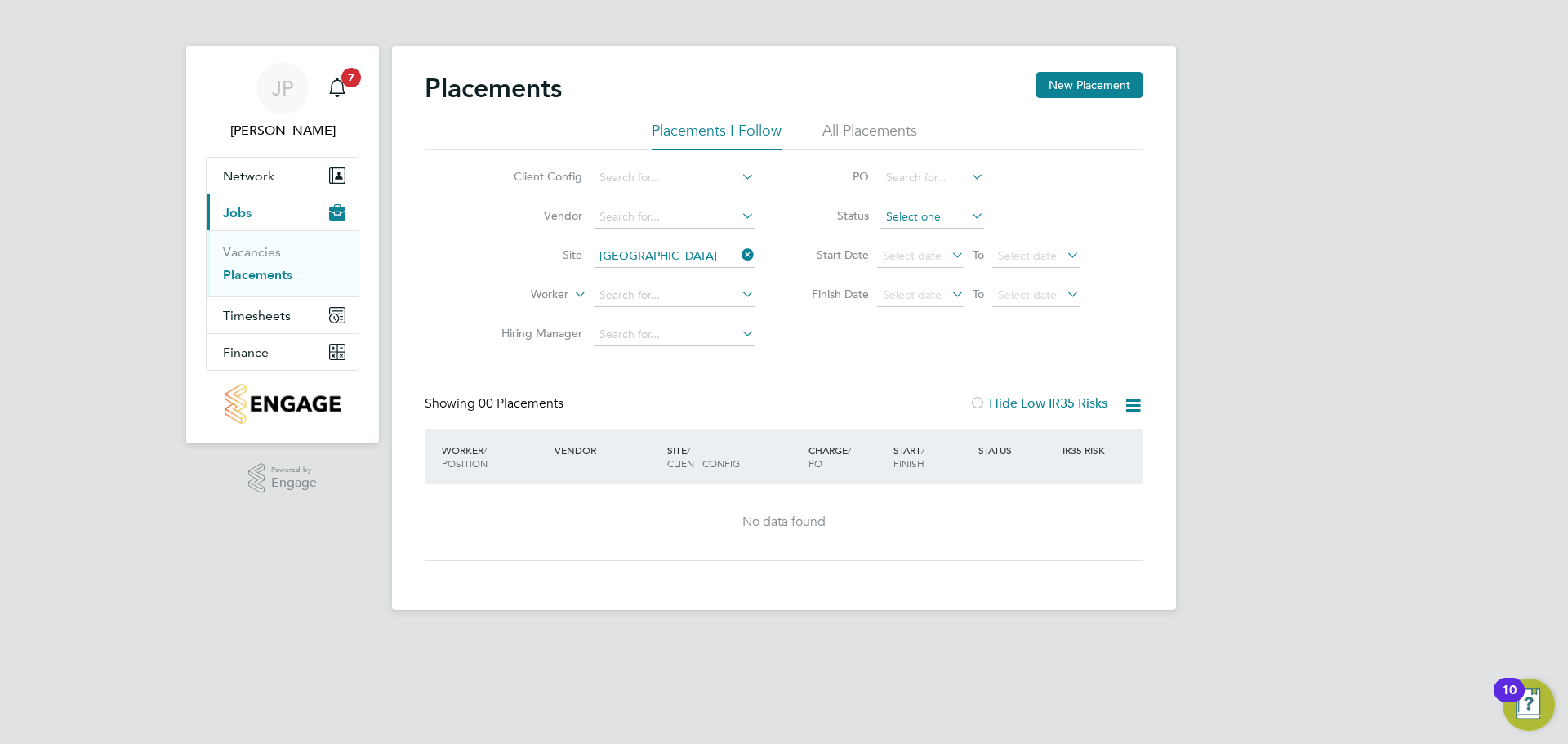
click at [907, 210] on input at bounding box center [931, 217] width 104 height 23
click at [920, 235] on li "Active" at bounding box center [931, 239] width 105 height 21
type input "Active"
click at [889, 127] on li "All Placements" at bounding box center [869, 136] width 95 height 30
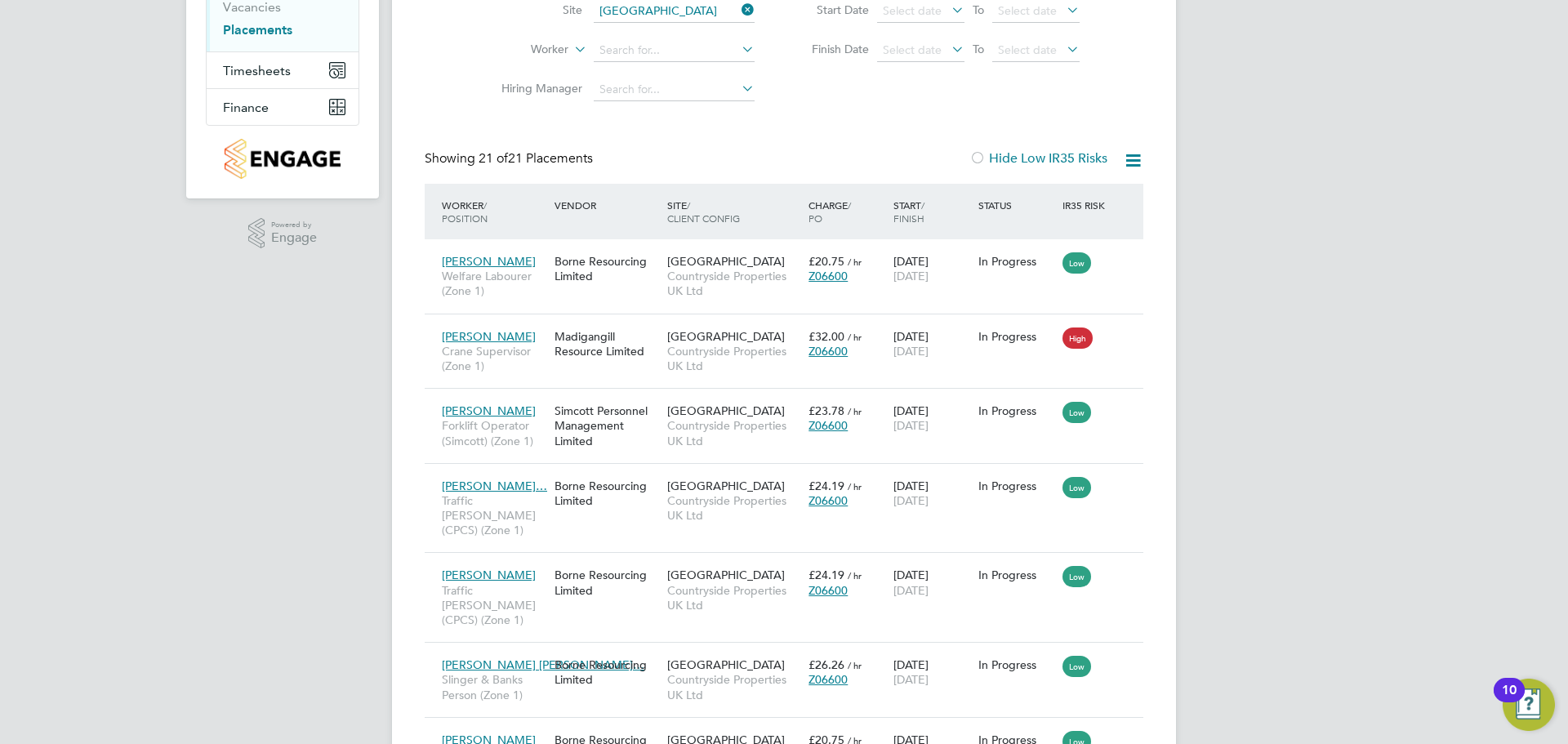
scroll to position [8, 8]
click at [781, 263] on span "[GEOGRAPHIC_DATA]" at bounding box center [726, 260] width 118 height 15
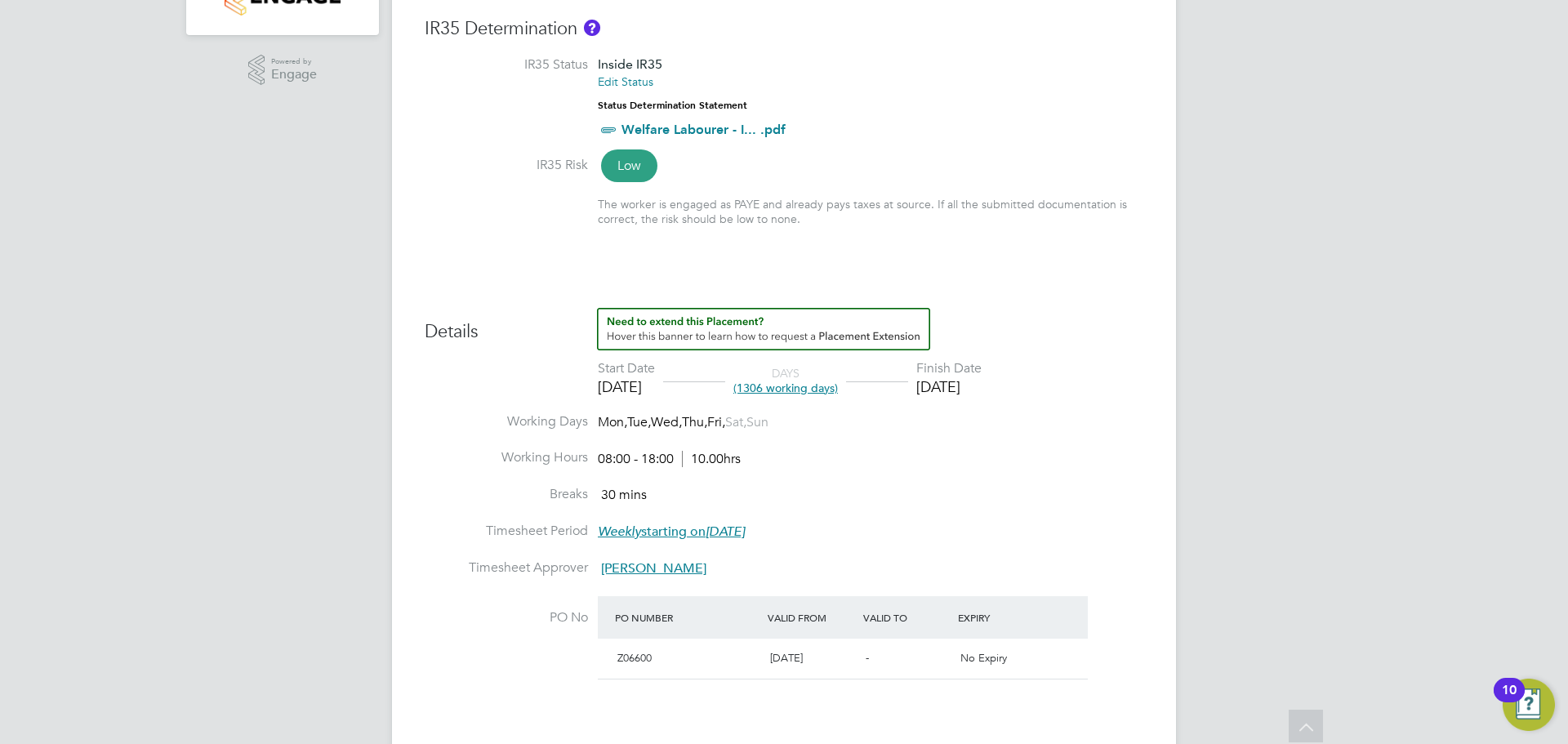
click at [683, 568] on span "[PERSON_NAME]" at bounding box center [653, 568] width 105 height 17
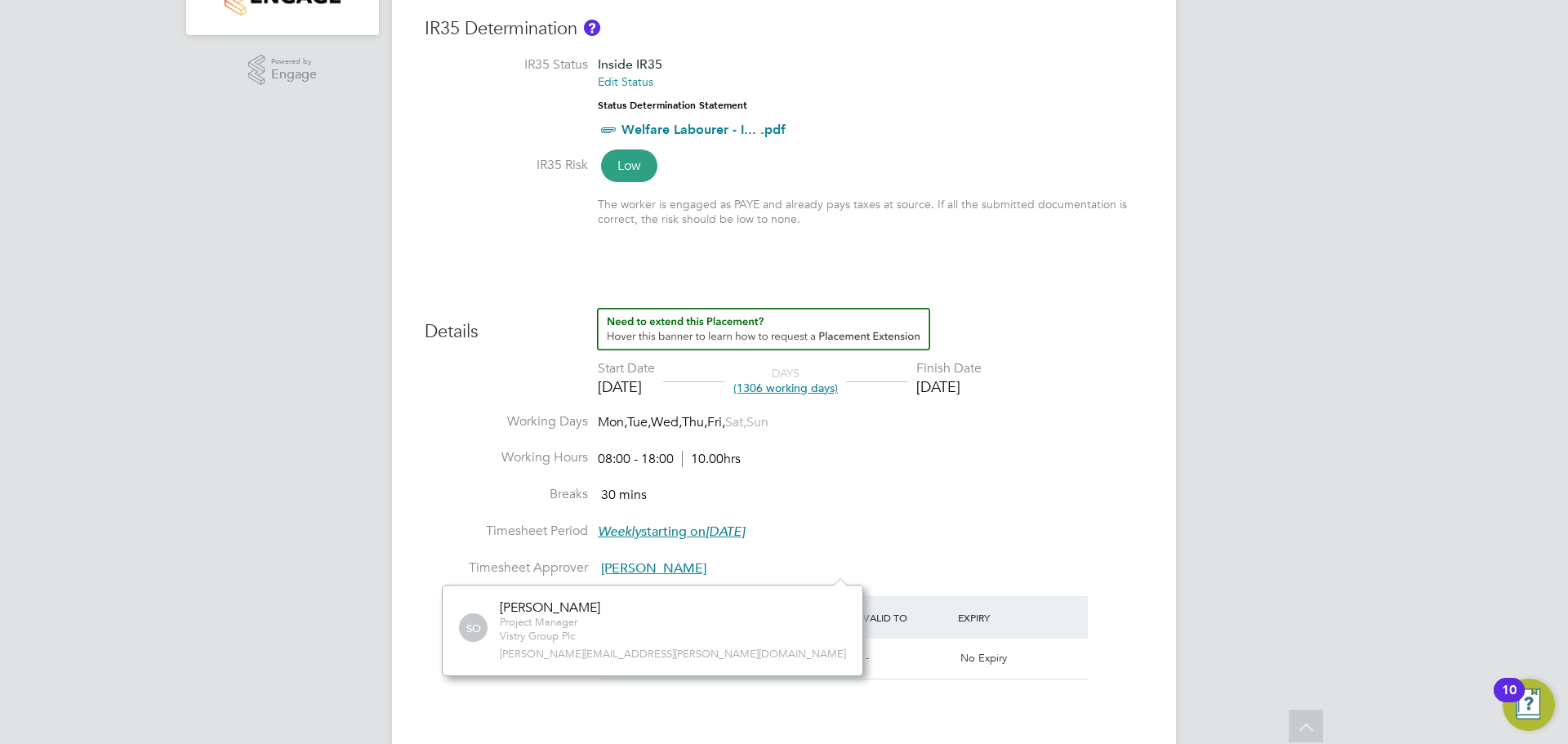
click at [987, 433] on li "Working Days Mon, Tue, Wed, Thu, Fri, Sat, Sun" at bounding box center [783, 431] width 719 height 37
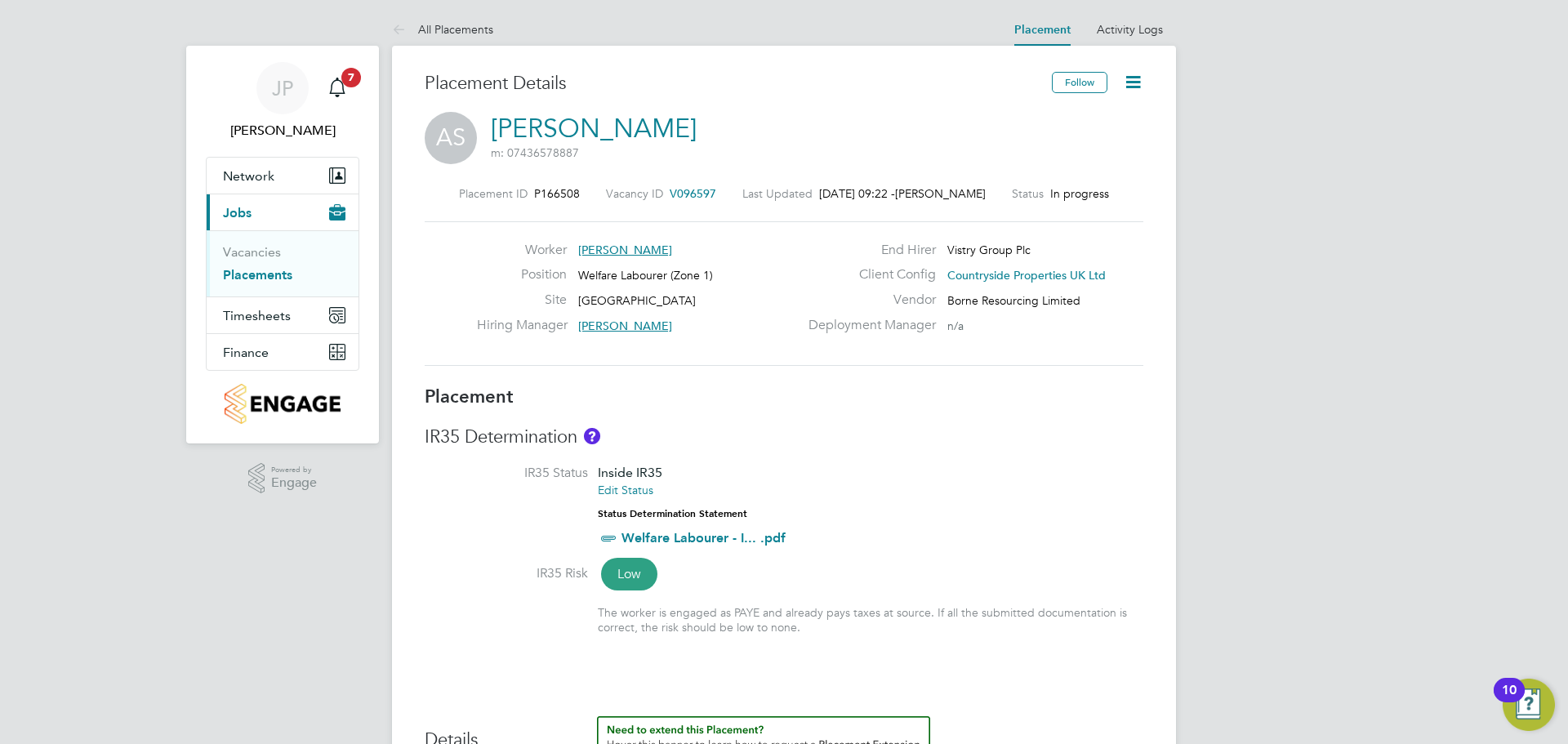
click at [1135, 78] on icon at bounding box center [1132, 81] width 20 height 20
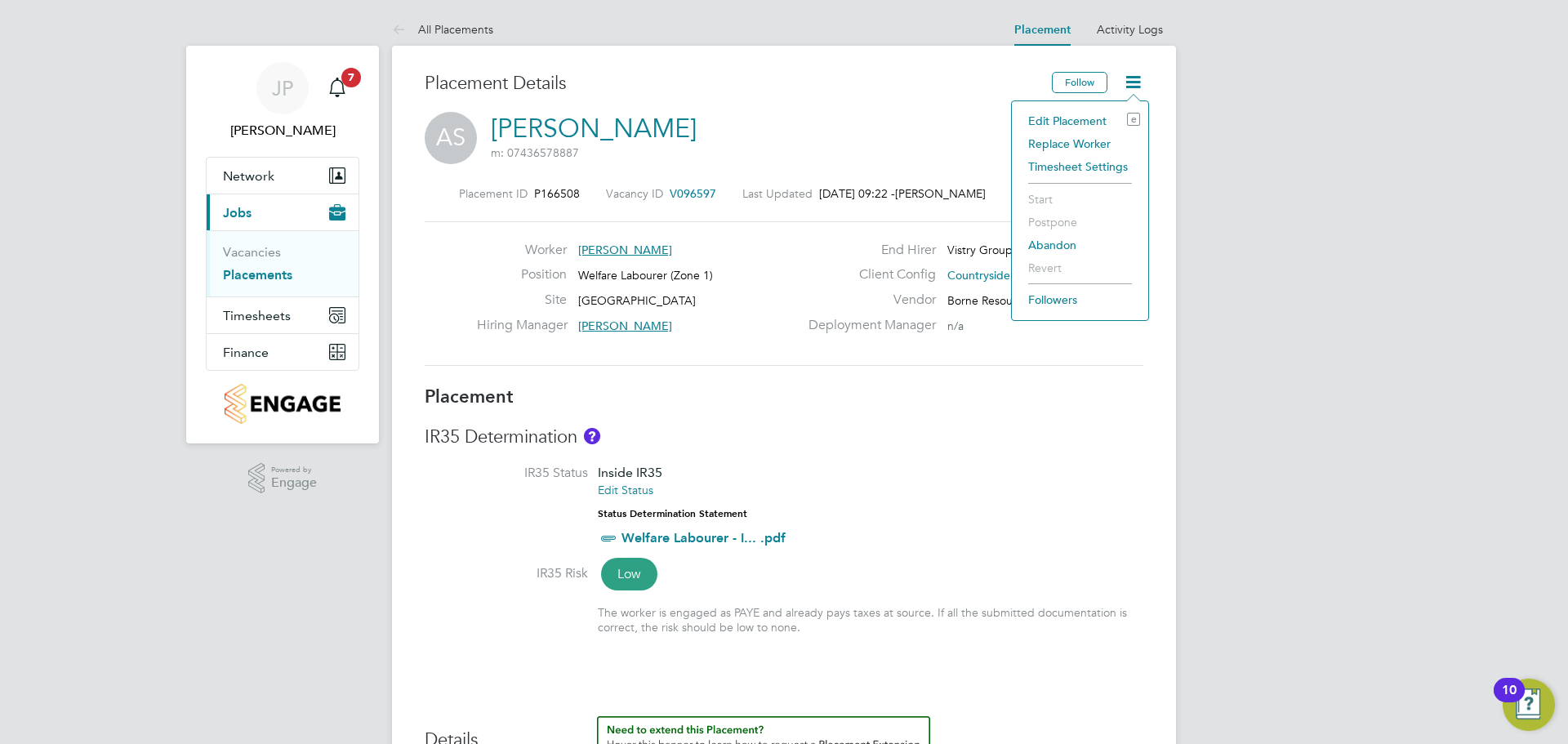
click at [1056, 118] on li "Edit Placement e" at bounding box center [1080, 121] width 120 height 23
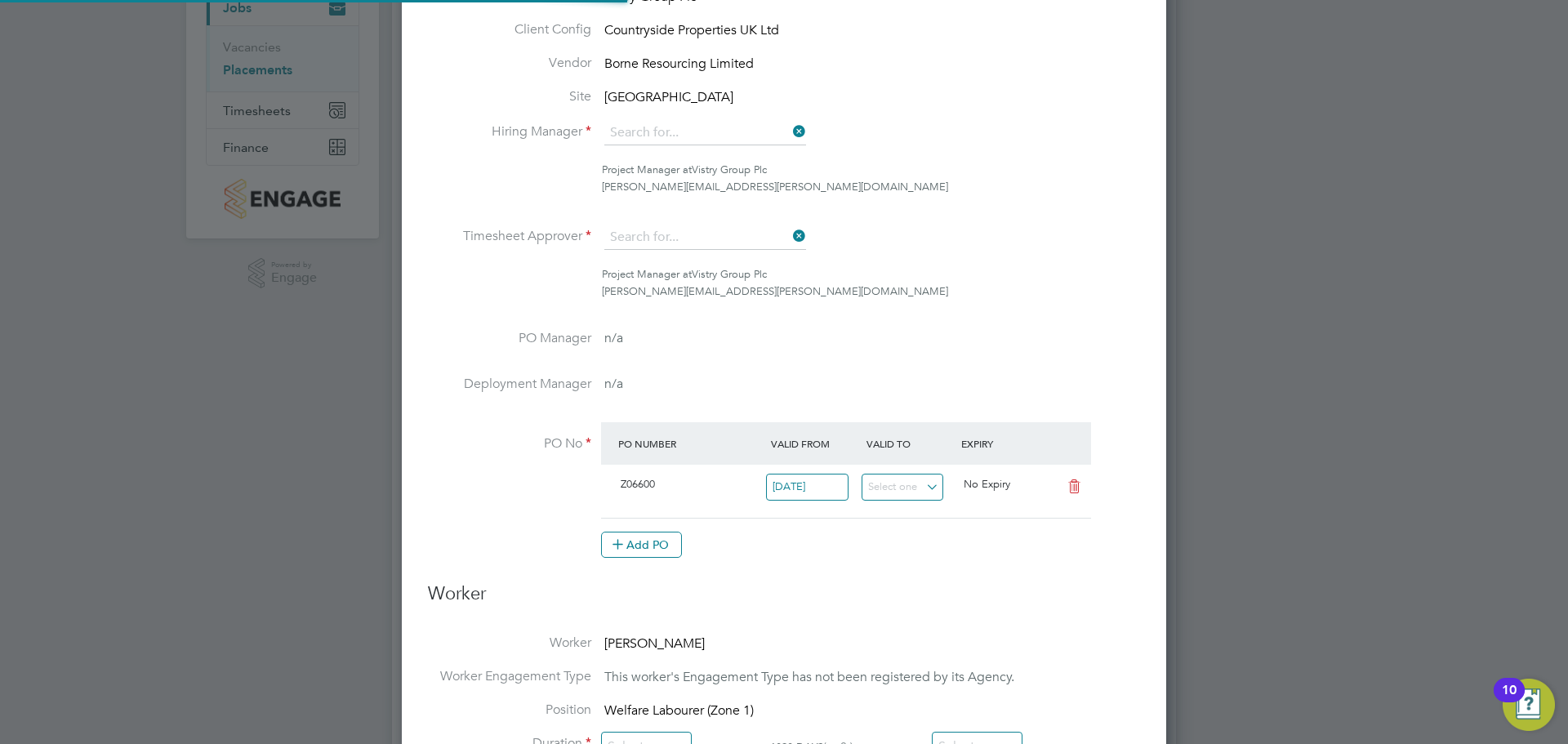
type input "[PERSON_NAME]"
type input "22 May 2023"
type input "22 May 2028"
type input "08:00"
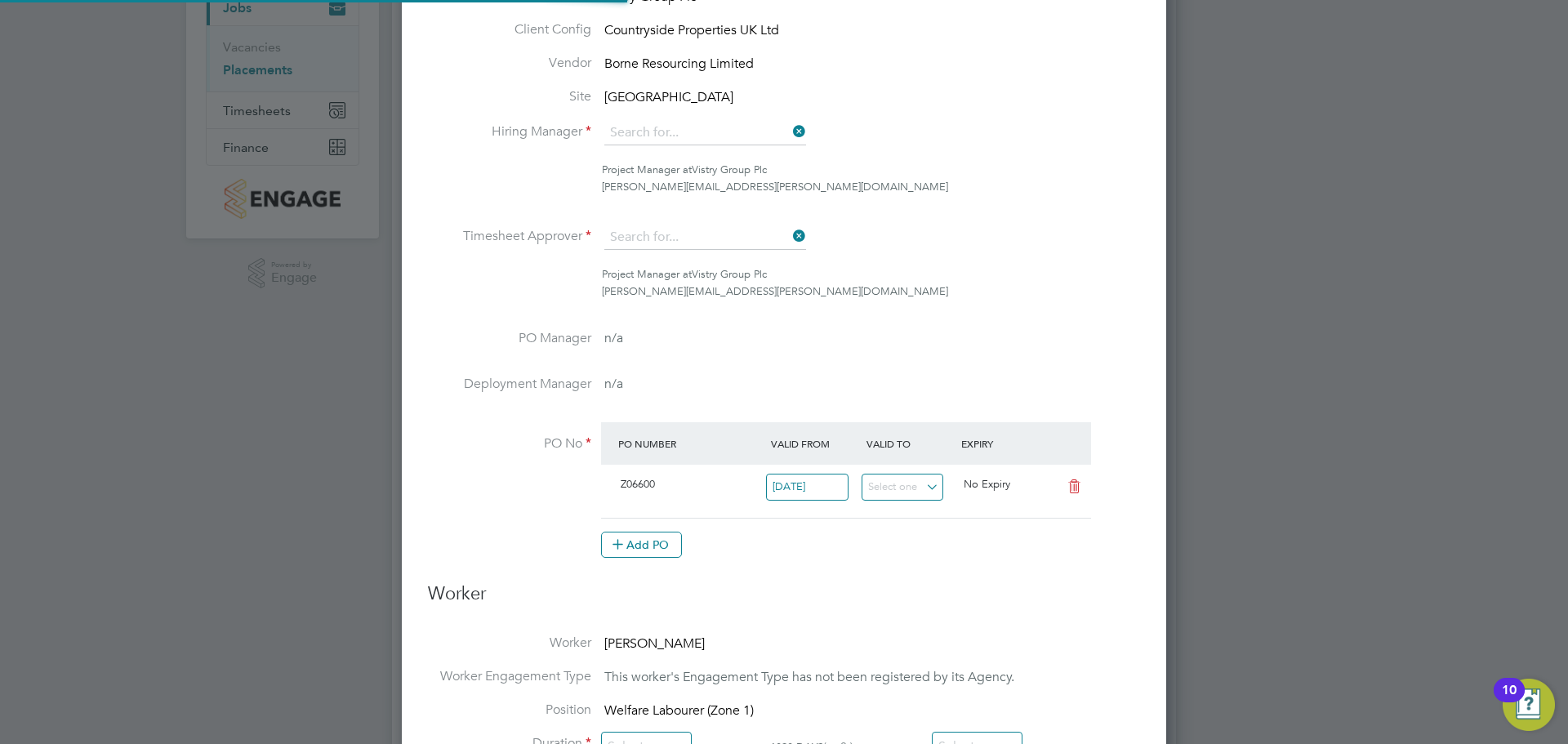
type input "18:00"
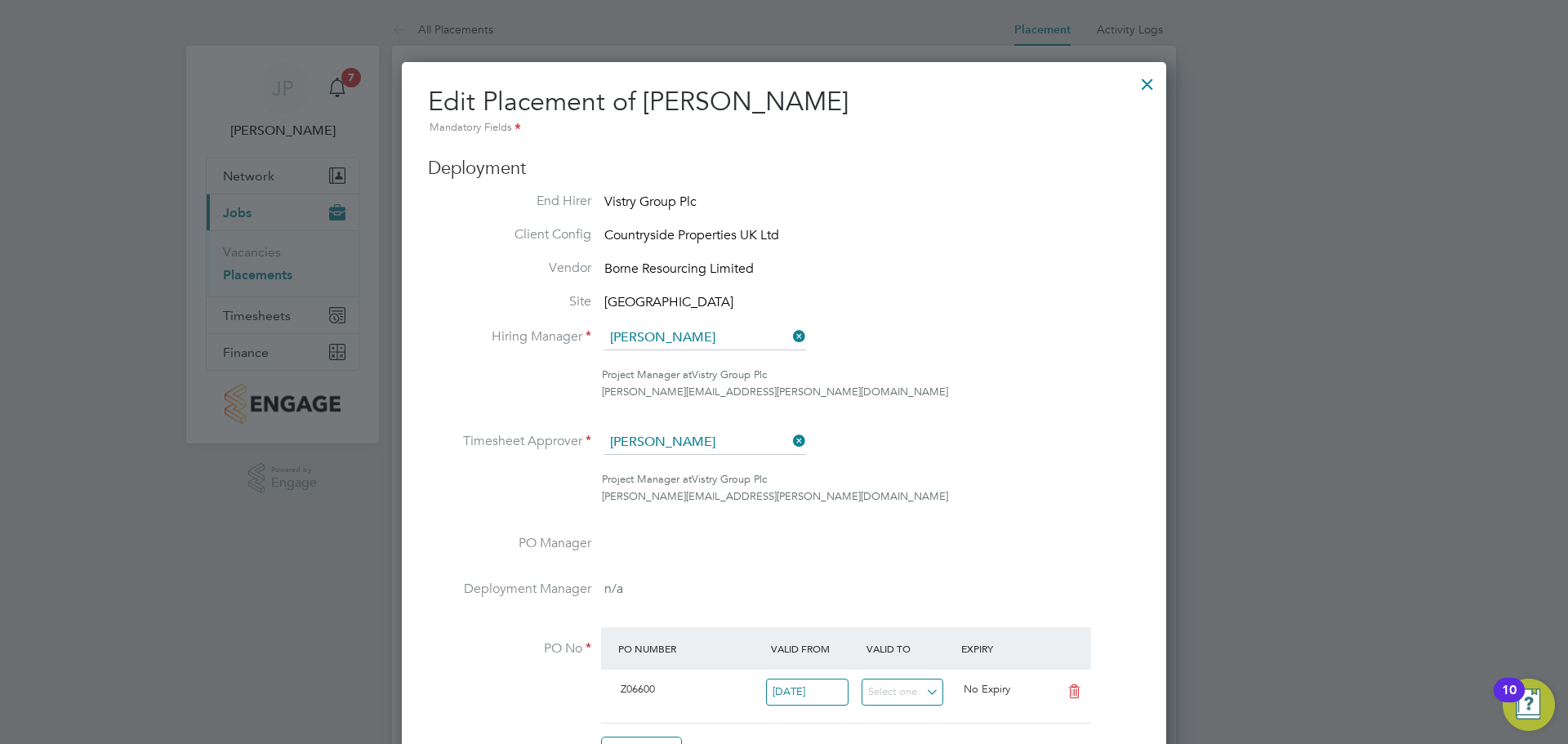
click at [1144, 82] on div at bounding box center [1147, 80] width 30 height 30
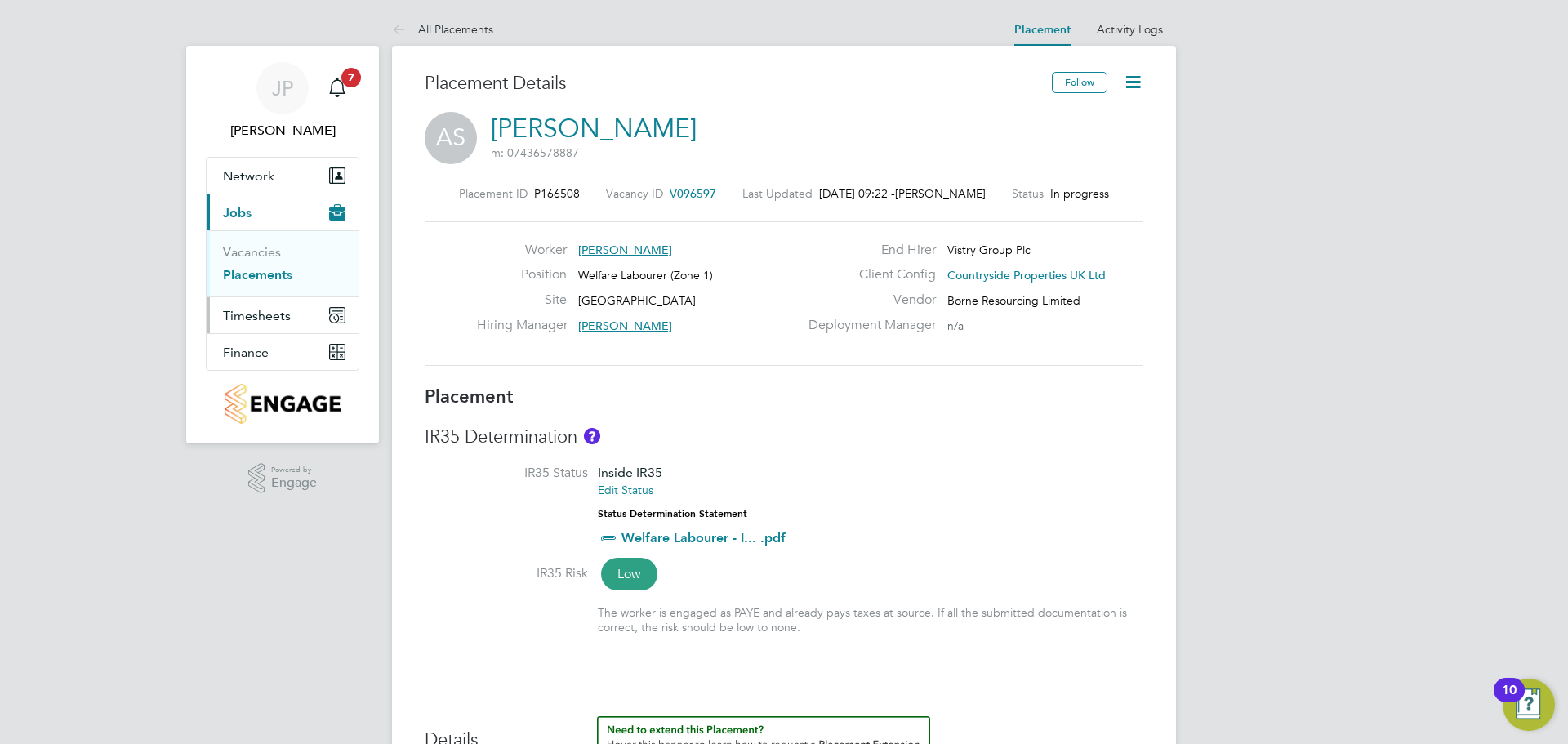
click at [256, 318] on span "Timesheets" at bounding box center [257, 315] width 68 height 16
click at [267, 321] on span "Timesheets" at bounding box center [257, 315] width 68 height 16
click at [265, 287] on link "Timesheets" at bounding box center [257, 288] width 68 height 16
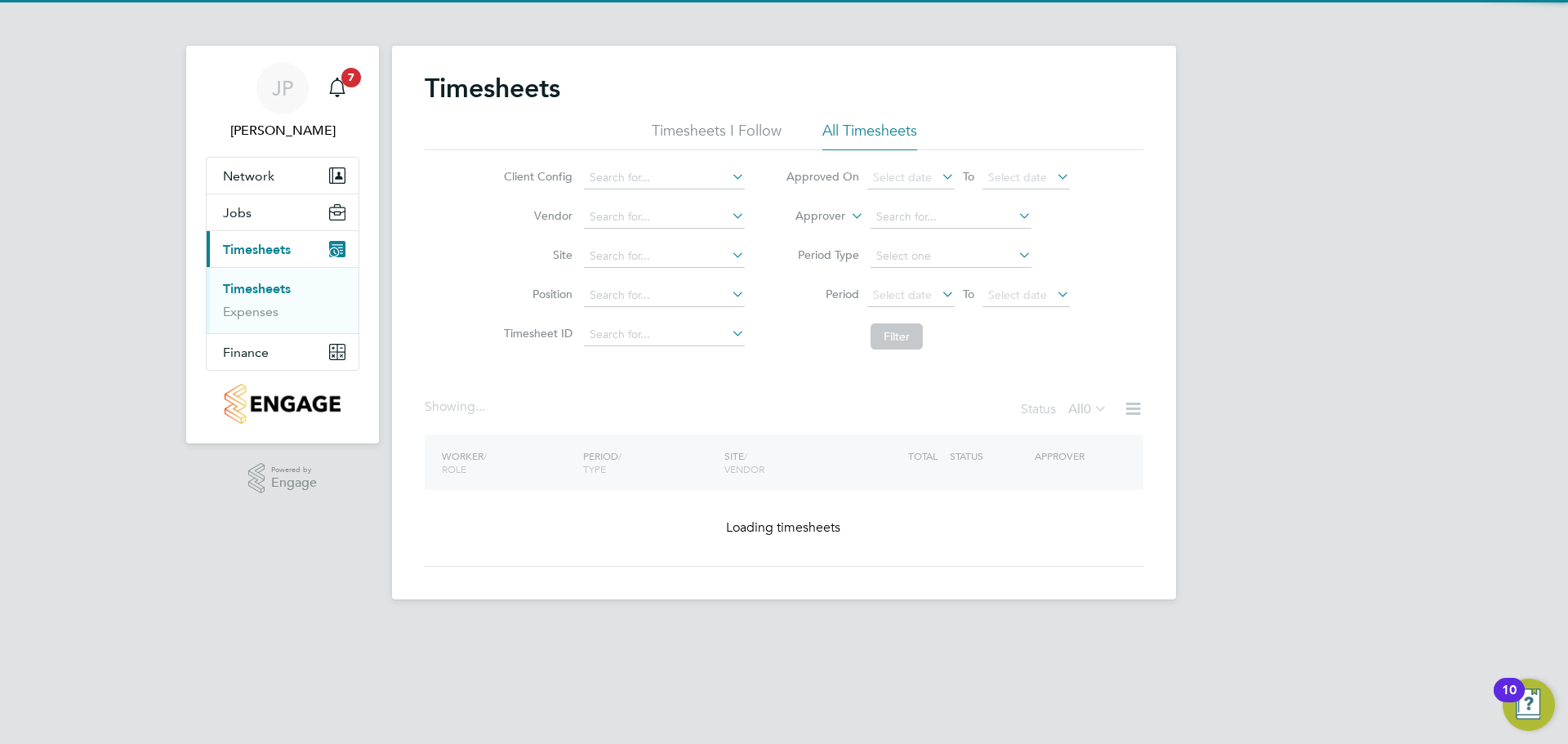
click at [845, 135] on li "All Timesheets" at bounding box center [869, 136] width 95 height 30
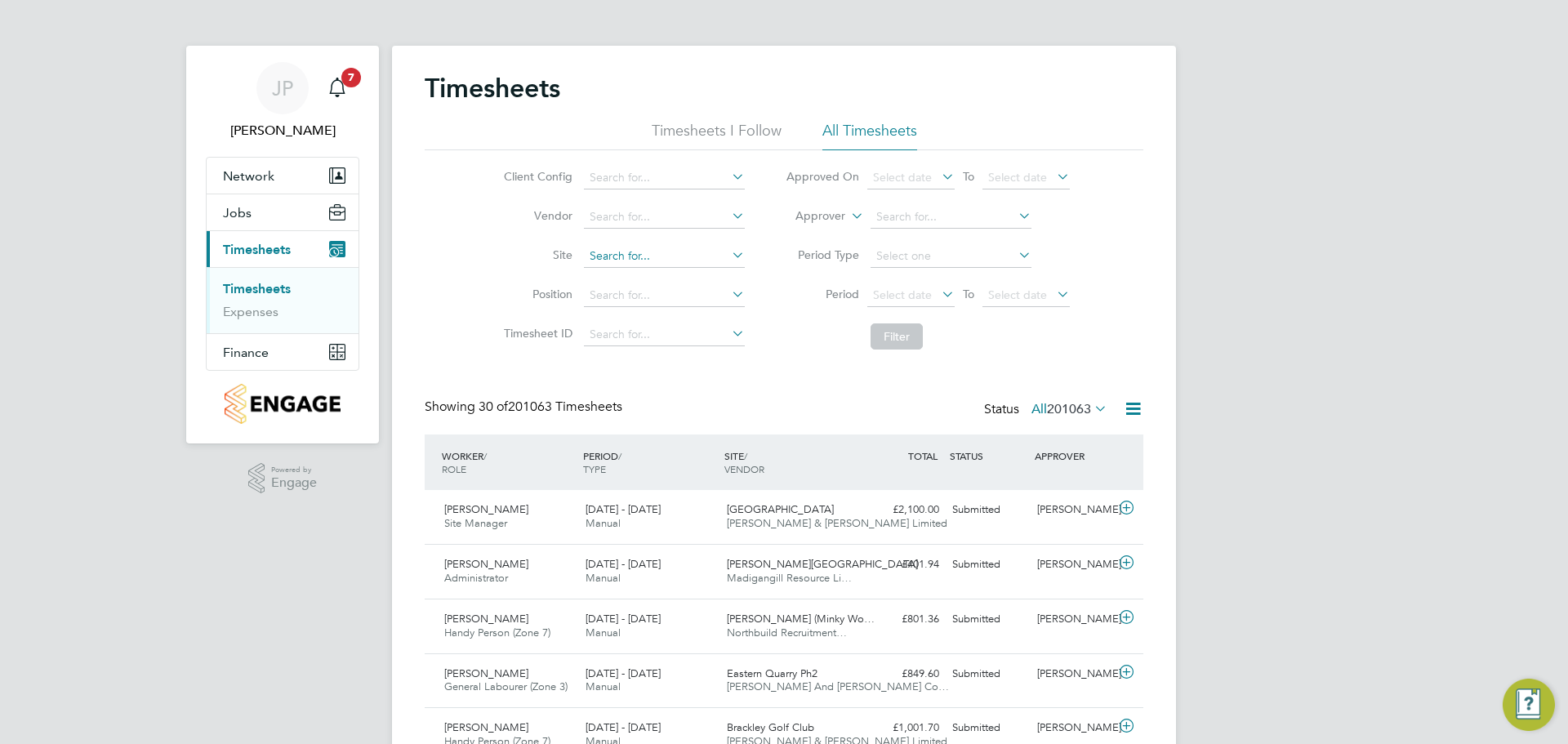
click at [607, 255] on input at bounding box center [664, 256] width 161 height 23
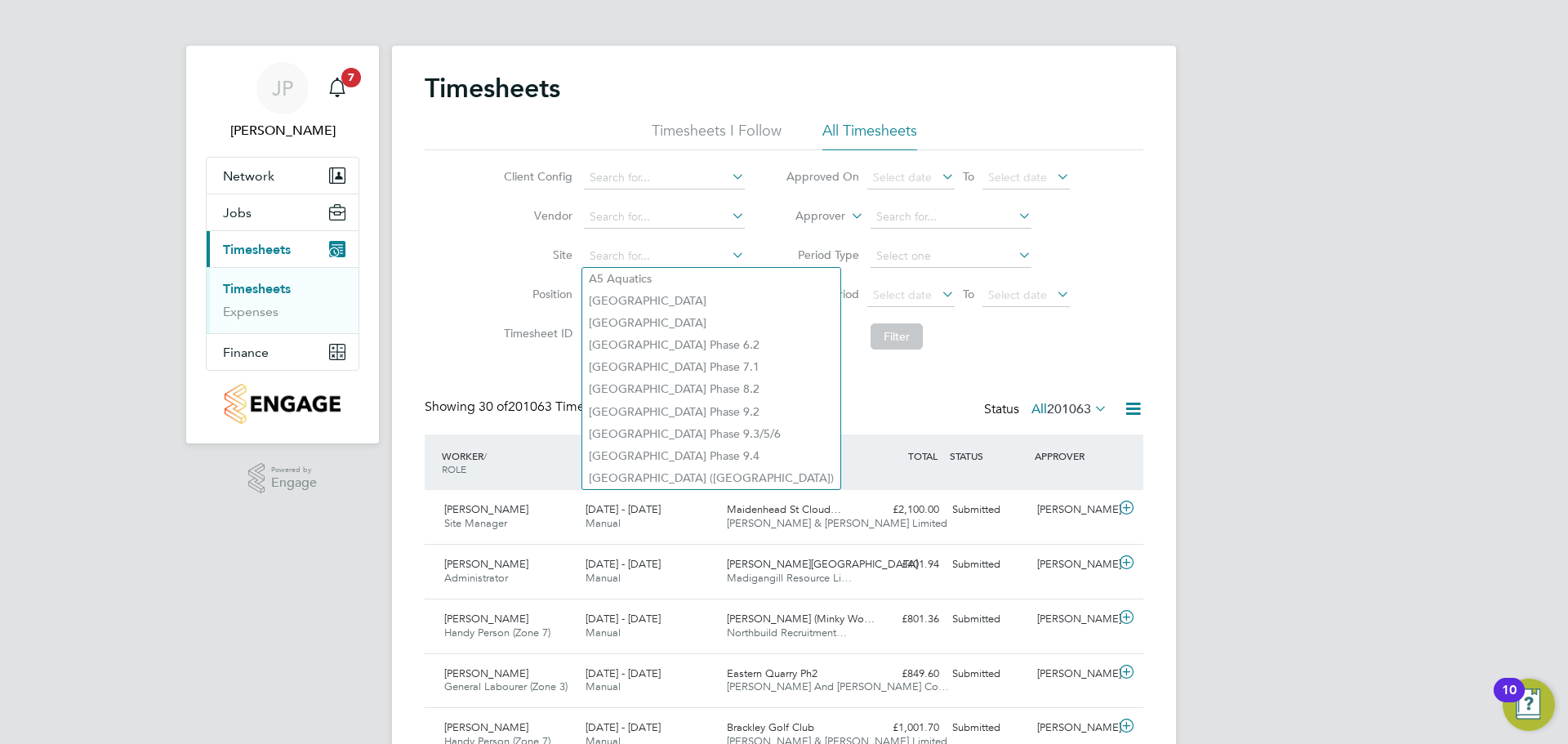
click at [869, 348] on li "Filter" at bounding box center [927, 336] width 325 height 43
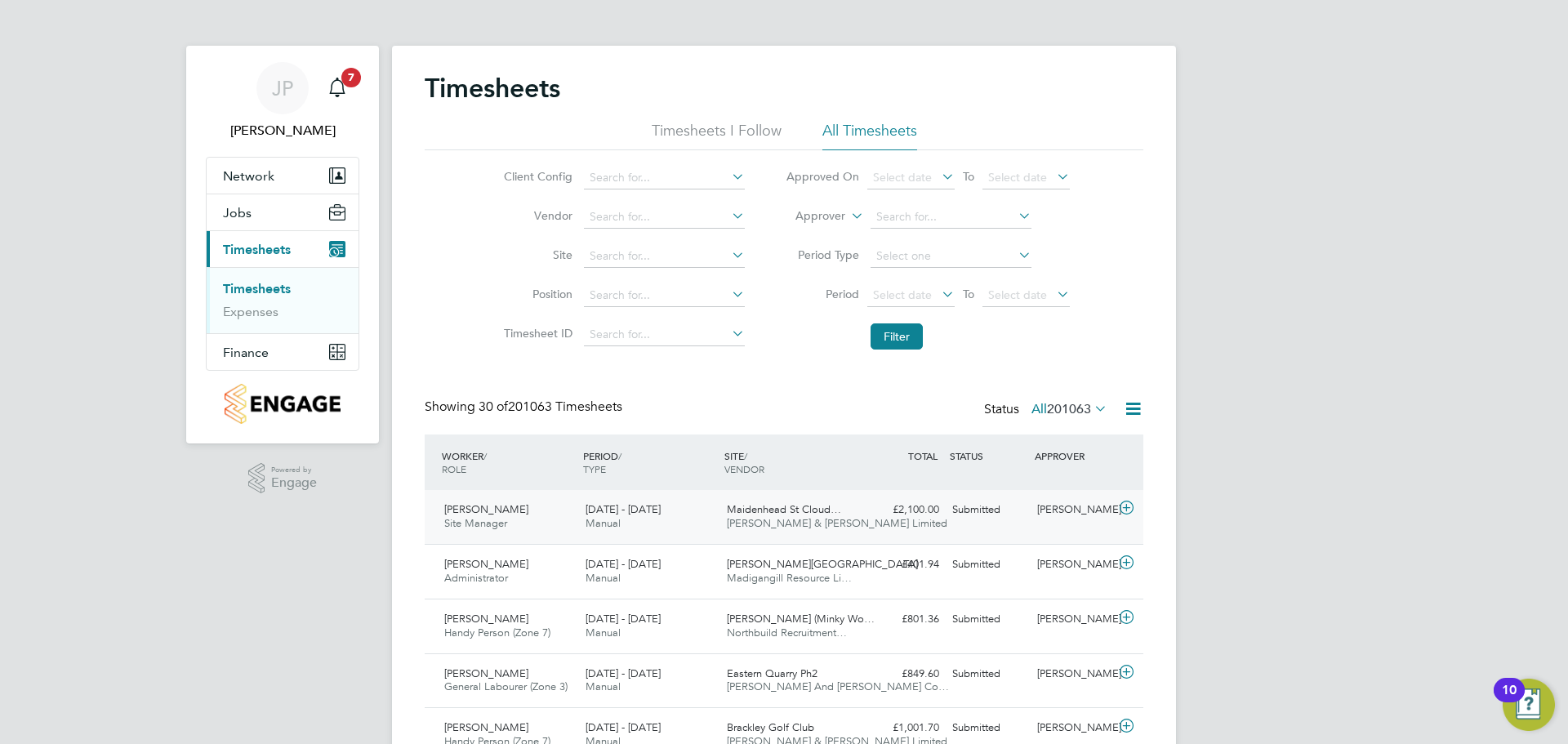
click at [786, 524] on span "Fawkes & Reece Limited" at bounding box center [836, 523] width 220 height 14
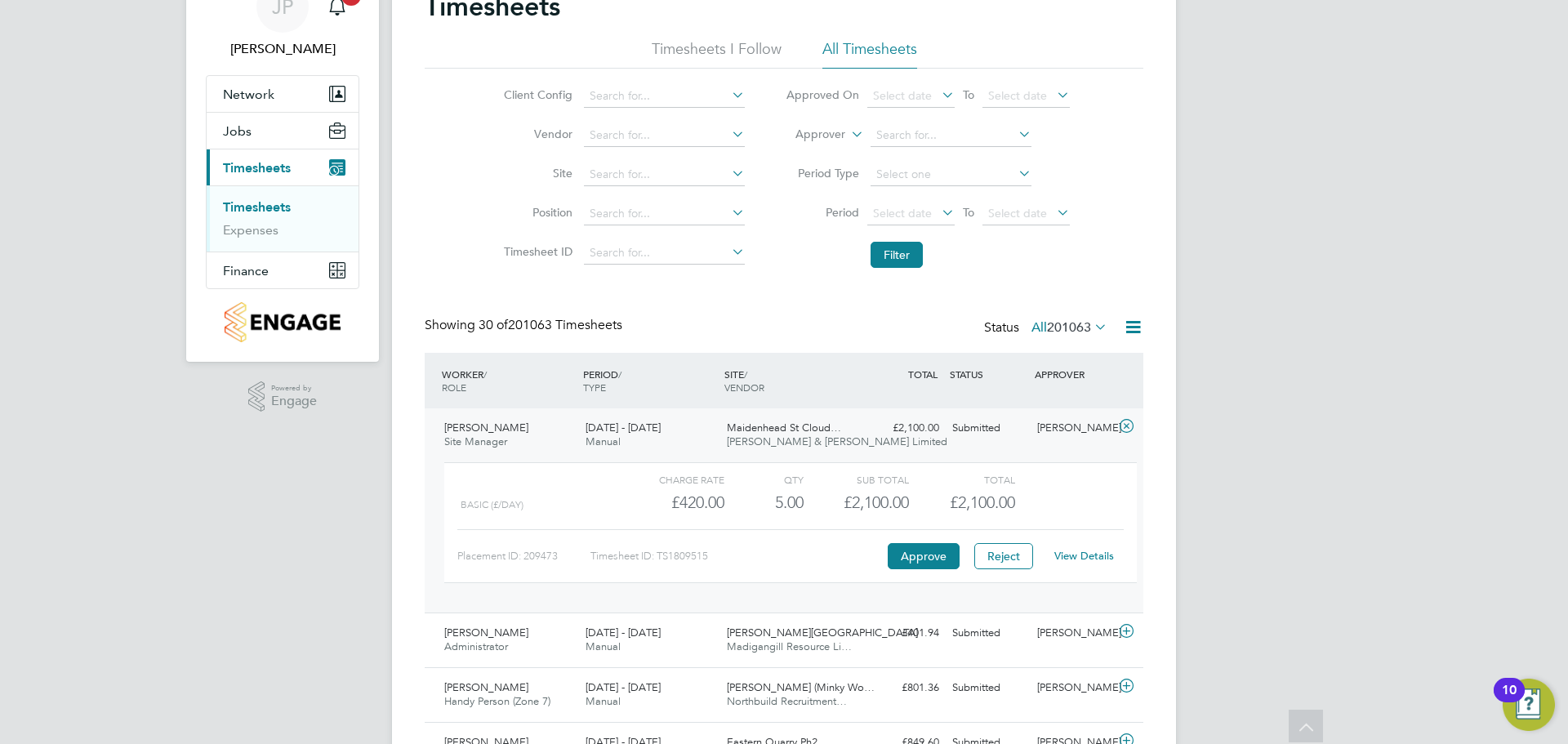
click at [1083, 558] on link "View Details" at bounding box center [1084, 556] width 59 height 14
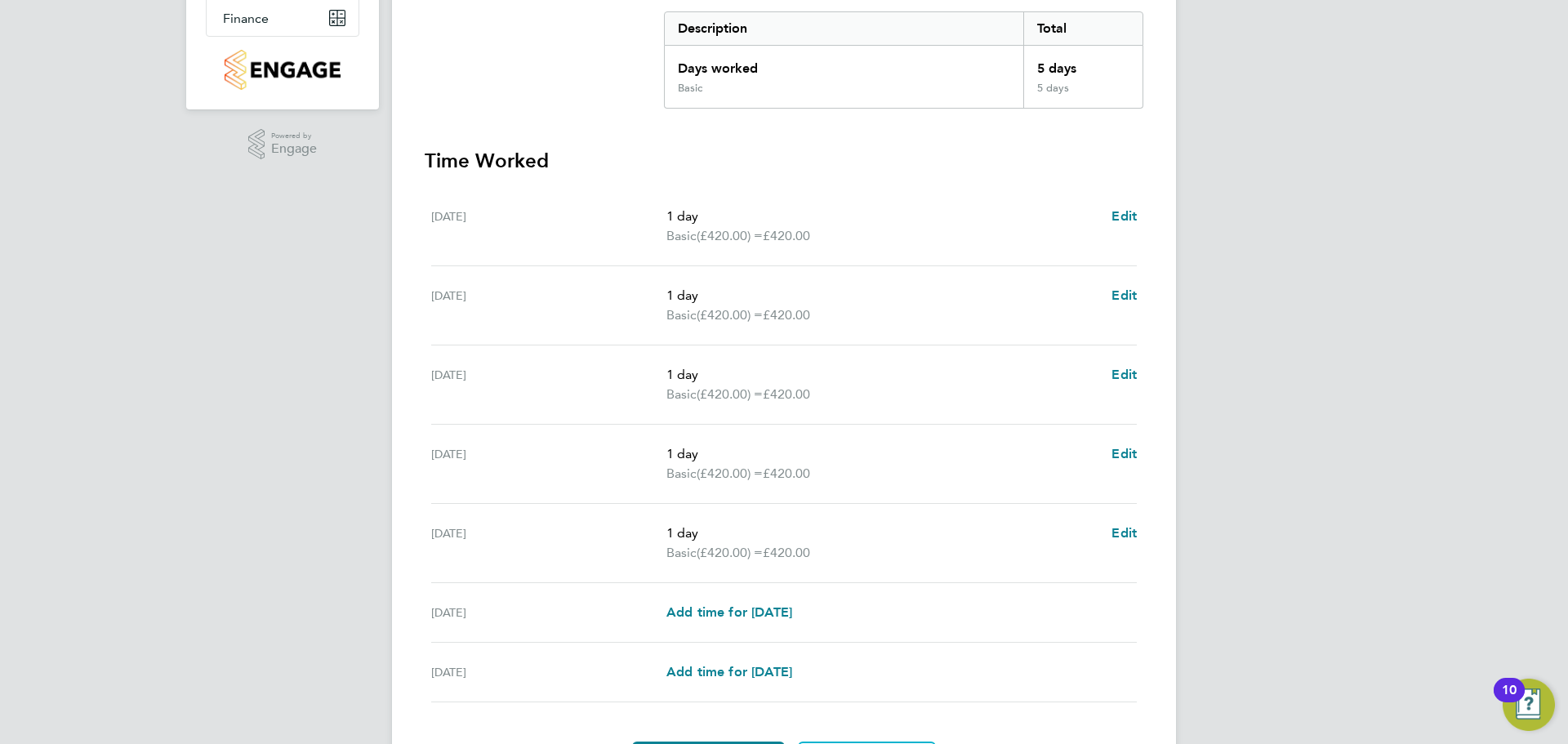
scroll to position [28, 0]
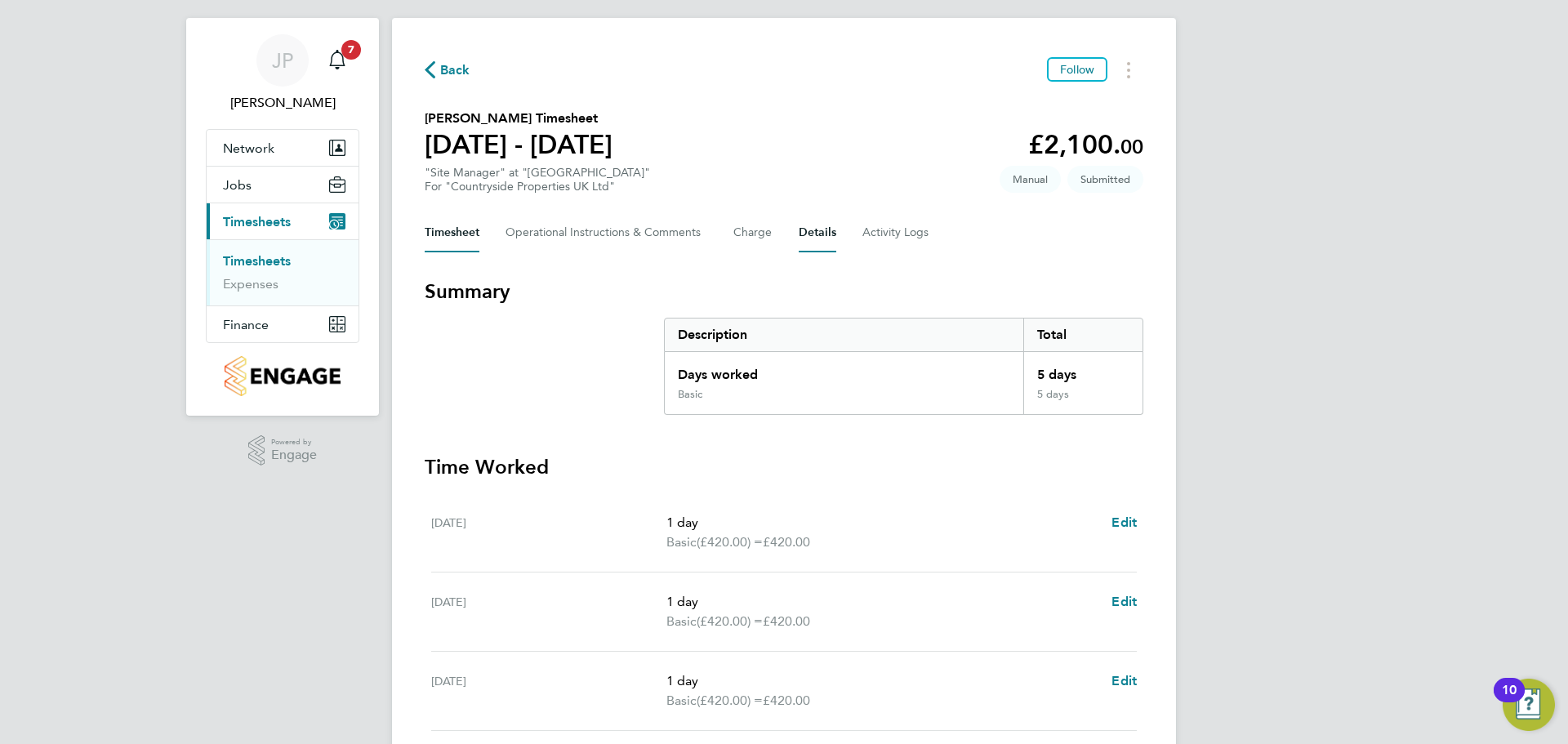
click at [803, 232] on button "Details" at bounding box center [817, 233] width 37 height 39
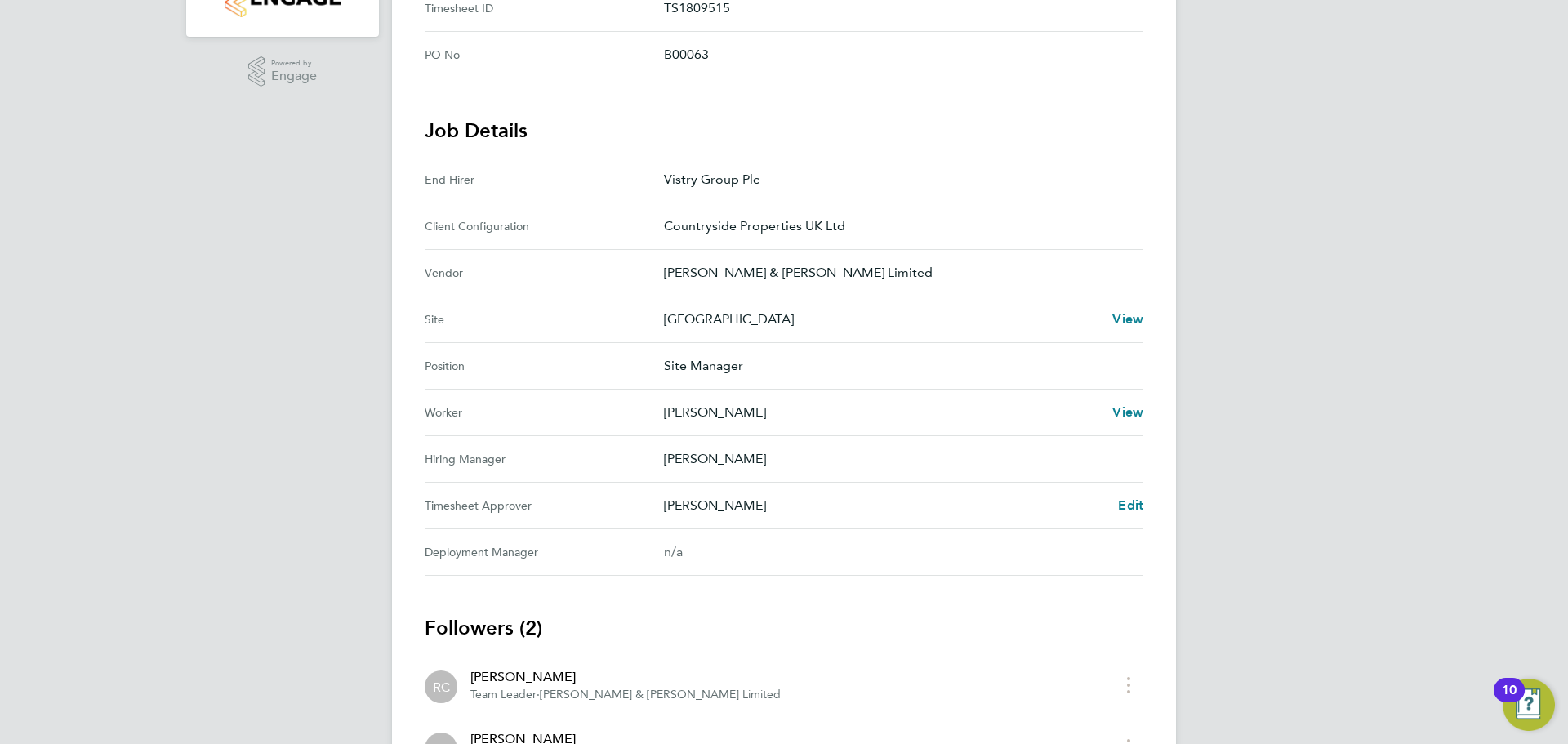
scroll to position [409, 0]
click at [1141, 497] on span "Edit" at bounding box center [1130, 504] width 25 height 16
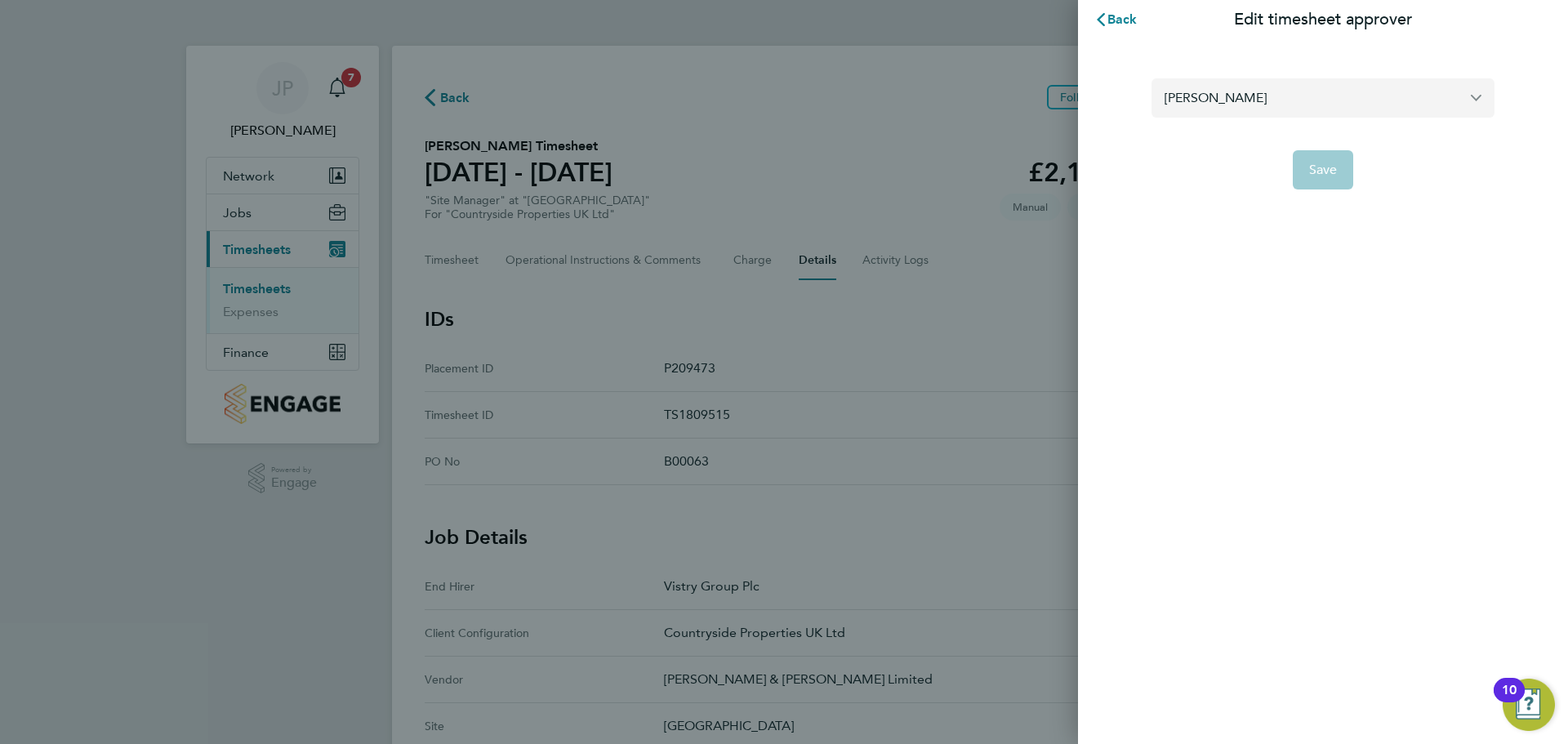
click at [1272, 97] on input "[PERSON_NAME]" at bounding box center [1323, 98] width 343 height 38
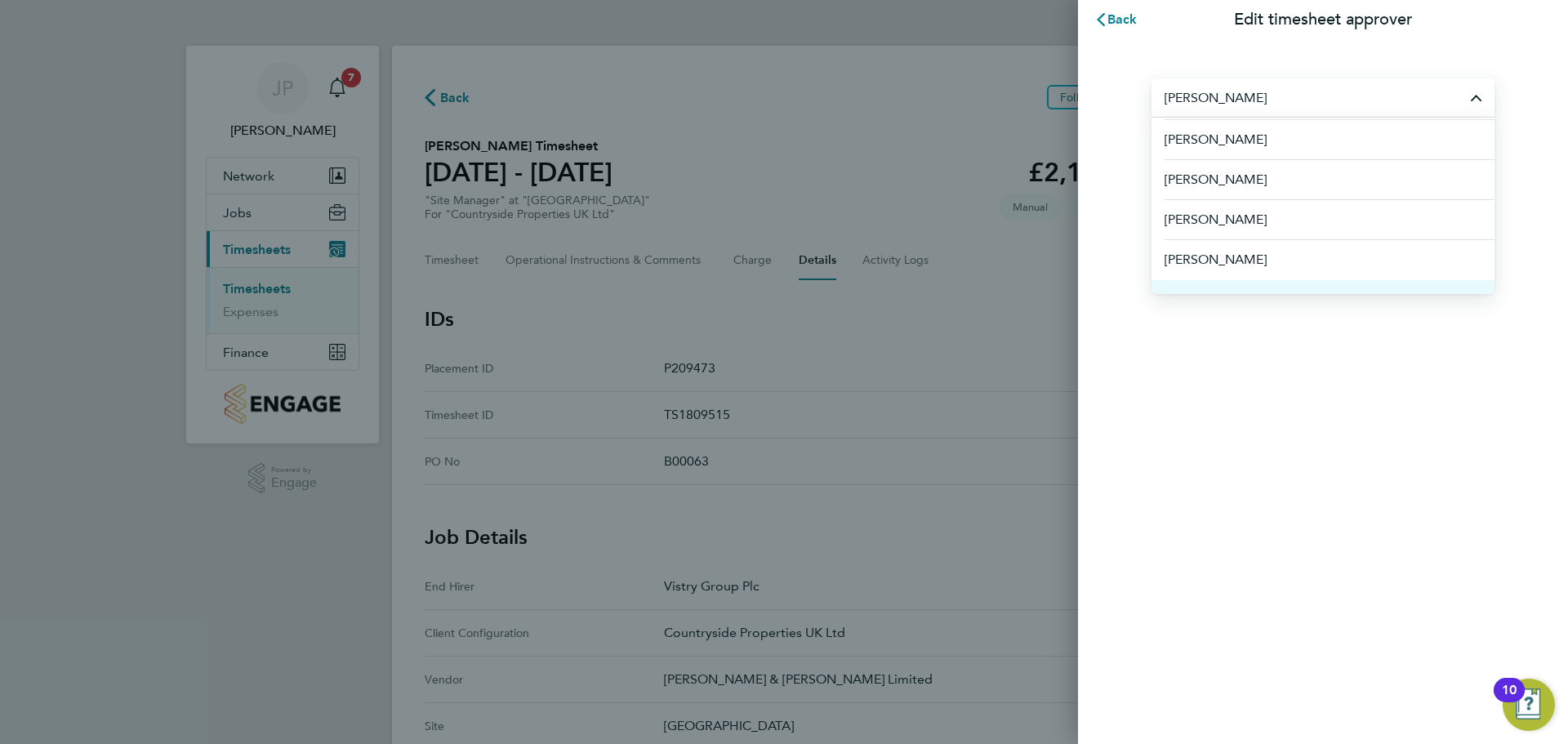
scroll to position [163, 0]
click at [1152, 538] on div "Back Edit timesheet approver Remi Jelinskas Aaron Murray Aaron Watkins Abbie Da…" at bounding box center [1322, 372] width 490 height 744
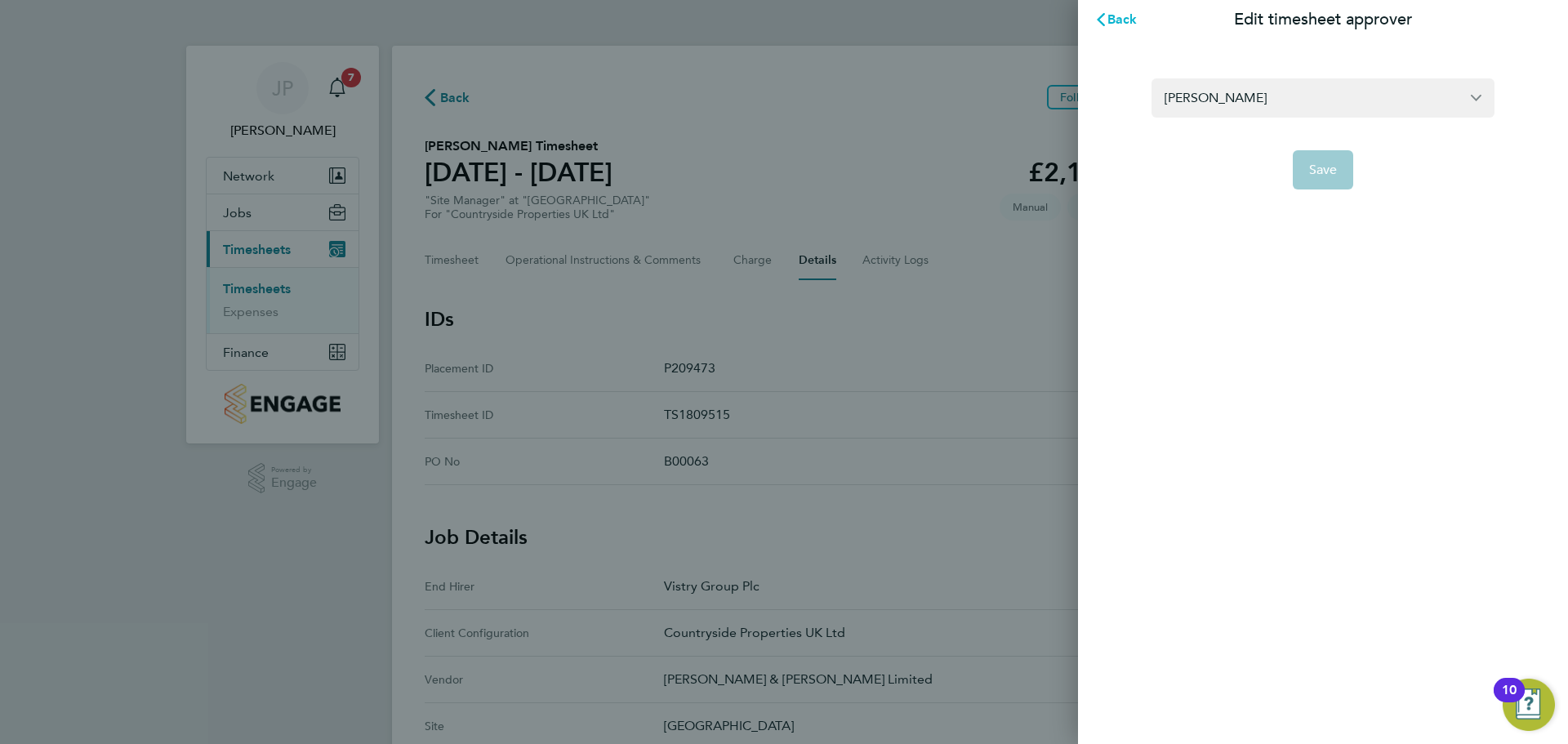
click at [1116, 15] on span "Back" at bounding box center [1122, 19] width 30 height 16
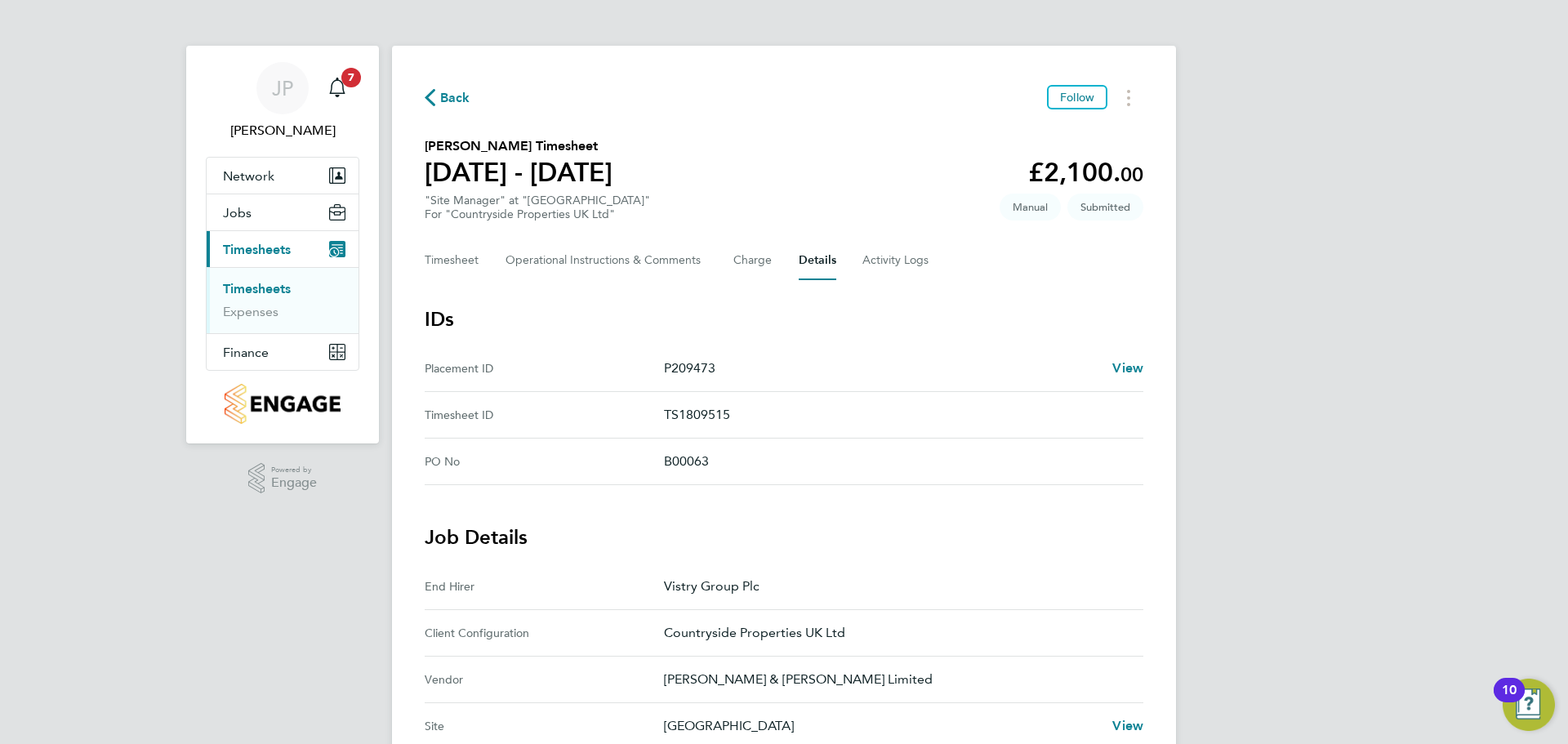
click at [458, 106] on span "Back" at bounding box center [455, 98] width 30 height 19
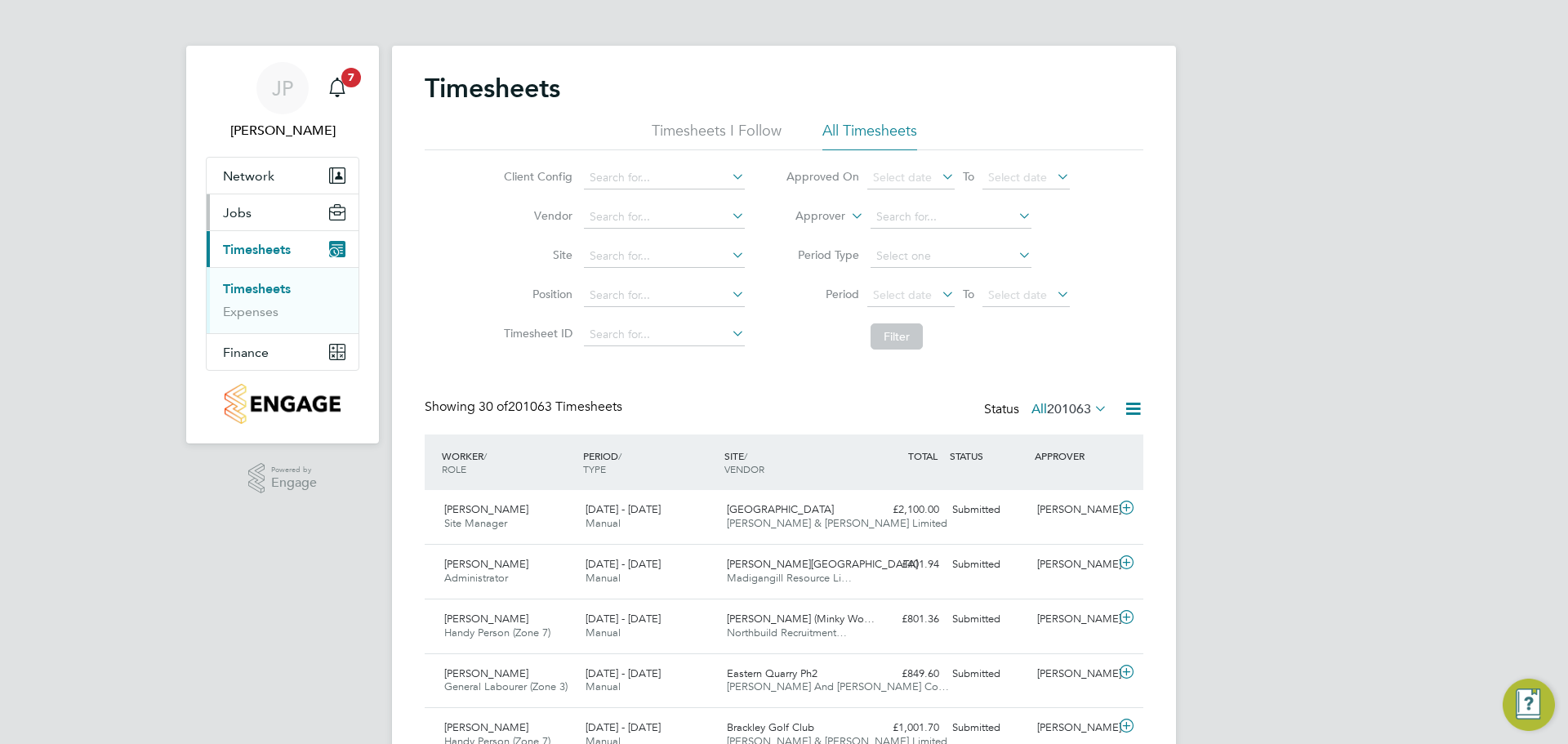
click at [229, 213] on span "Jobs" at bounding box center [237, 213] width 29 height 16
click at [253, 176] on span "Network" at bounding box center [248, 176] width 51 height 16
